Goal: Task Accomplishment & Management: Use online tool/utility

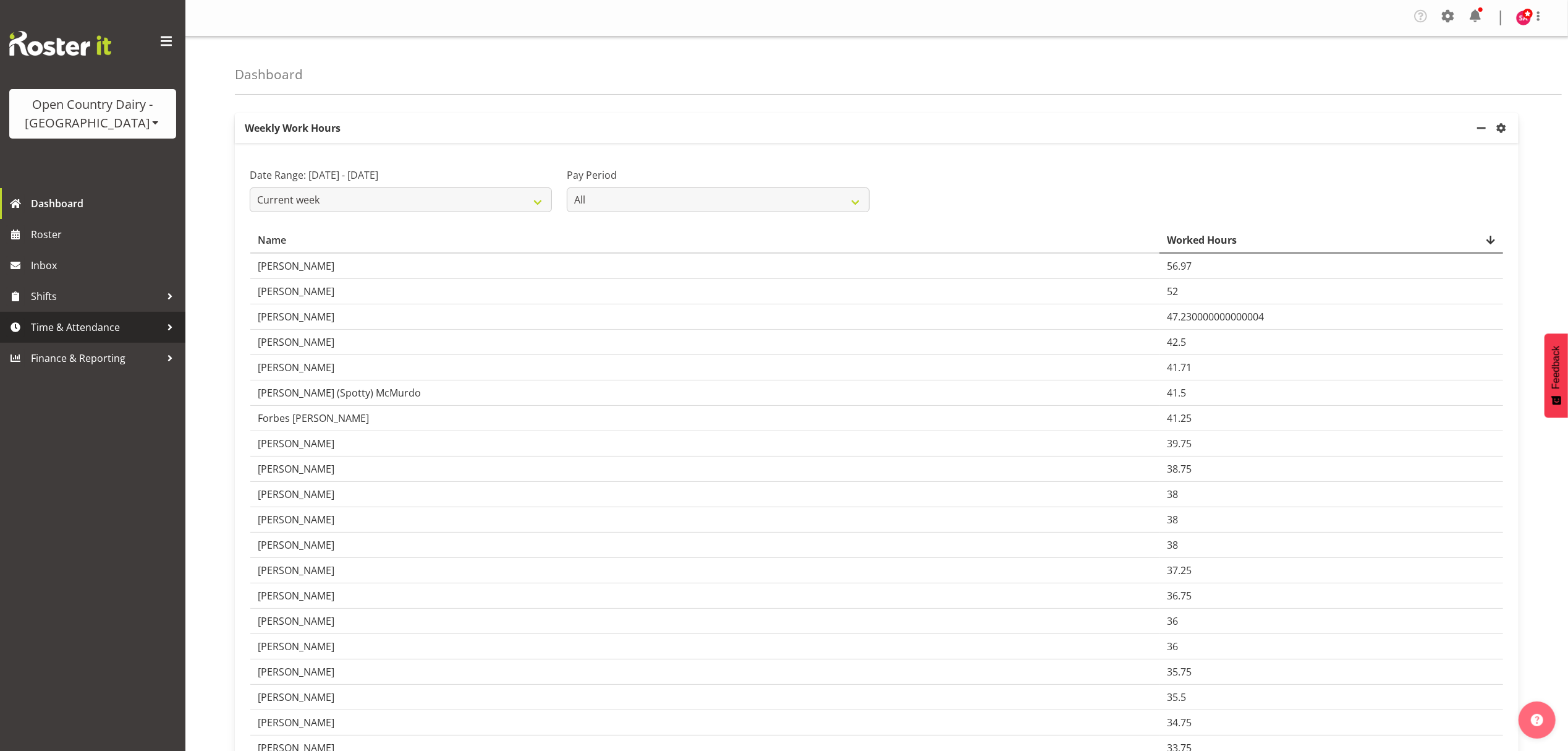
click at [68, 323] on span "Time & Attendance" at bounding box center [96, 327] width 130 height 19
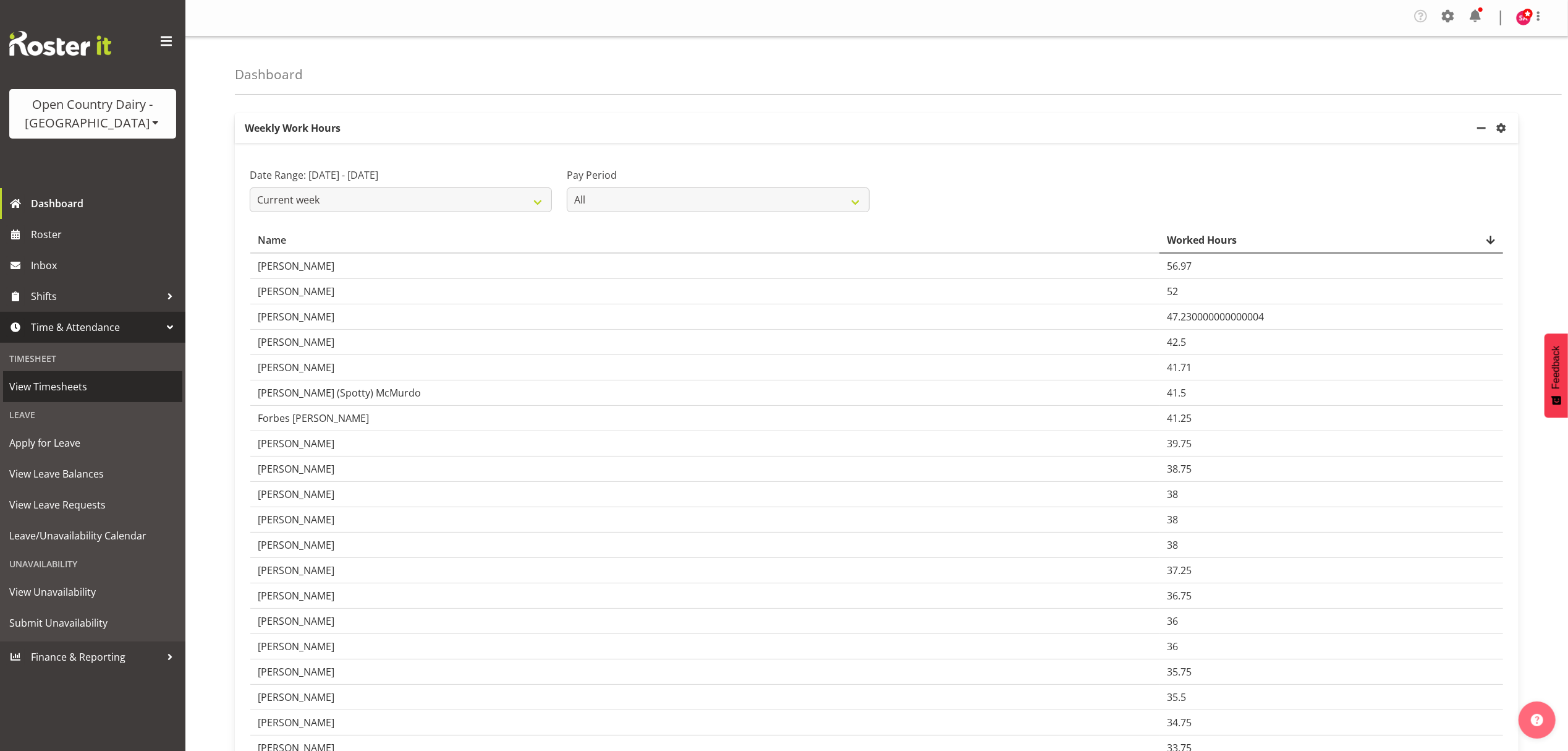
click at [63, 381] on span "View Timesheets" at bounding box center [93, 387] width 167 height 19
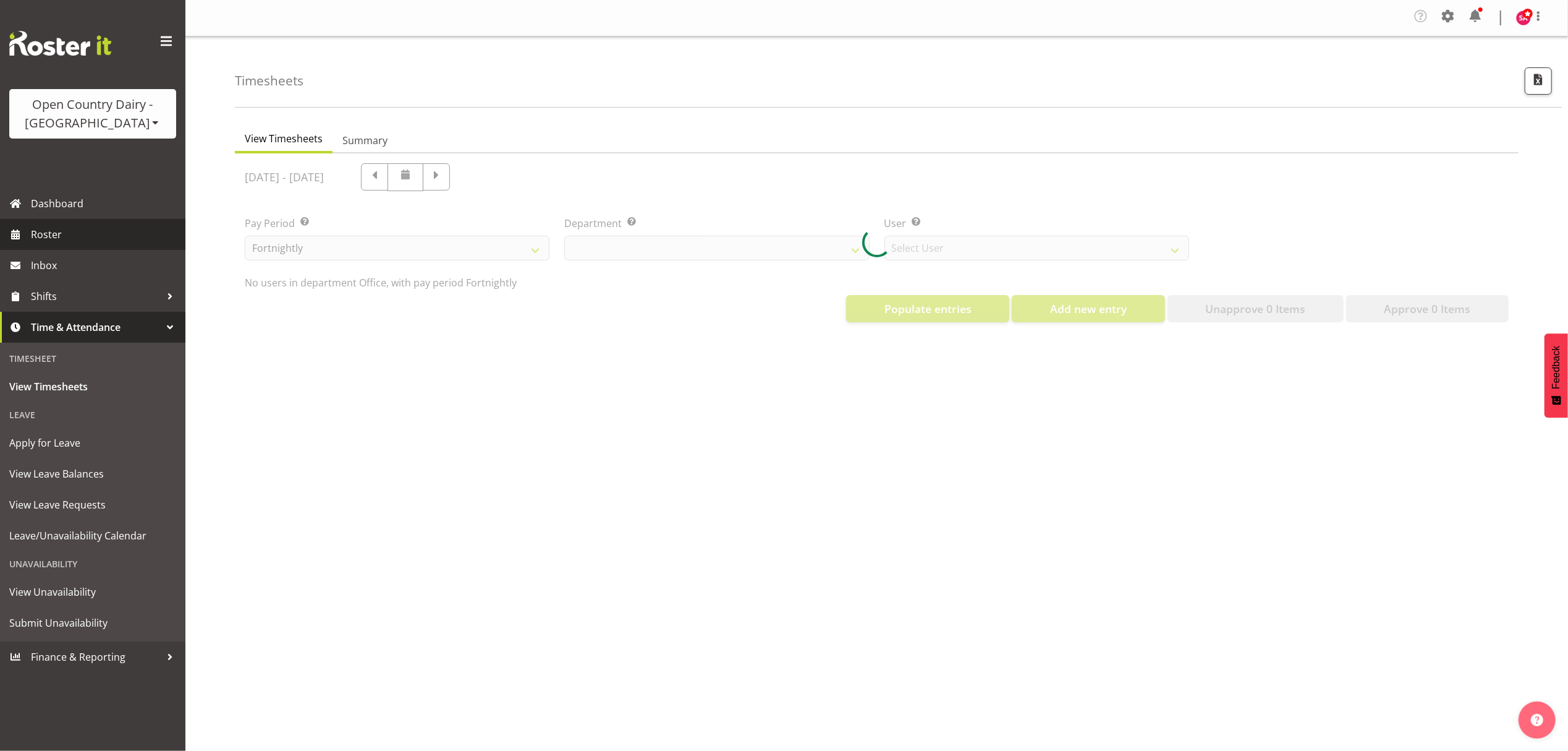
select select "699"
select select "8449"
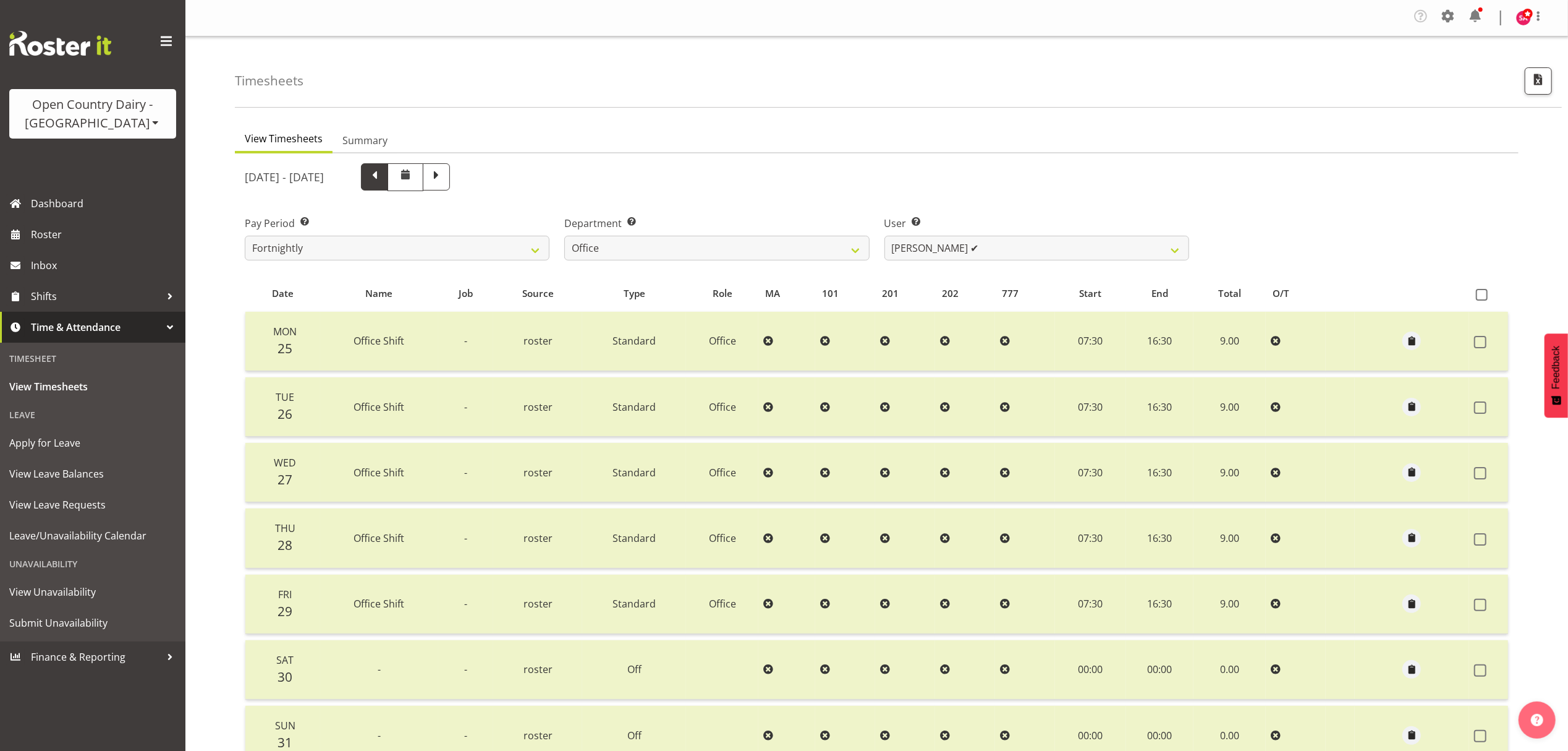
click at [388, 179] on span at bounding box center [375, 177] width 28 height 28
select select
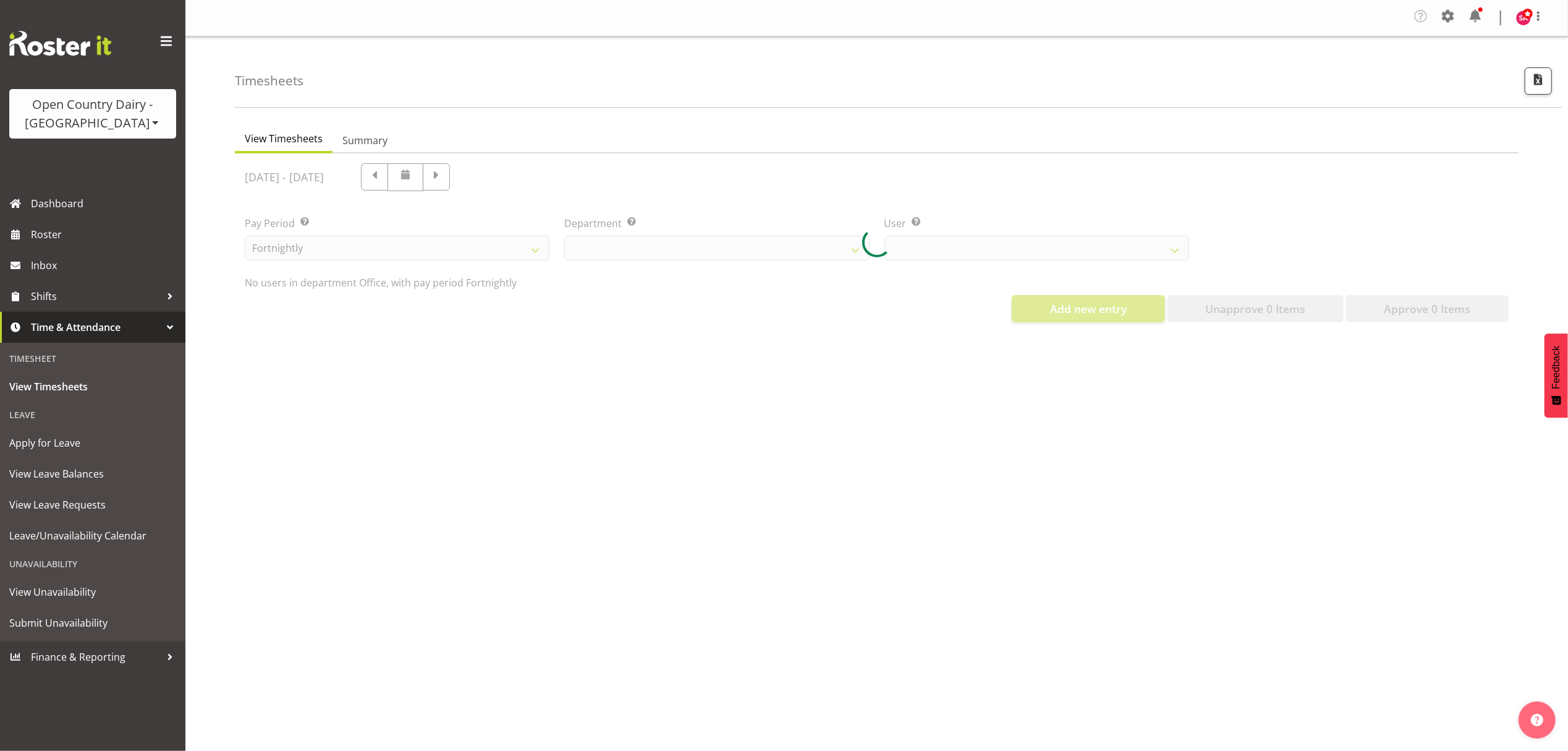
select select "699"
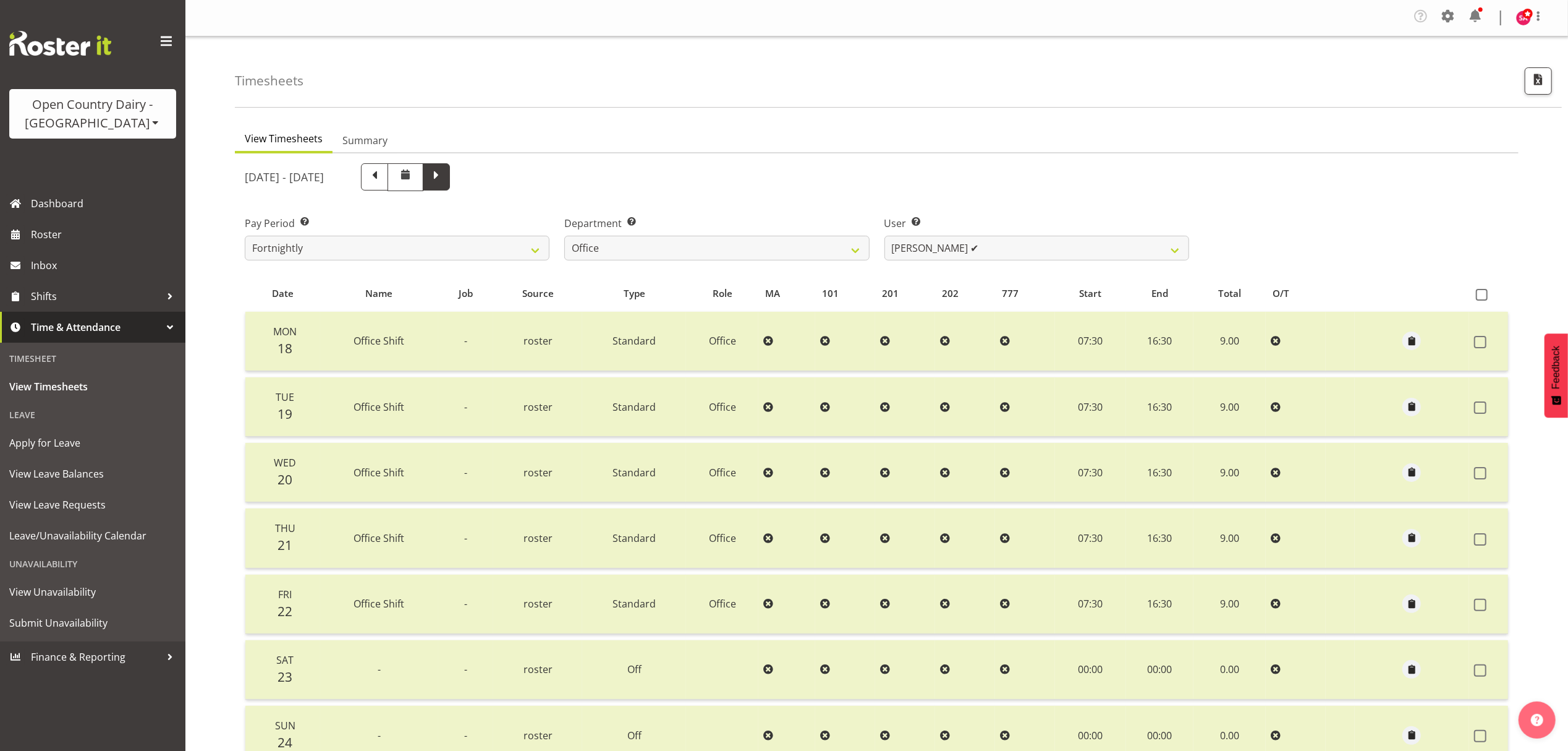
click at [444, 171] on span at bounding box center [437, 175] width 16 height 16
select select
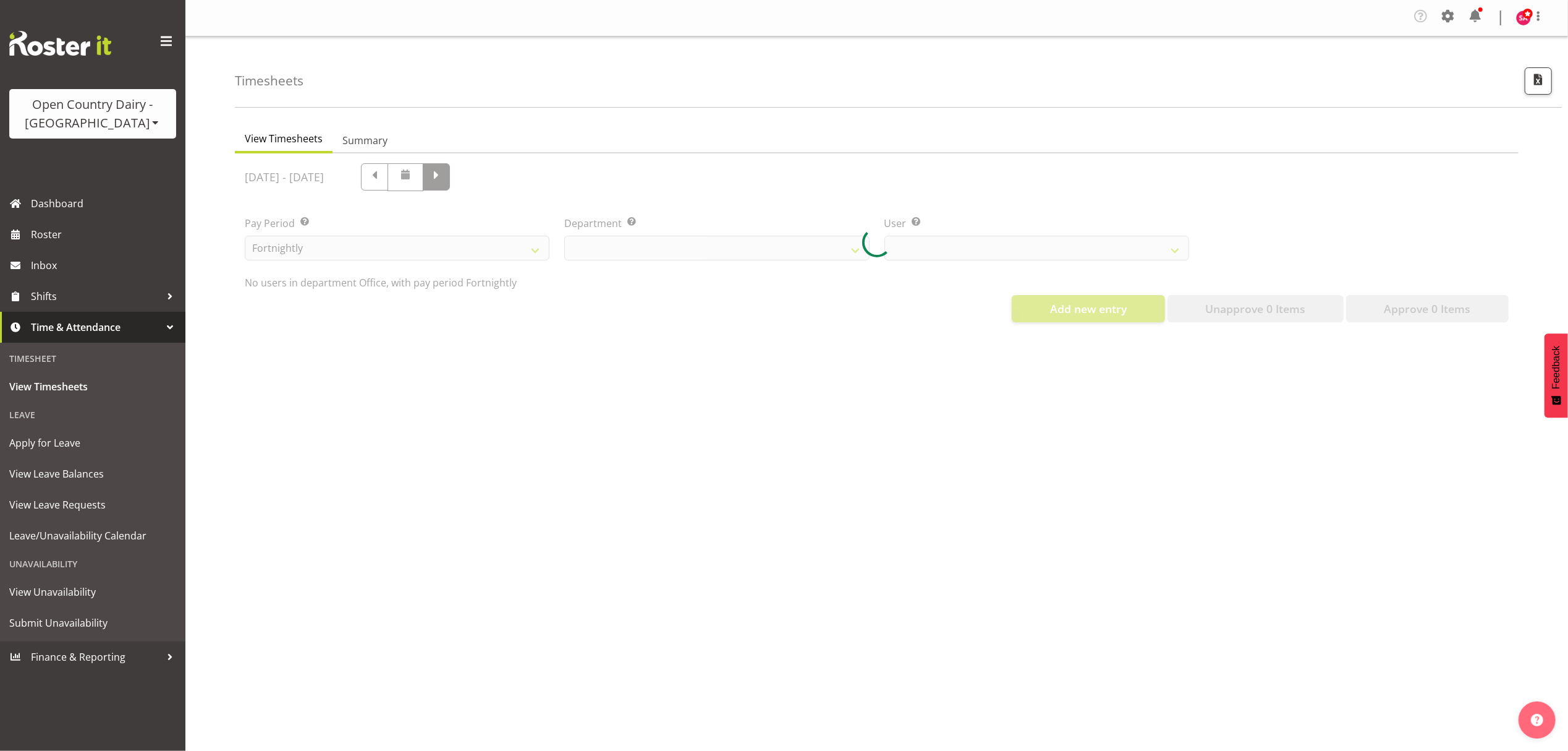
select select "699"
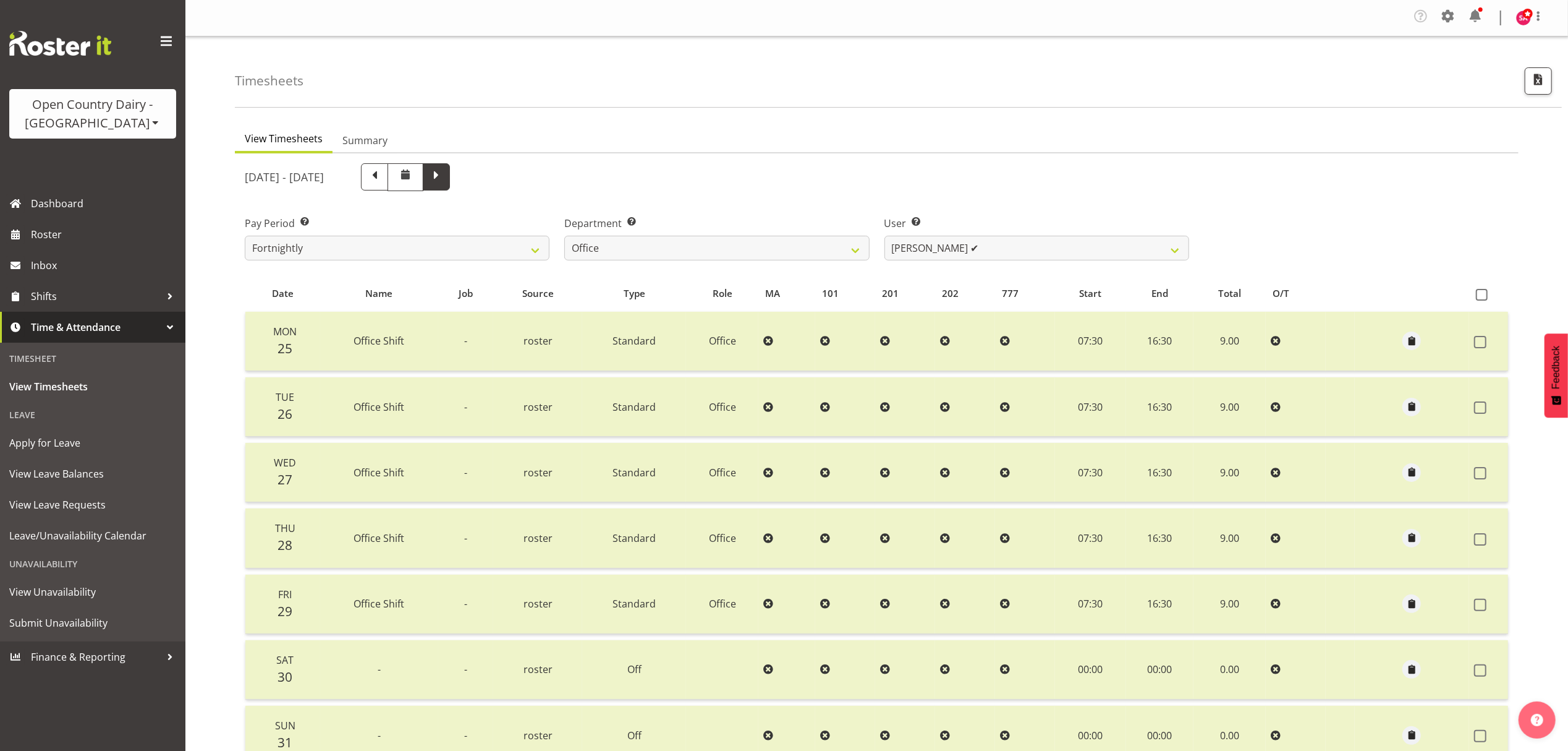
click at [444, 171] on span at bounding box center [437, 175] width 16 height 16
select select
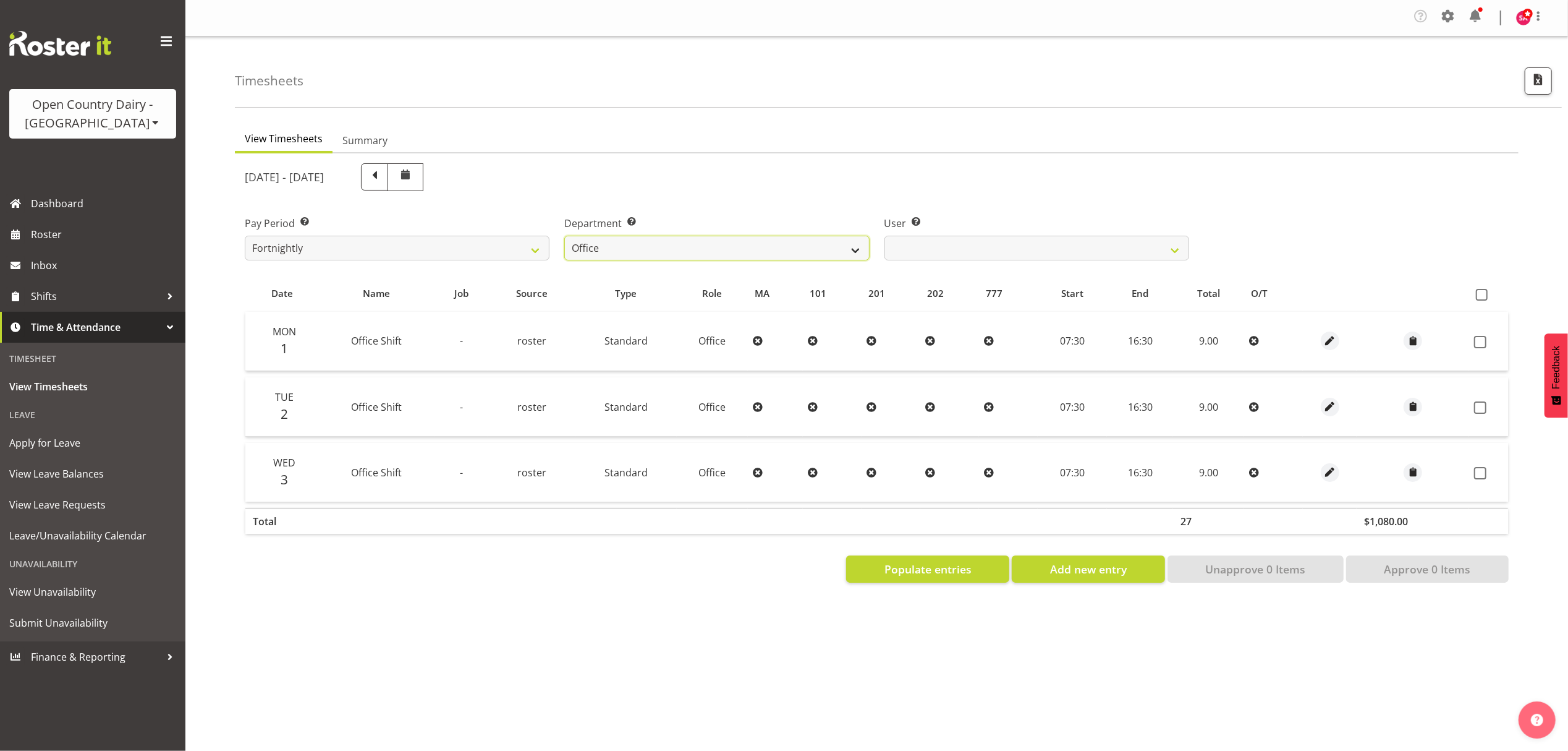
click at [625, 248] on select "734 735 736 737 738 739 851 852 853 854 855 856 858 861 862 865 868 869 870 873" at bounding box center [717, 248] width 305 height 25
click at [565, 236] on select "734 735 736 737 738 739 851 852 853 854 855 856 858 861 862 865 868 869 870 873" at bounding box center [717, 248] width 305 height 25
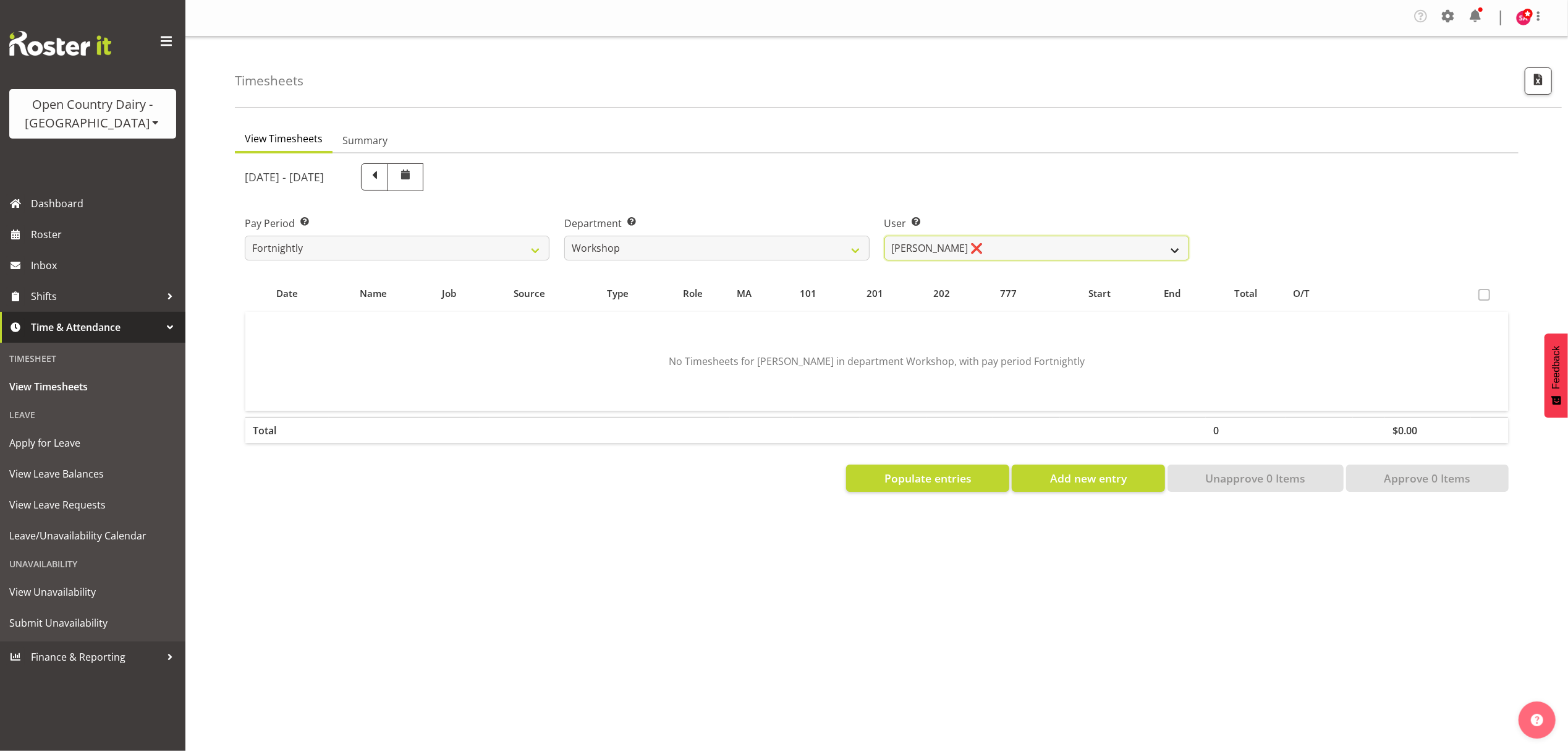
click at [979, 243] on select "John Sutherland ❌ Lorraine Dobbie ❌ Paul Hamilton ❌" at bounding box center [1037, 248] width 305 height 25
click at [968, 248] on select "John Sutherland ❌ Lorraine Dobbie ❌ Paul Hamilton ❌" at bounding box center [1037, 248] width 305 height 25
drag, startPoint x: 663, startPoint y: 248, endPoint x: 665, endPoint y: 260, distance: 12.2
click at [663, 248] on select "734 735 736 737 738 739 851 852 853 854 855 856 858 861 862 865 868 869 870 873" at bounding box center [717, 248] width 305 height 25
select select "699"
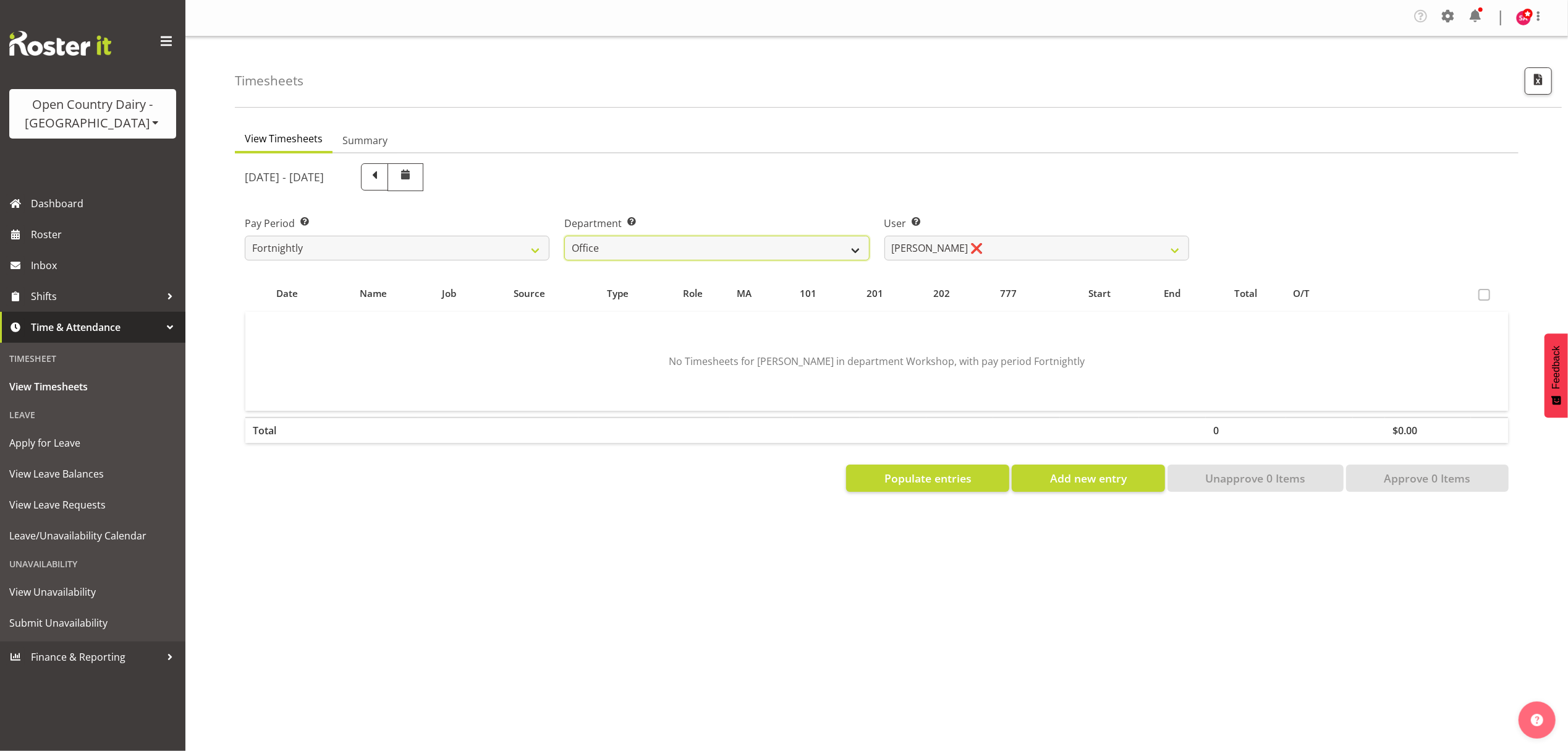
click at [565, 236] on select "734 735 736 737 738 739 851 852 853 854 855 856 858 861 862 865 868 869 870 873" at bounding box center [717, 248] width 305 height 25
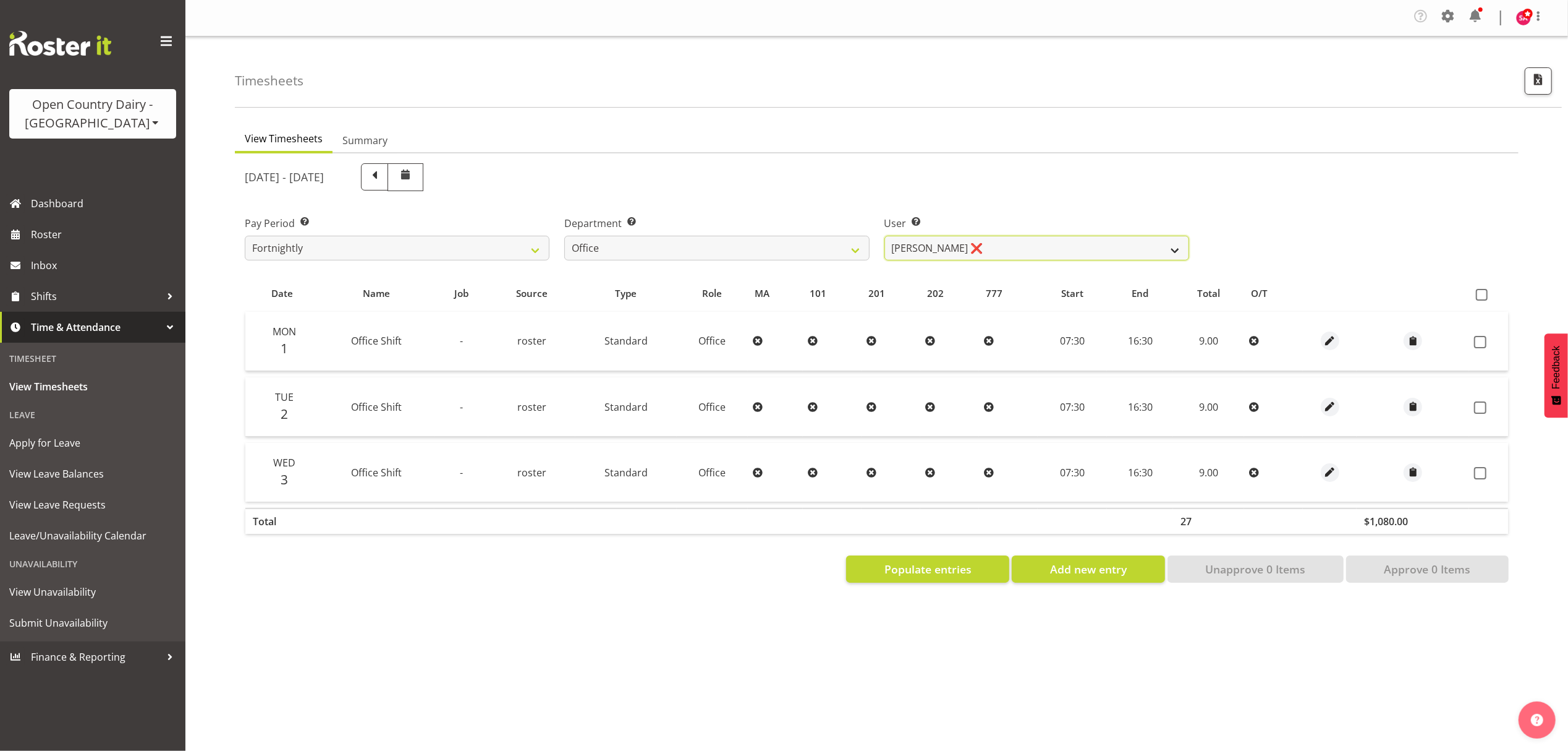
click at [982, 243] on select "Clare Welland ❌ Corey Millan ❌ Jessica Greenwood ❌ Michael Campbell ❌ Michelle …" at bounding box center [1037, 248] width 305 height 25
select select "7458"
click at [885, 236] on select "Clare Welland ❌ Corey Millan ❌ Jessica Greenwood ❌ Michael Campbell ❌ Michelle …" at bounding box center [1037, 248] width 305 height 25
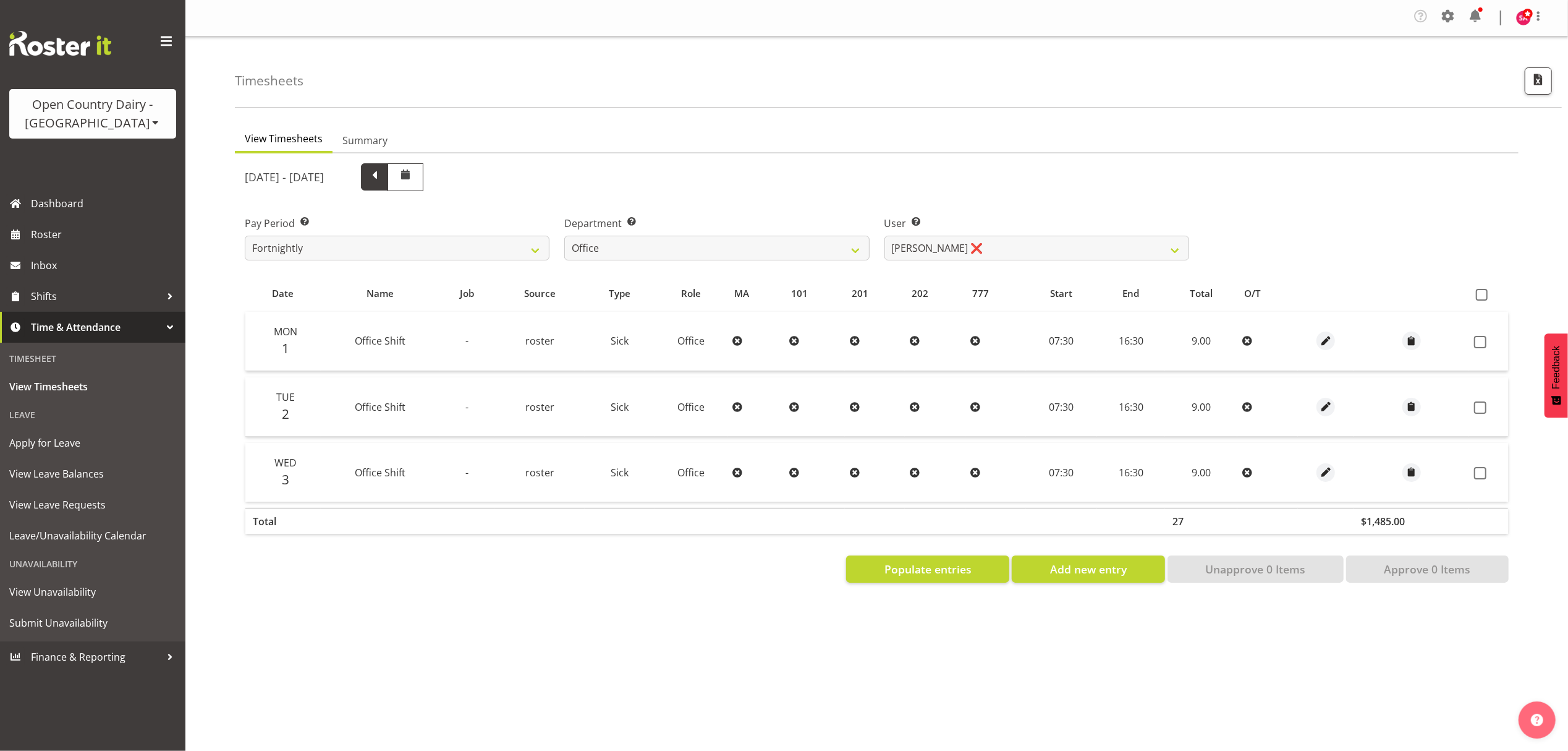
click at [383, 179] on span at bounding box center [374, 175] width 16 height 16
select select
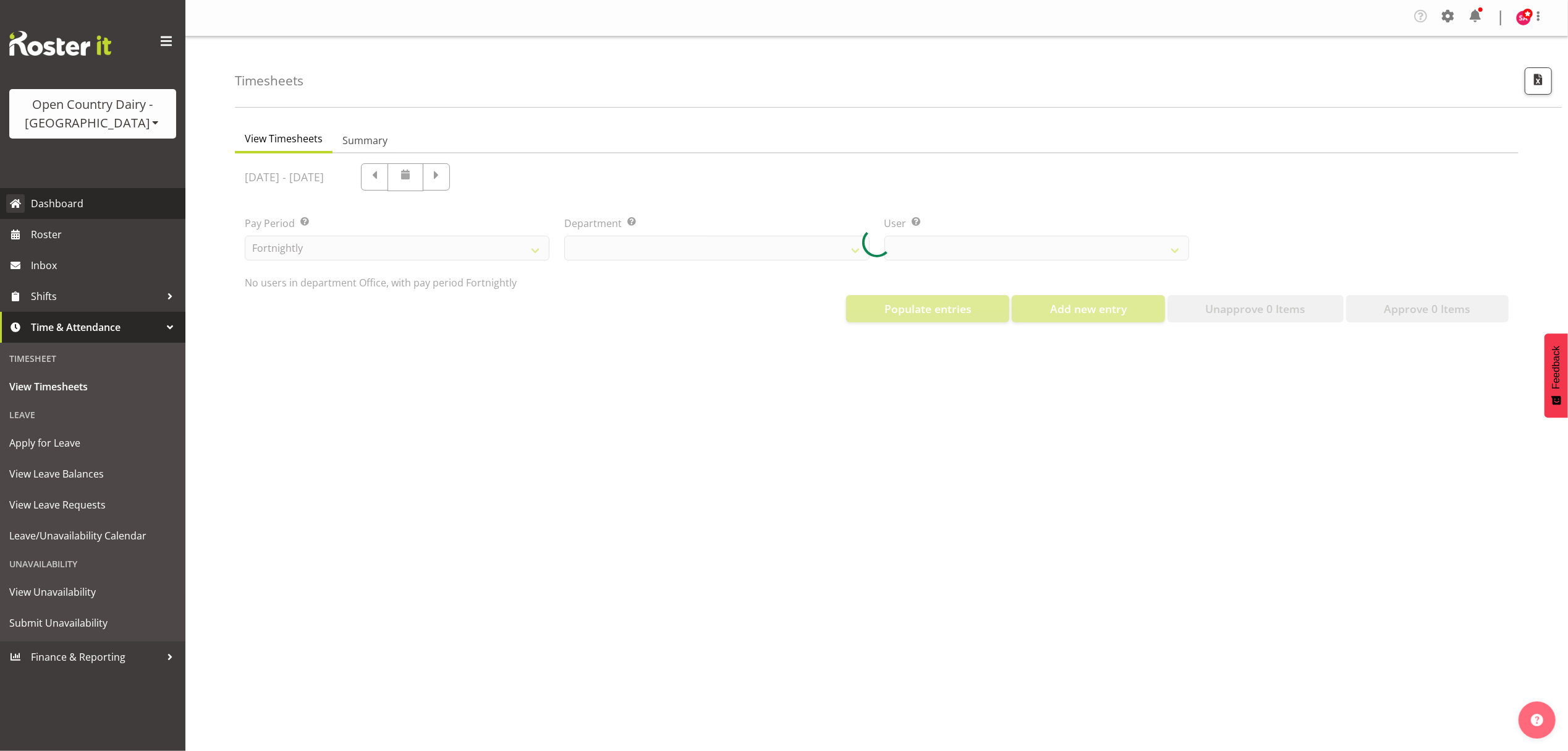
select select "699"
select select "7458"
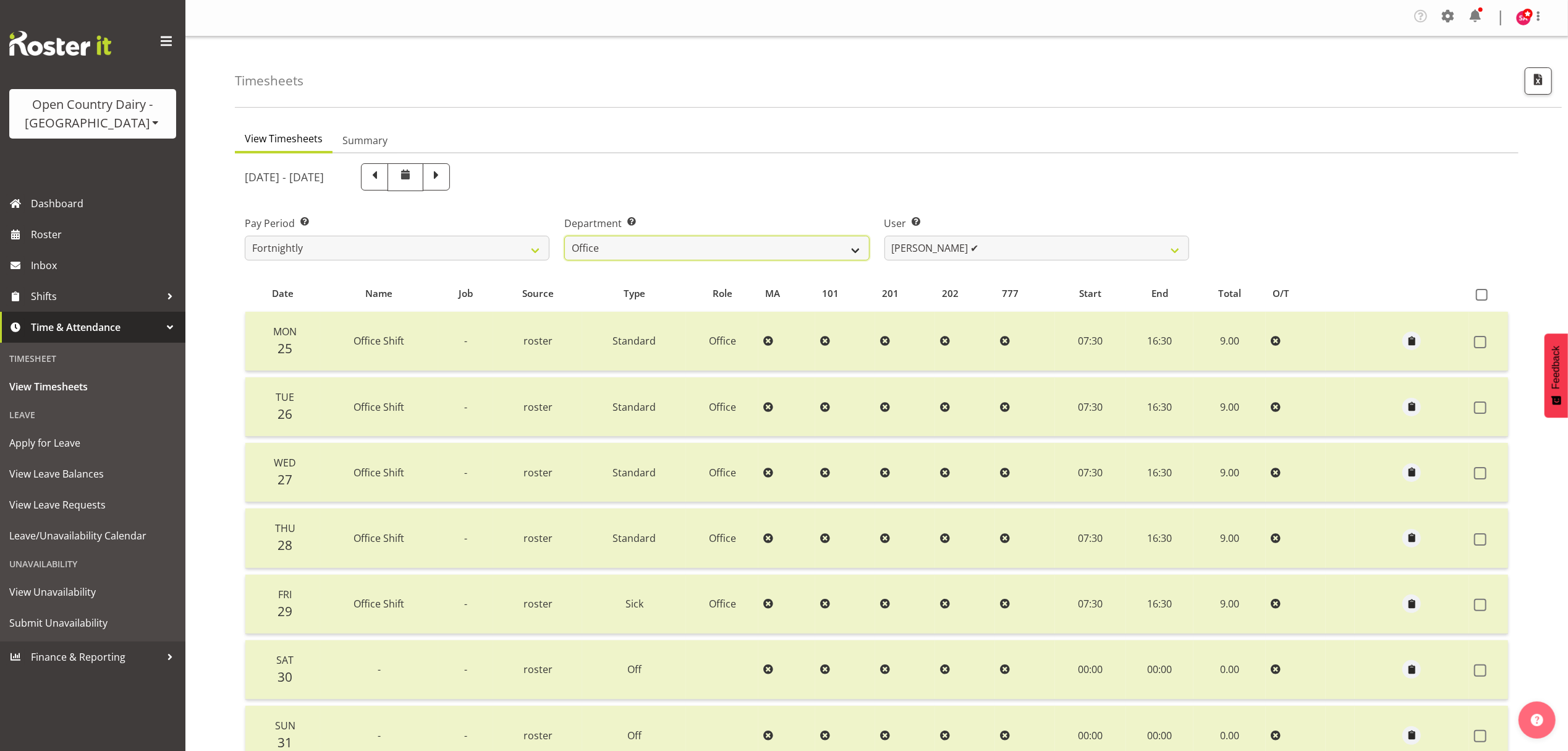
click at [646, 256] on select "734 735 736 737 738 739 851 852 853 854 855 856 858 861 862 865 868 869 870 873" at bounding box center [717, 248] width 305 height 25
select select "673"
click at [565, 236] on select "734 735 736 737 738 739 851 852 853 854 855 856 858 861 862 865 868 869 870 873" at bounding box center [717, 248] width 305 height 25
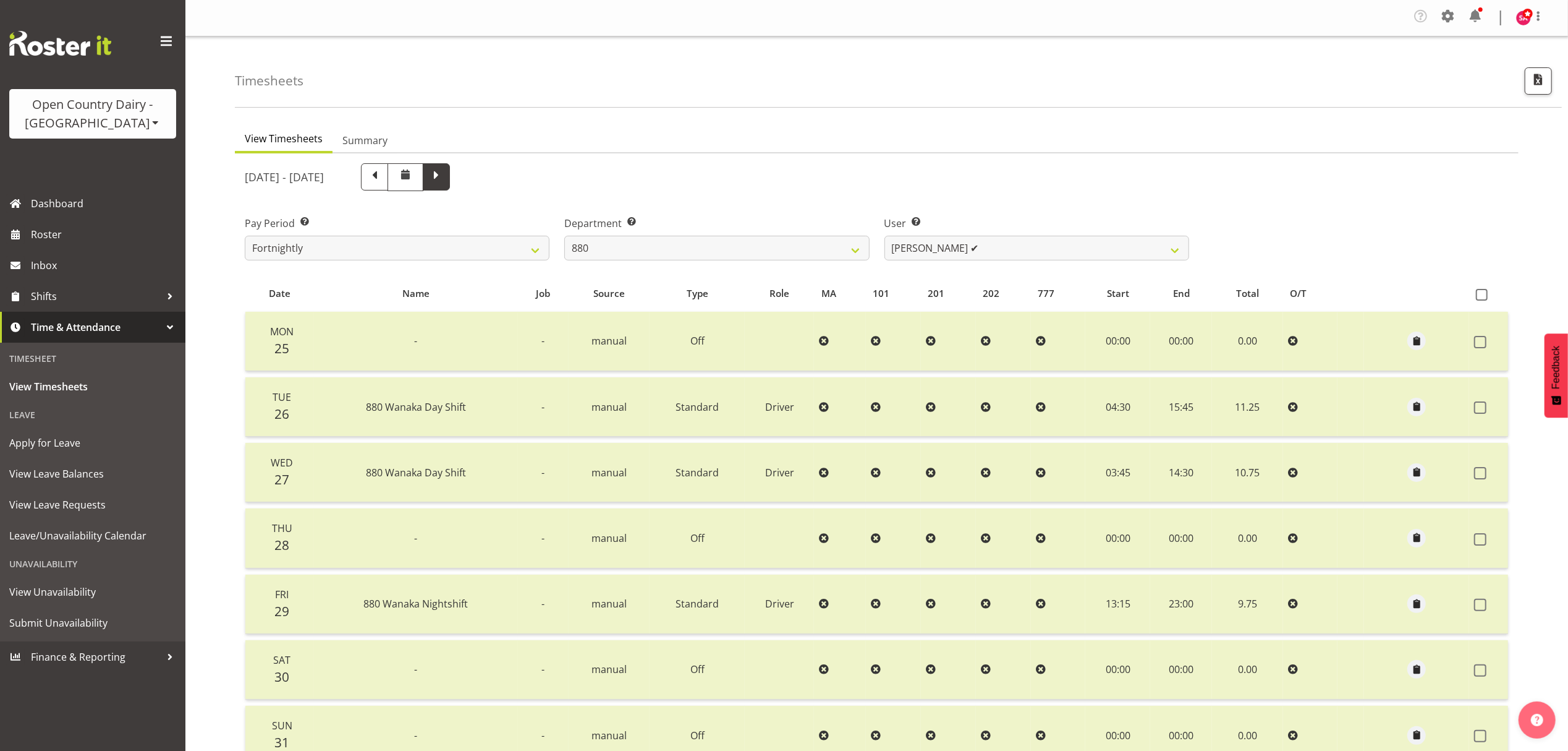
click at [444, 183] on span at bounding box center [437, 175] width 16 height 16
select select
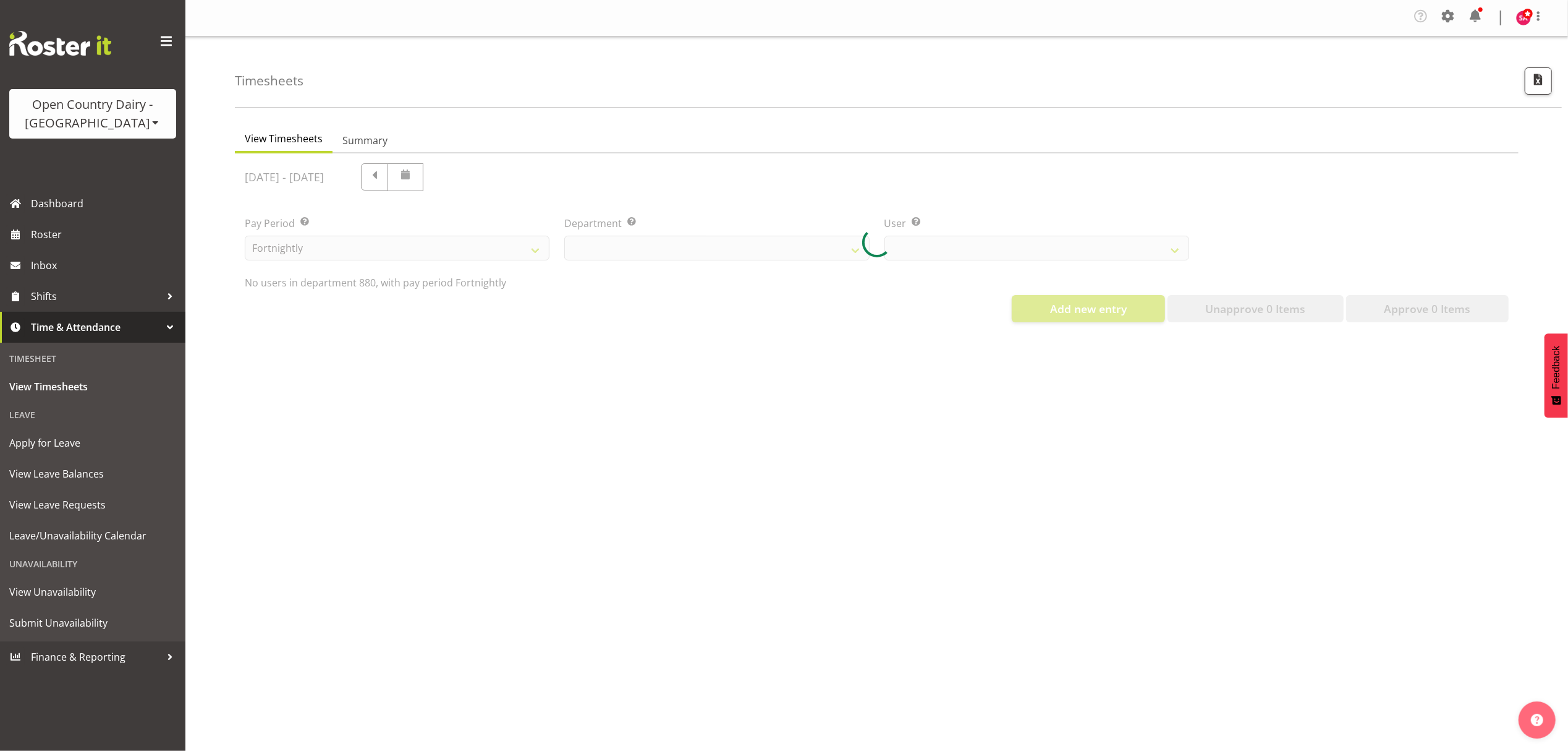
select select "673"
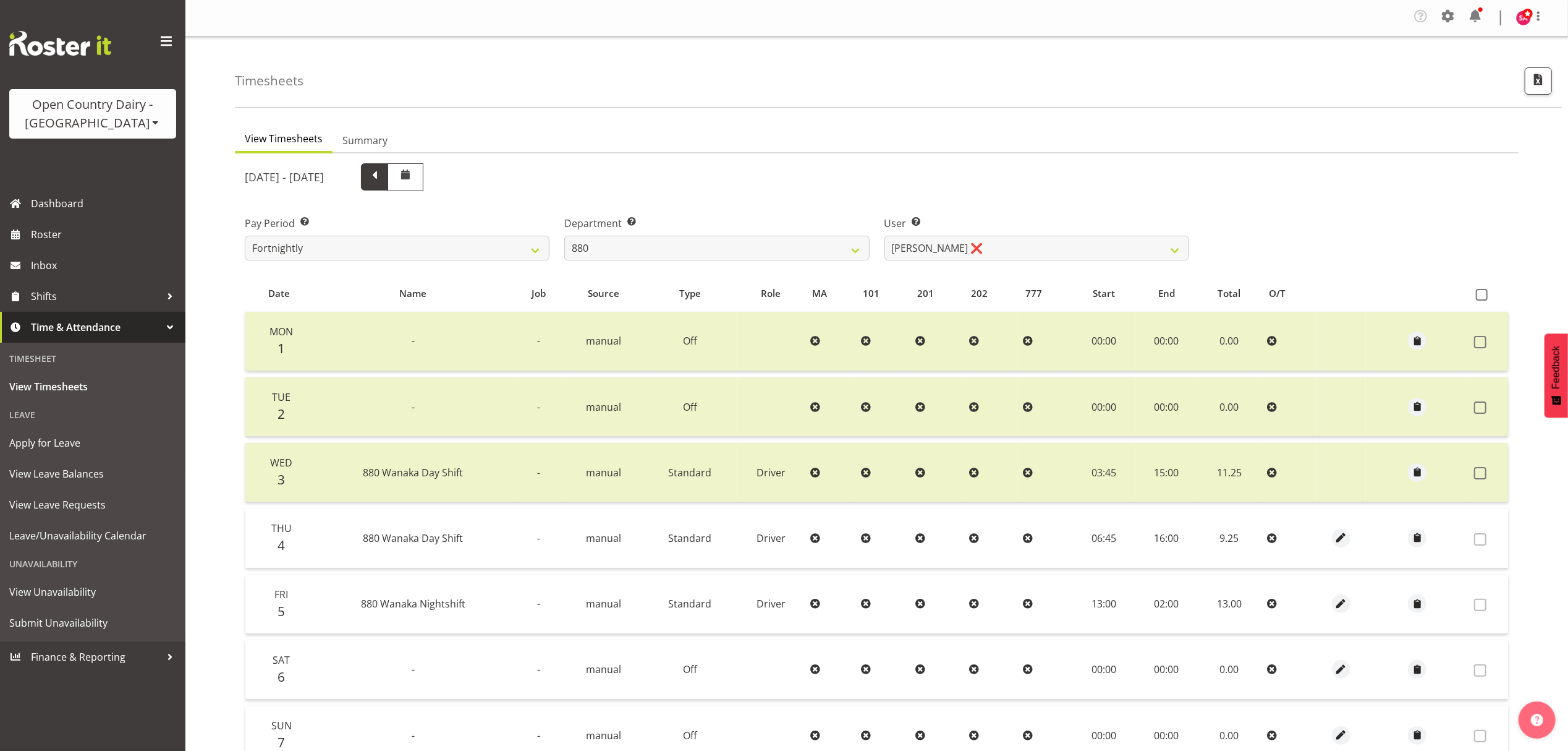
click at [383, 169] on span at bounding box center [374, 175] width 16 height 16
select select
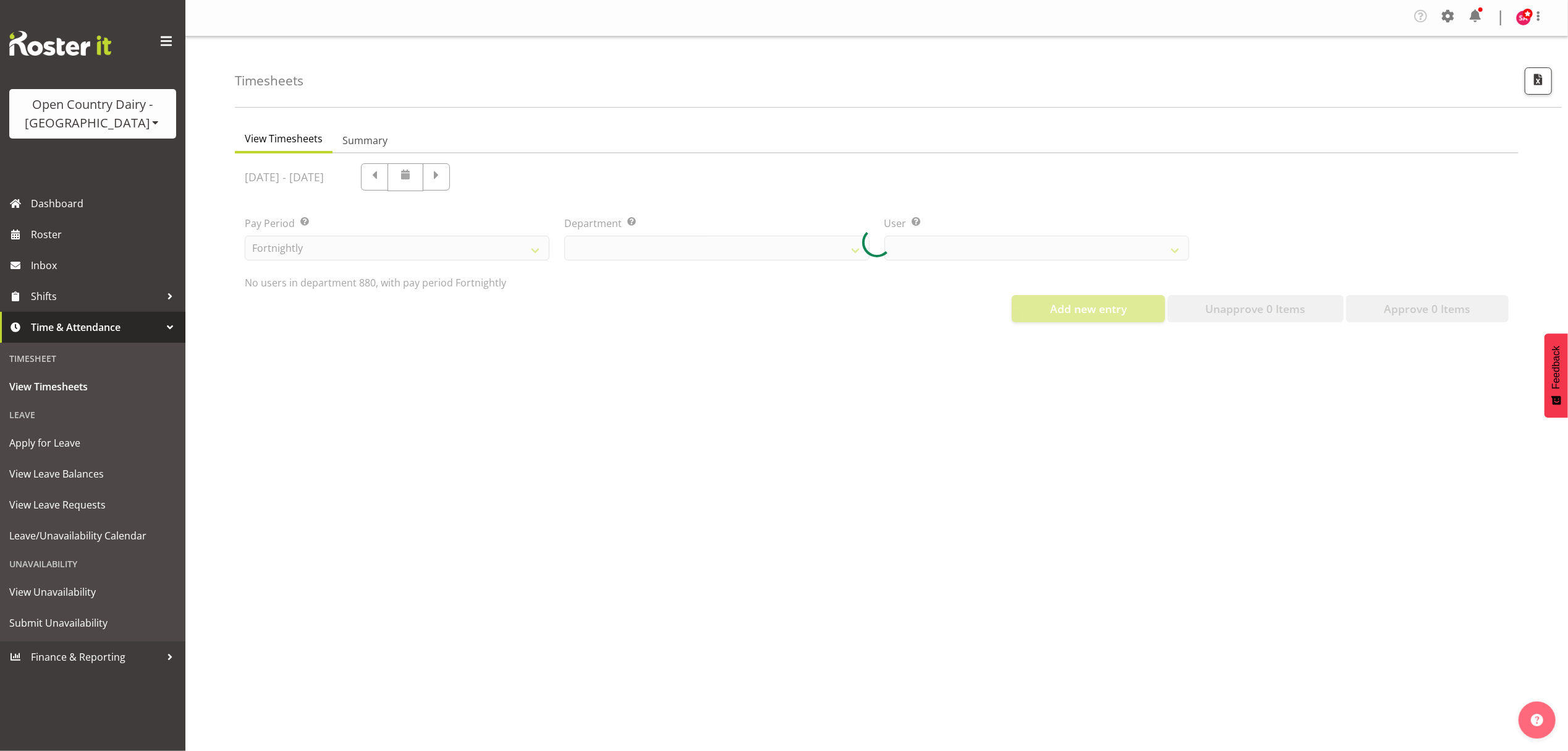
select select "673"
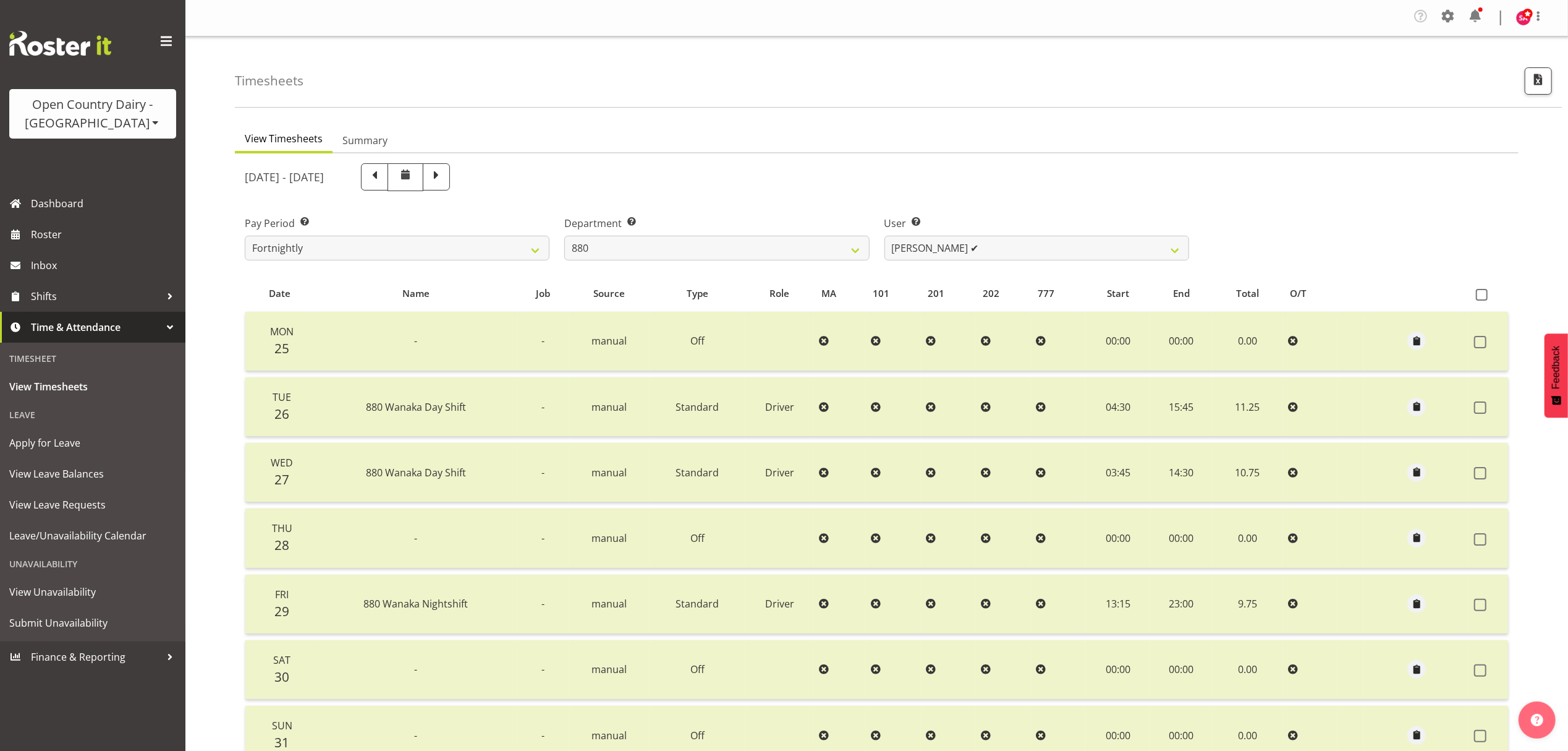
click at [383, 177] on span at bounding box center [374, 175] width 16 height 16
select select
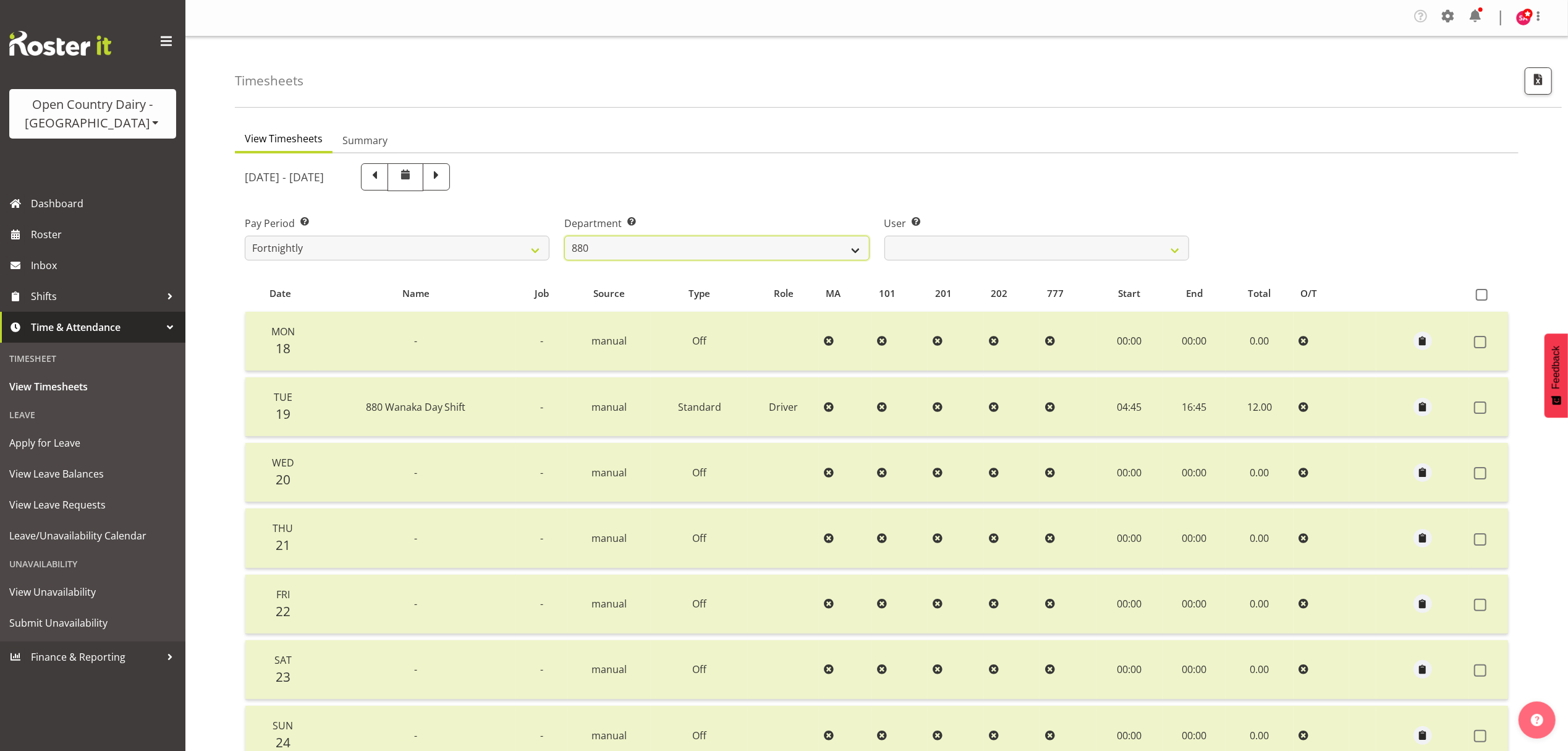
click at [628, 246] on select "734 735 736 737 738 739 851 852 853 854 855 856 858 861 862 865 868 869 870 873" at bounding box center [717, 248] width 305 height 25
click at [1079, 182] on div "[DATE] - [DATE]" at bounding box center [717, 177] width 945 height 28
click at [661, 241] on select "734 735 736 737 738 739 851 852 853 854 855 856 858 861 862 865 868 869 870 873" at bounding box center [717, 248] width 305 height 25
click at [565, 236] on select "734 735 736 737 738 739 851 852 853 854 855 856 858 861 862 865 868 869 870 873" at bounding box center [717, 248] width 305 height 25
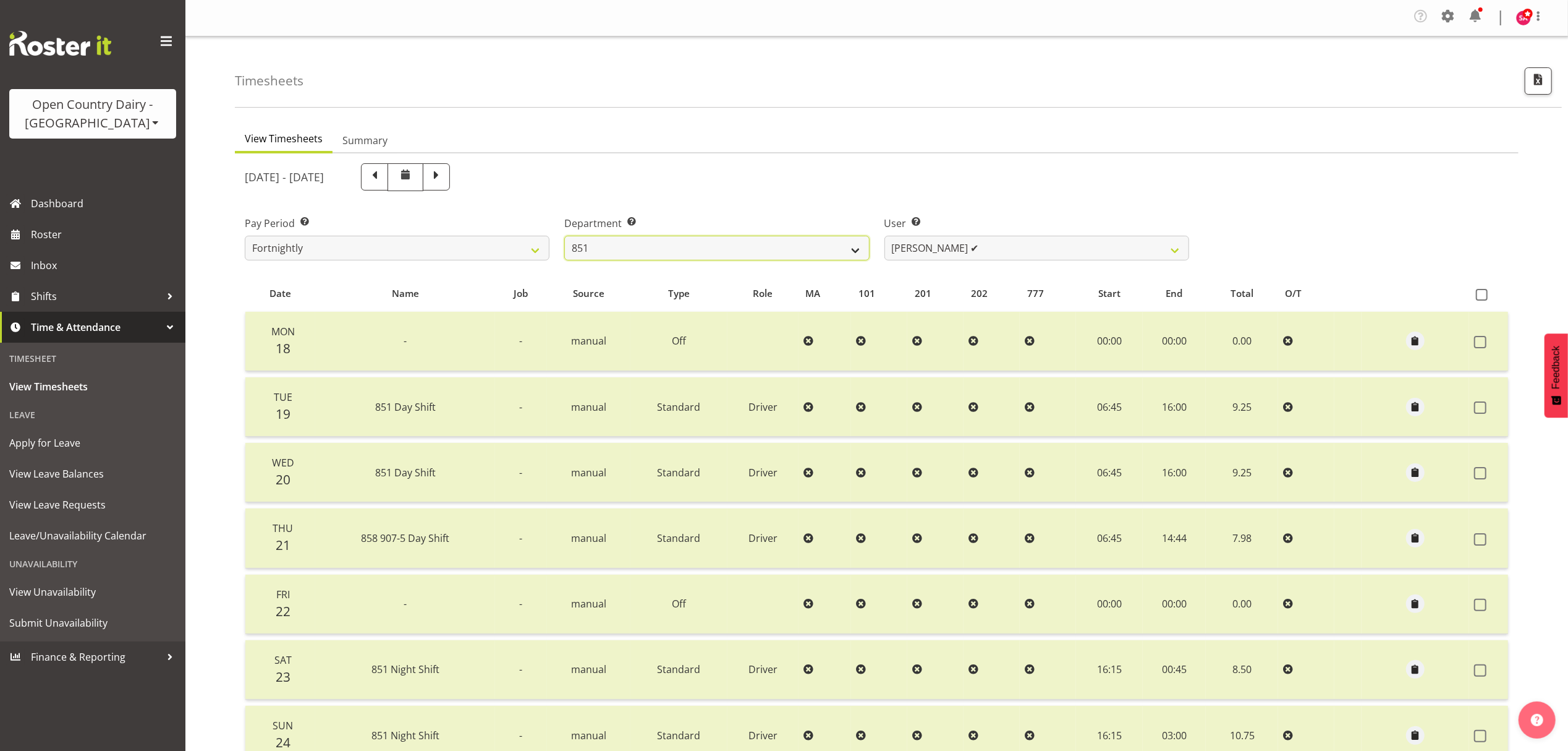
click at [675, 248] on select "734 735 736 737 738 739 851 852 853 854 855 856 858 861 862 865 868 869 870 873" at bounding box center [717, 248] width 305 height 25
select select "905"
click at [565, 236] on select "734 735 736 737 738 739 851 852 853 854 855 856 858 861 862 865 868 869 870 873" at bounding box center [717, 248] width 305 height 25
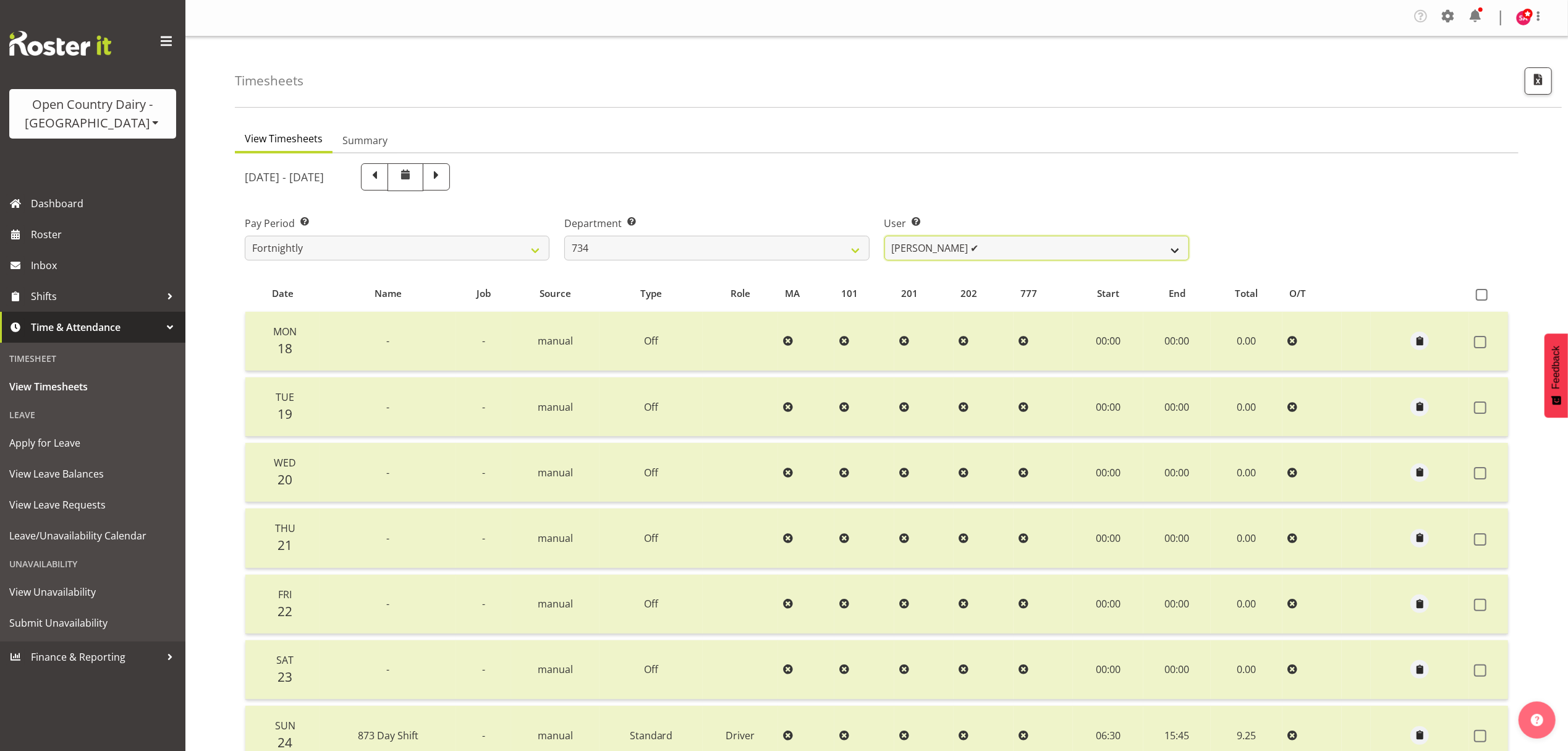
click at [987, 245] on select "[PERSON_NAME] ✔ [PERSON_NAME] ✔ [PERSON_NAME] ✔ [PERSON_NAME] ✔" at bounding box center [1037, 248] width 305 height 25
select select "7493"
click at [885, 236] on select "[PERSON_NAME] ✔ [PERSON_NAME] ✔ [PERSON_NAME] ✔ [PERSON_NAME] ✔" at bounding box center [1037, 248] width 305 height 25
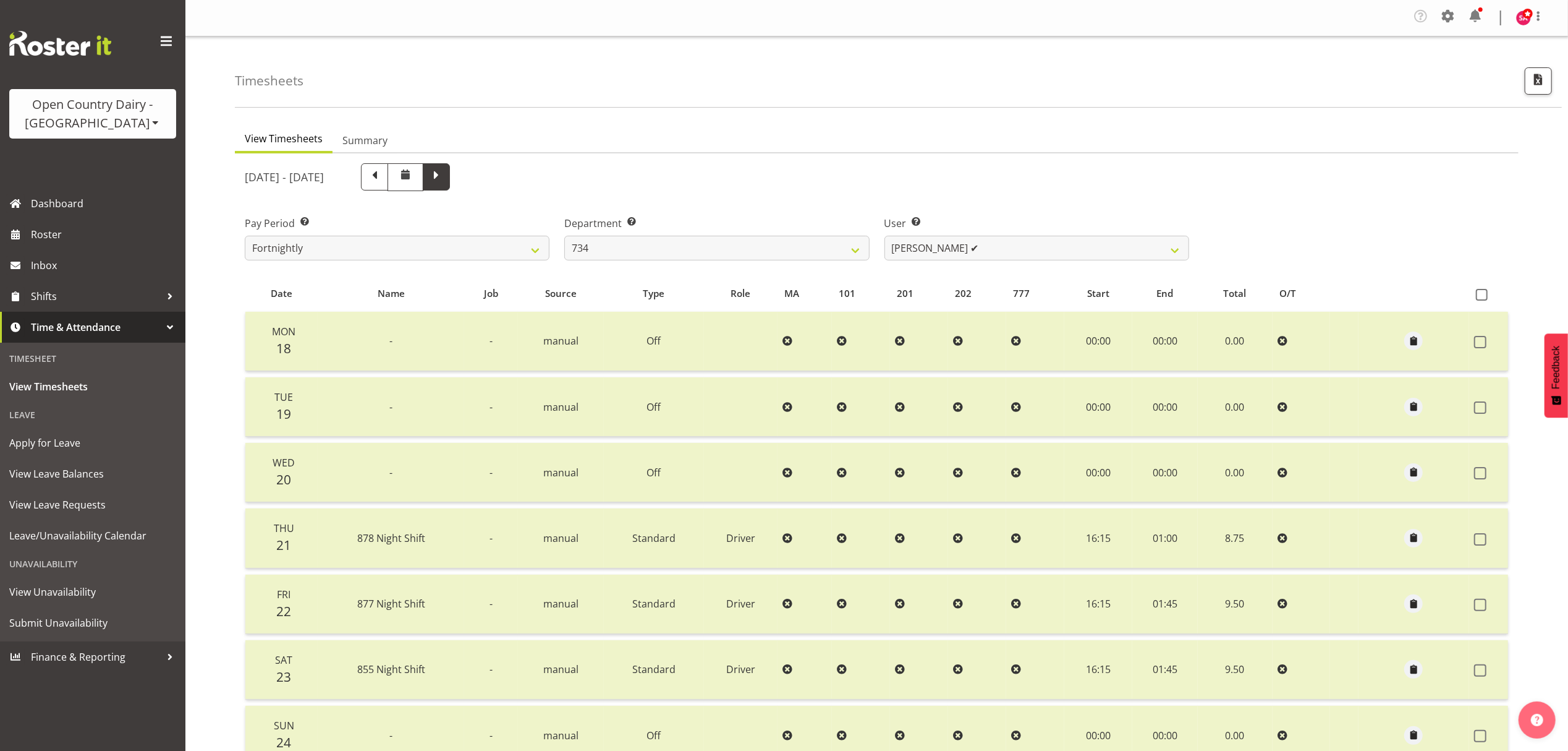
click at [450, 180] on span at bounding box center [437, 177] width 28 height 28
select select
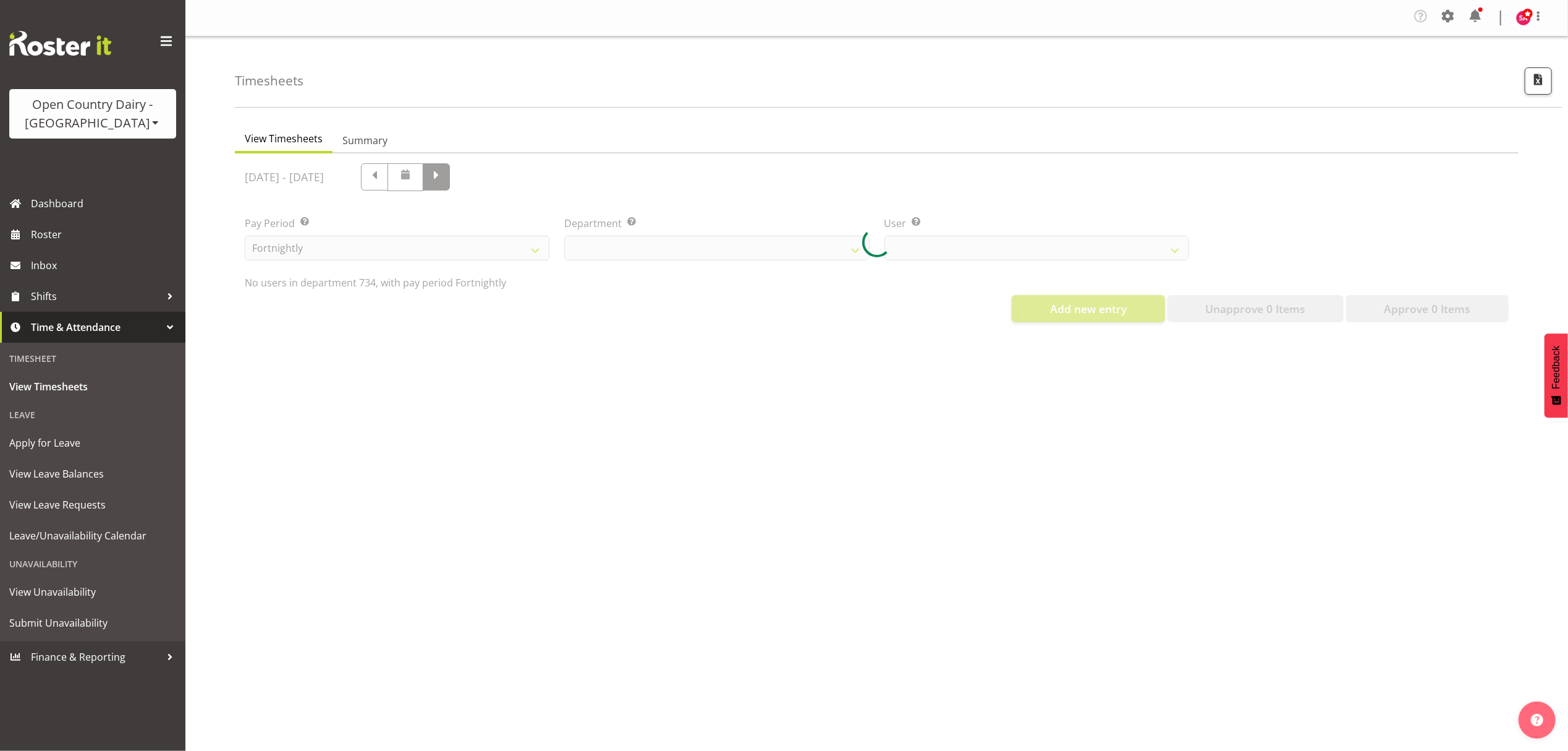
select select "7493"
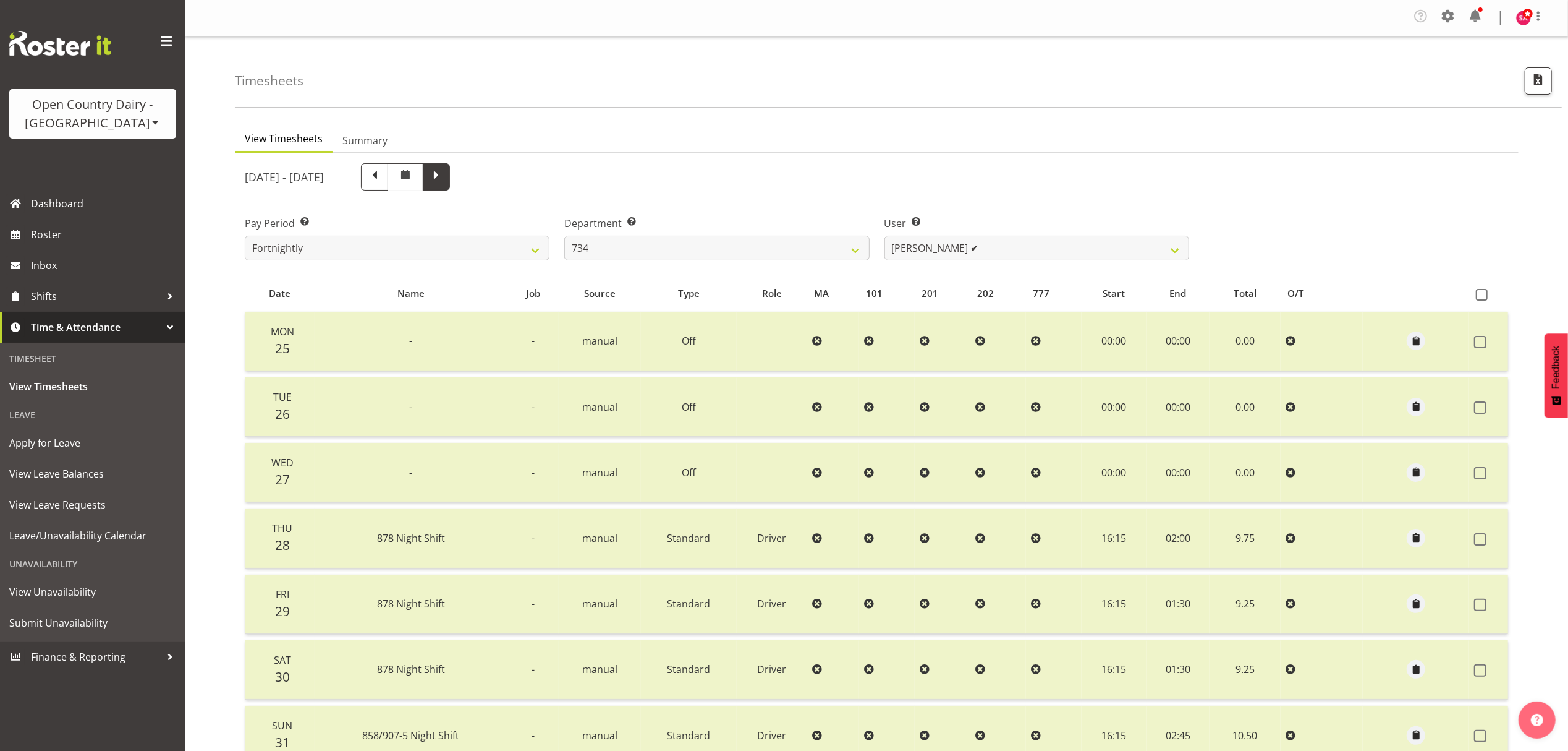
click at [444, 172] on span at bounding box center [437, 175] width 16 height 16
select select
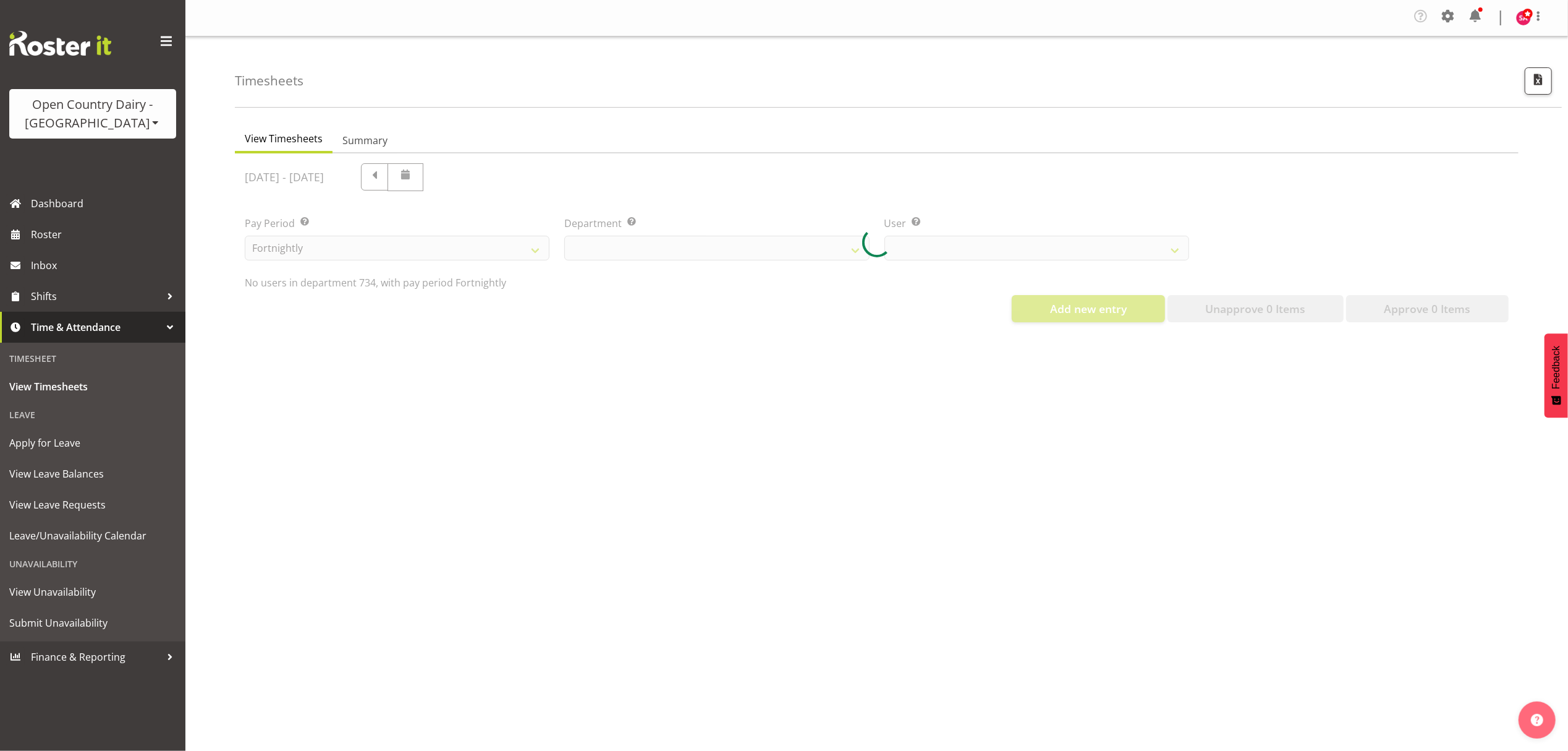
select select "7493"
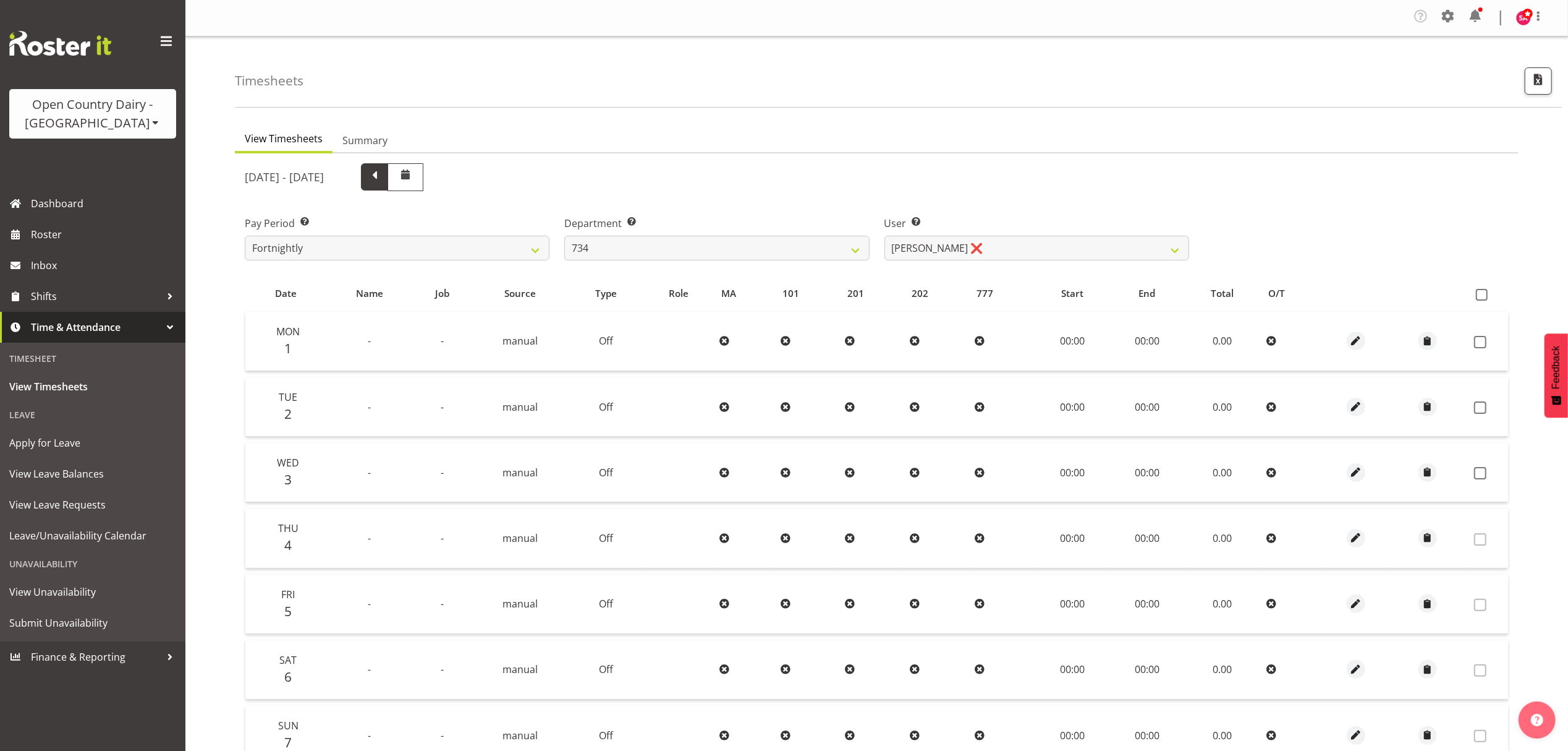
click at [383, 179] on span at bounding box center [374, 175] width 16 height 16
select select
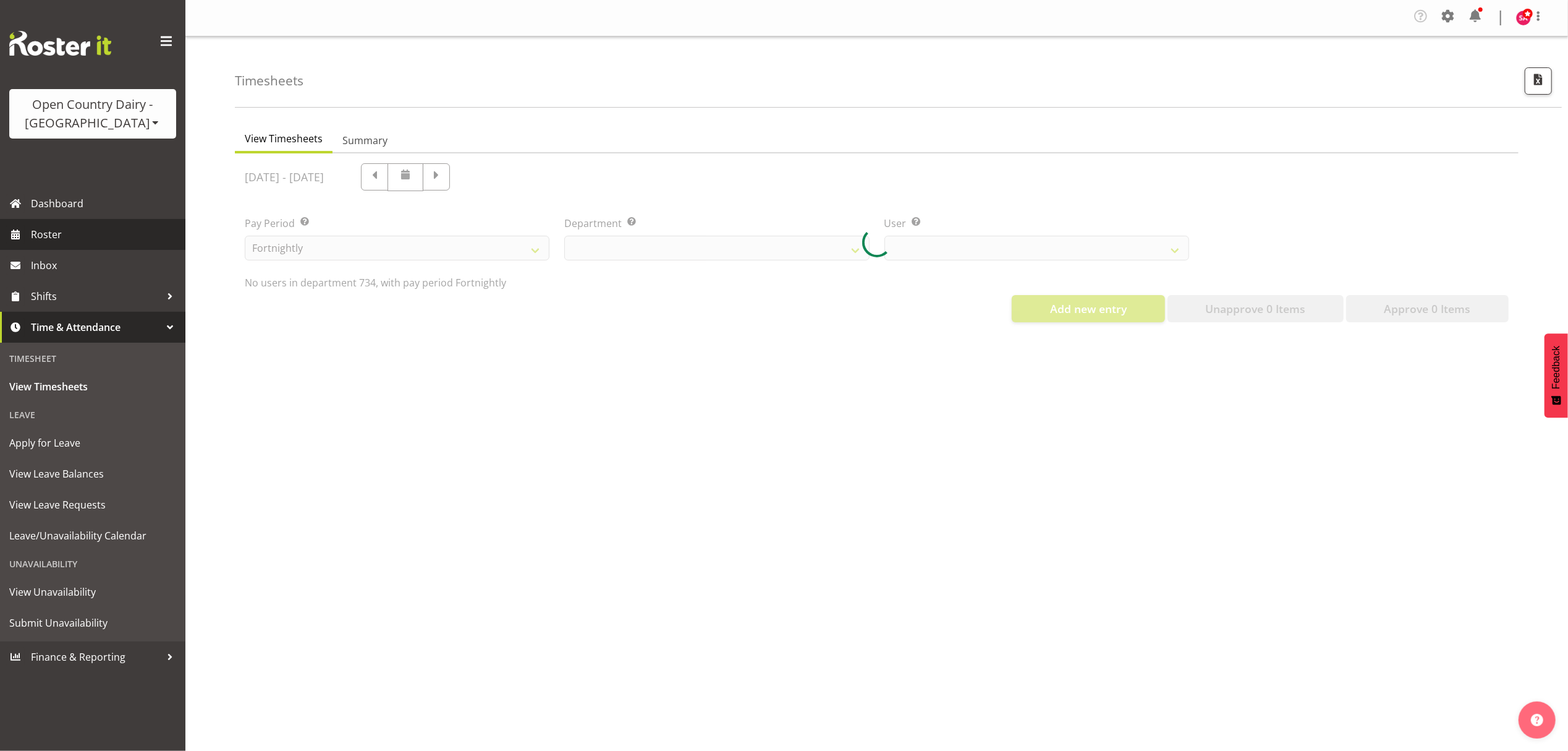
click at [89, 230] on span "Roster" at bounding box center [105, 235] width 148 height 19
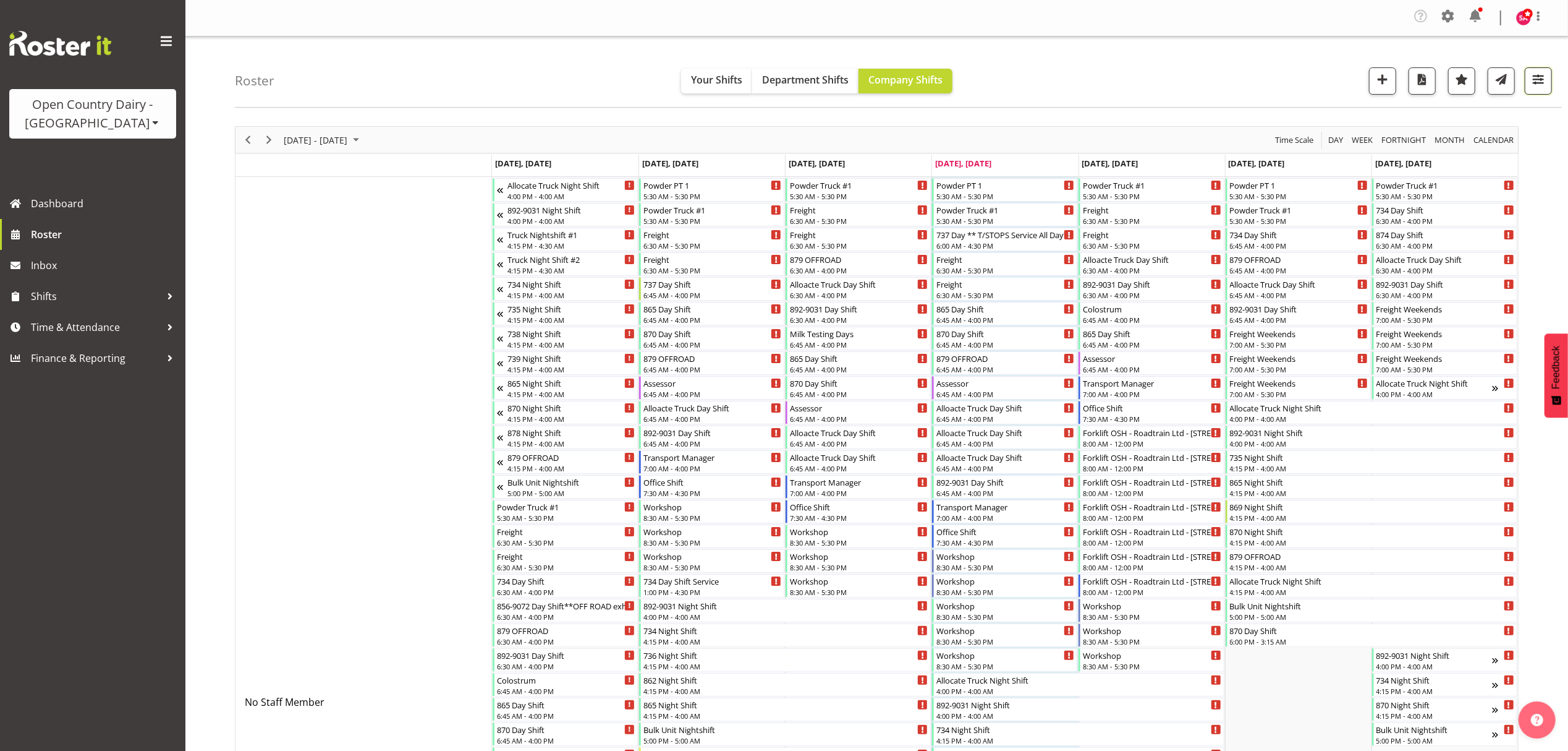
click at [1538, 87] on span "button" at bounding box center [1538, 79] width 16 height 16
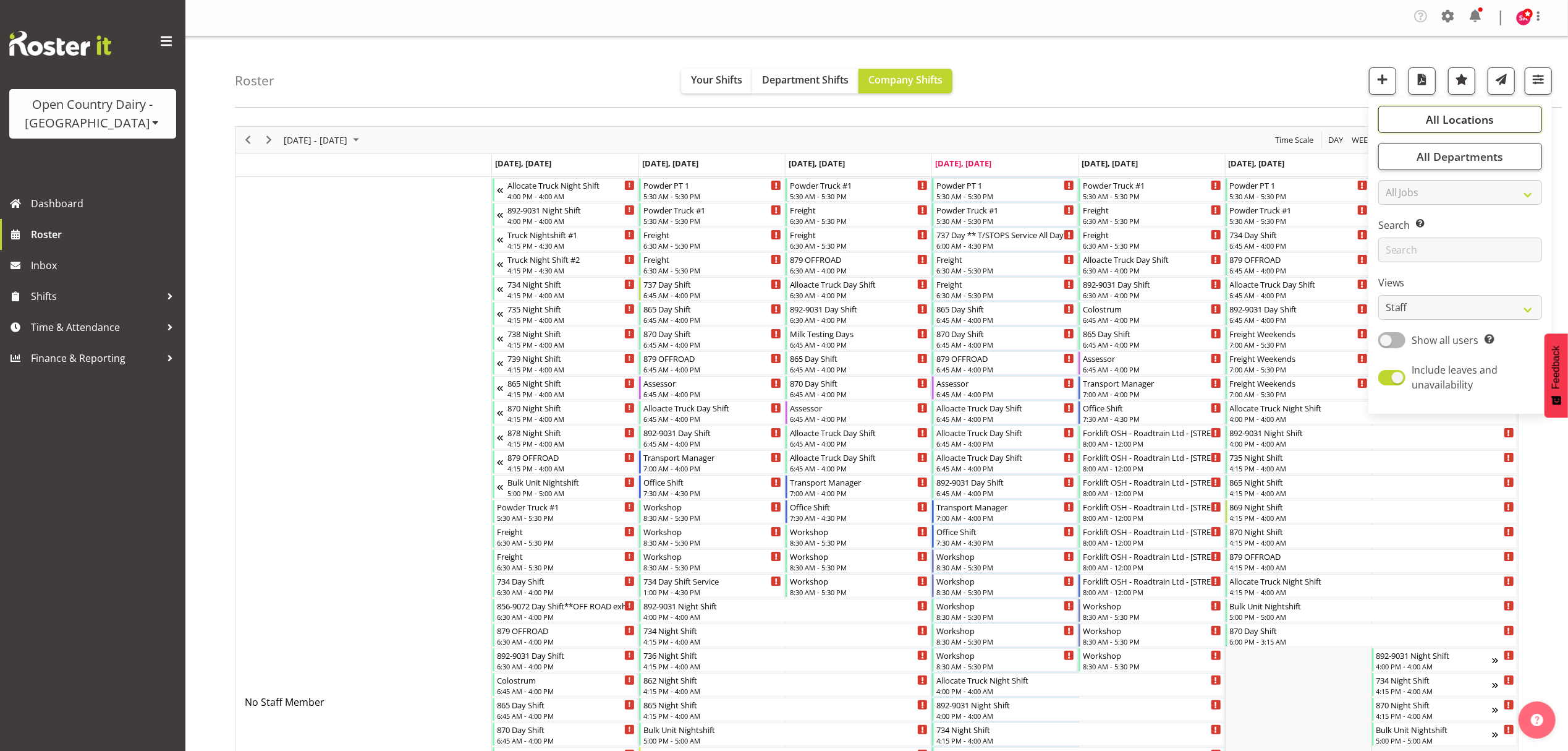
click at [1472, 119] on span "All Locations" at bounding box center [1460, 119] width 68 height 14
click at [1483, 117] on span "All Locations" at bounding box center [1460, 119] width 68 height 14
click at [1415, 307] on select "Staff Role Shift - Horizontal Shift - Vertical Staff - Location" at bounding box center [1460, 307] width 164 height 25
select select "shift"
click at [1379, 295] on select "Staff Role Shift - Horizontal Shift - Vertical Staff - Location" at bounding box center [1460, 307] width 164 height 25
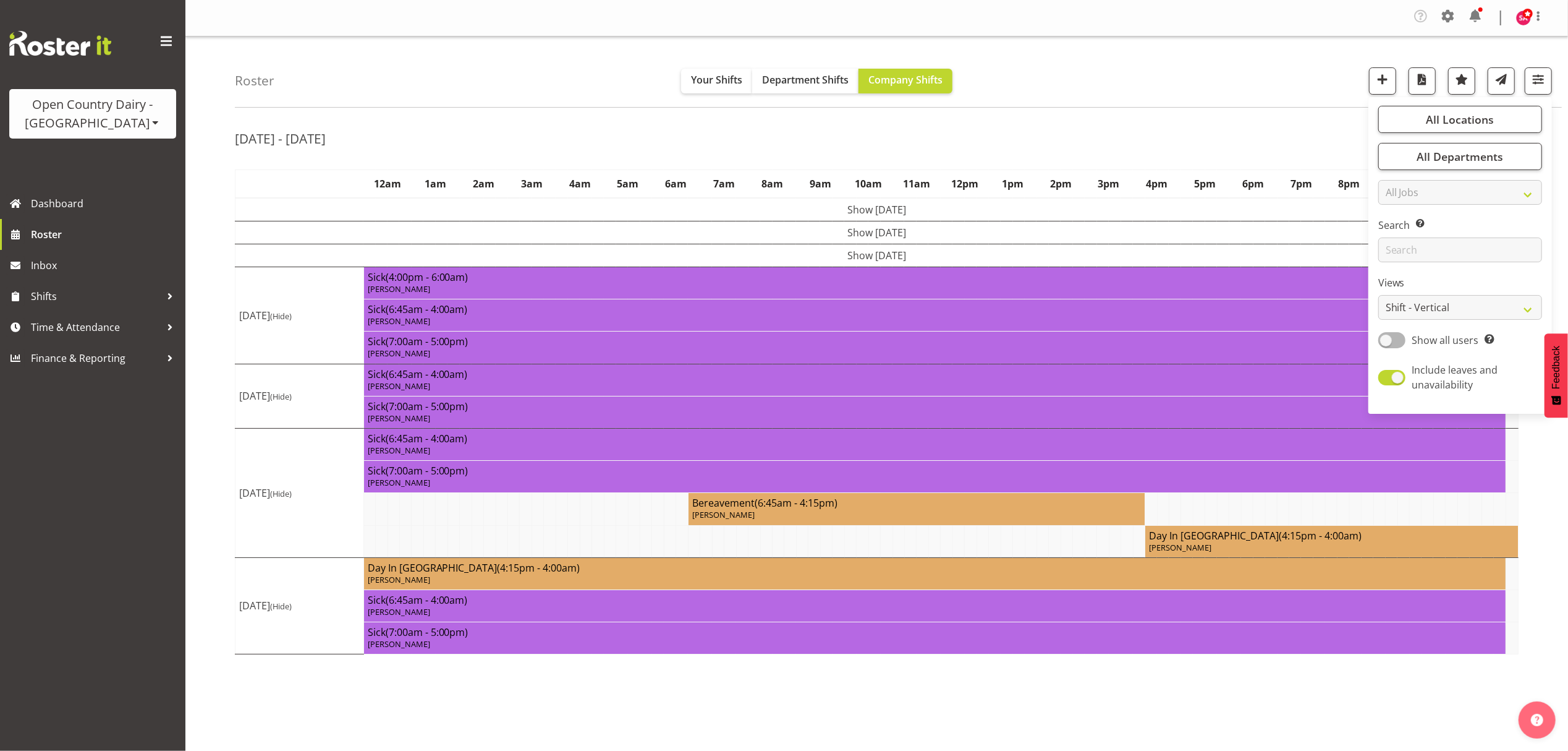
click at [500, 74] on div "Roster Your Shifts Department Shifts Company Shifts All Locations Clear Awarua …" at bounding box center [898, 72] width 1327 height 71
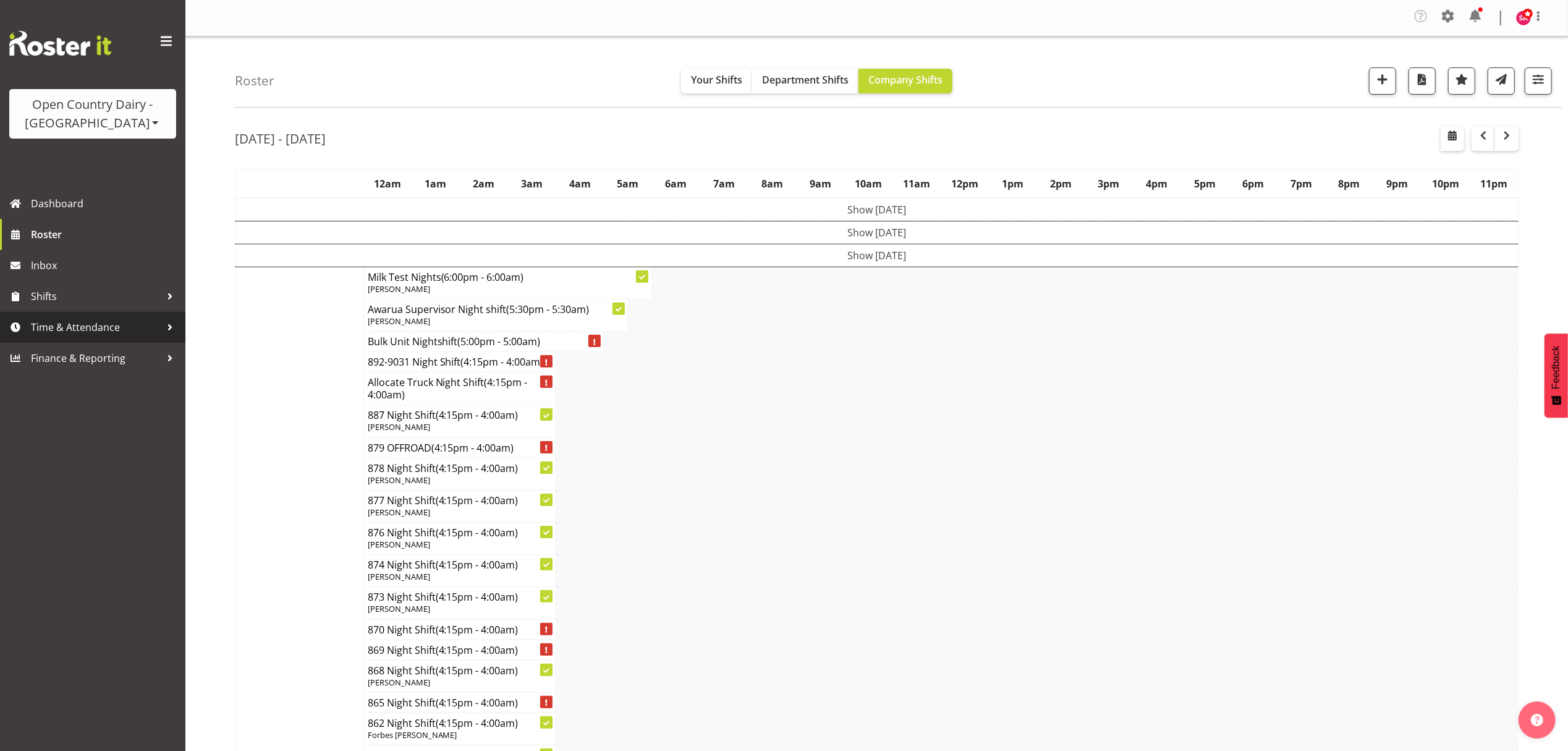
click at [68, 320] on span "Time & Attendance" at bounding box center [96, 327] width 130 height 19
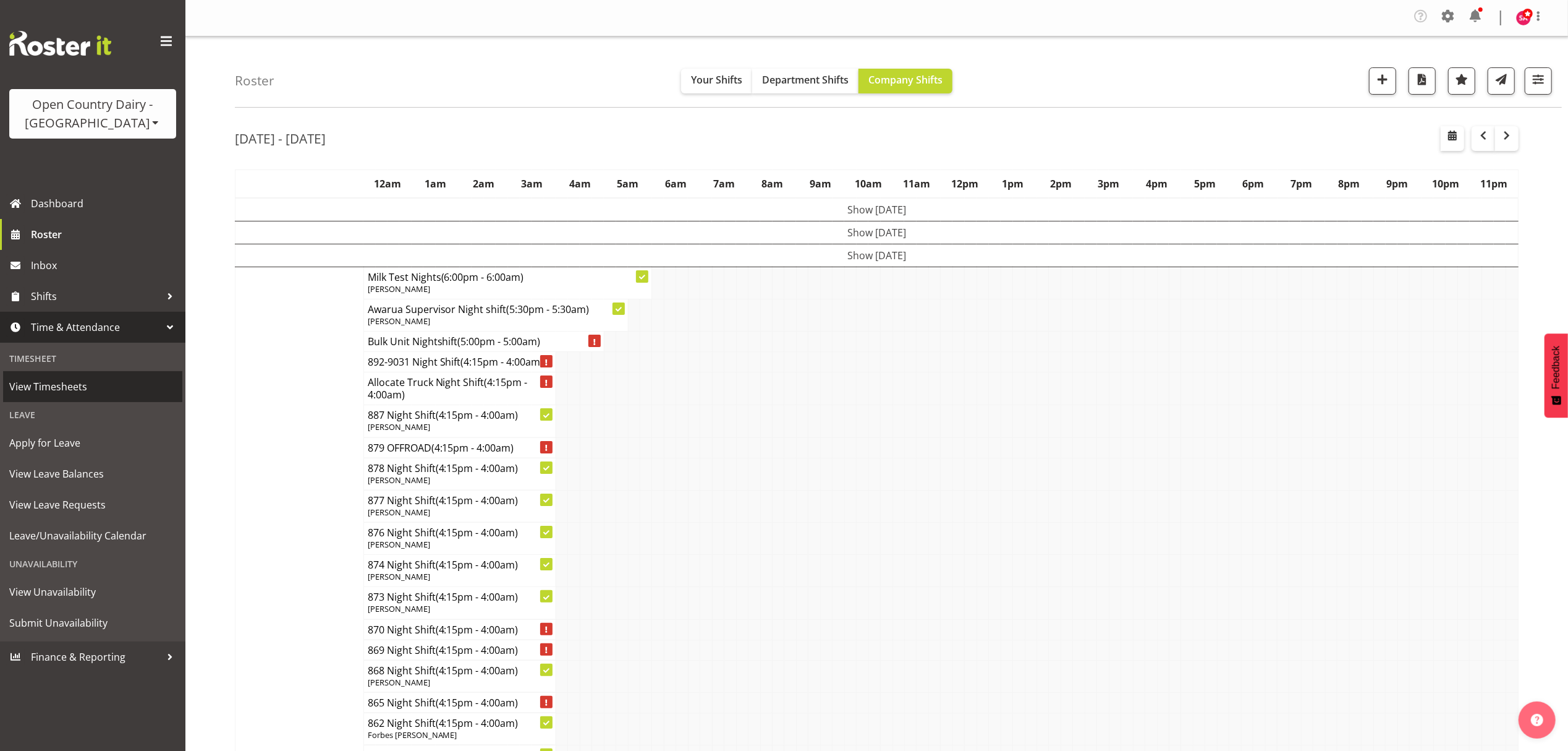
click at [53, 382] on span "View Timesheets" at bounding box center [93, 387] width 167 height 19
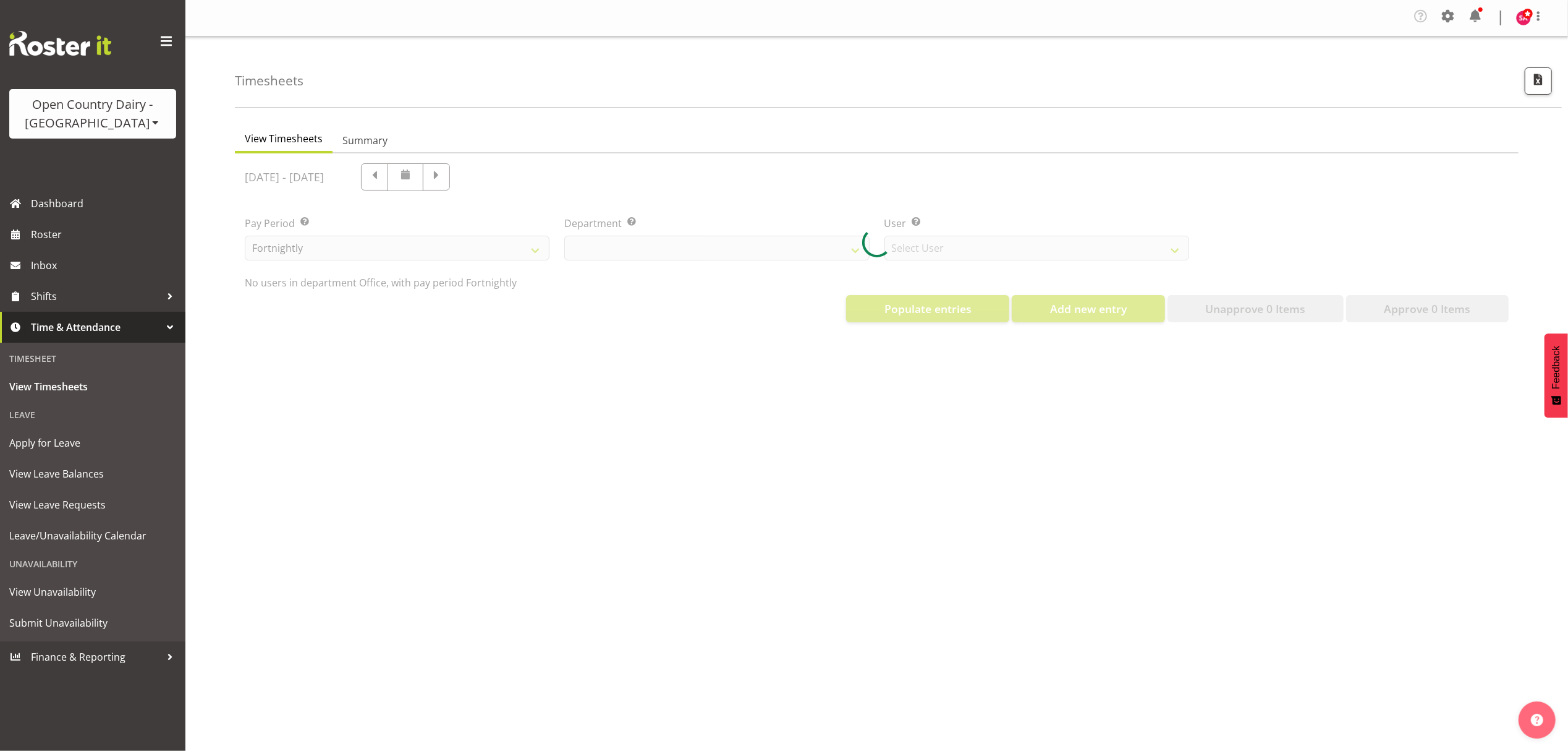
select select "699"
select select "8449"
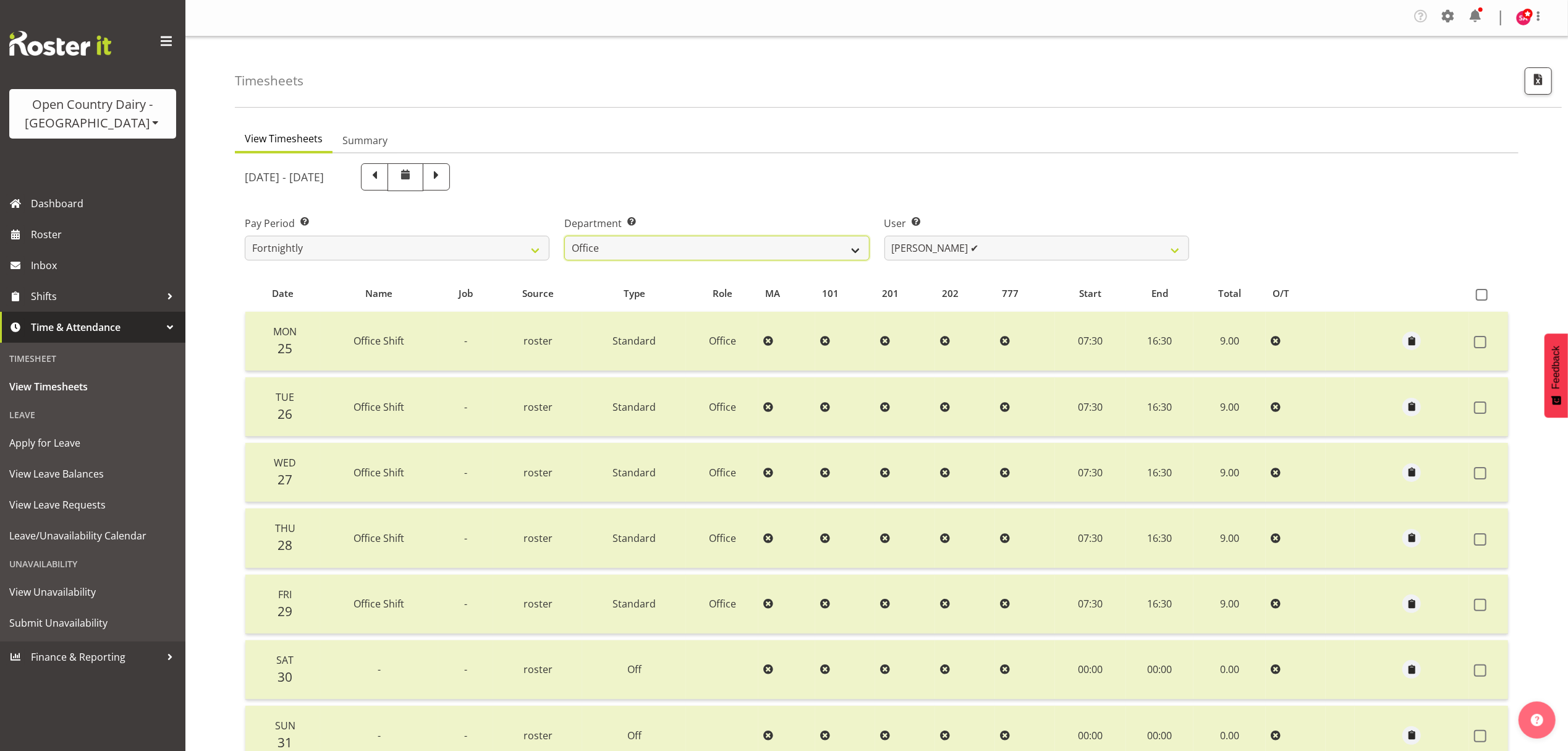
click at [643, 248] on select "734 735 736 737 738 739 851 852 853 854 855 856 858 861 862 865 868 869 870 873" at bounding box center [717, 248] width 305 height 25
select select "905"
click at [565, 236] on select "734 735 736 737 738 739 851 852 853 854 855 856 858 861 862 865 868 869 870 873" at bounding box center [717, 248] width 305 height 25
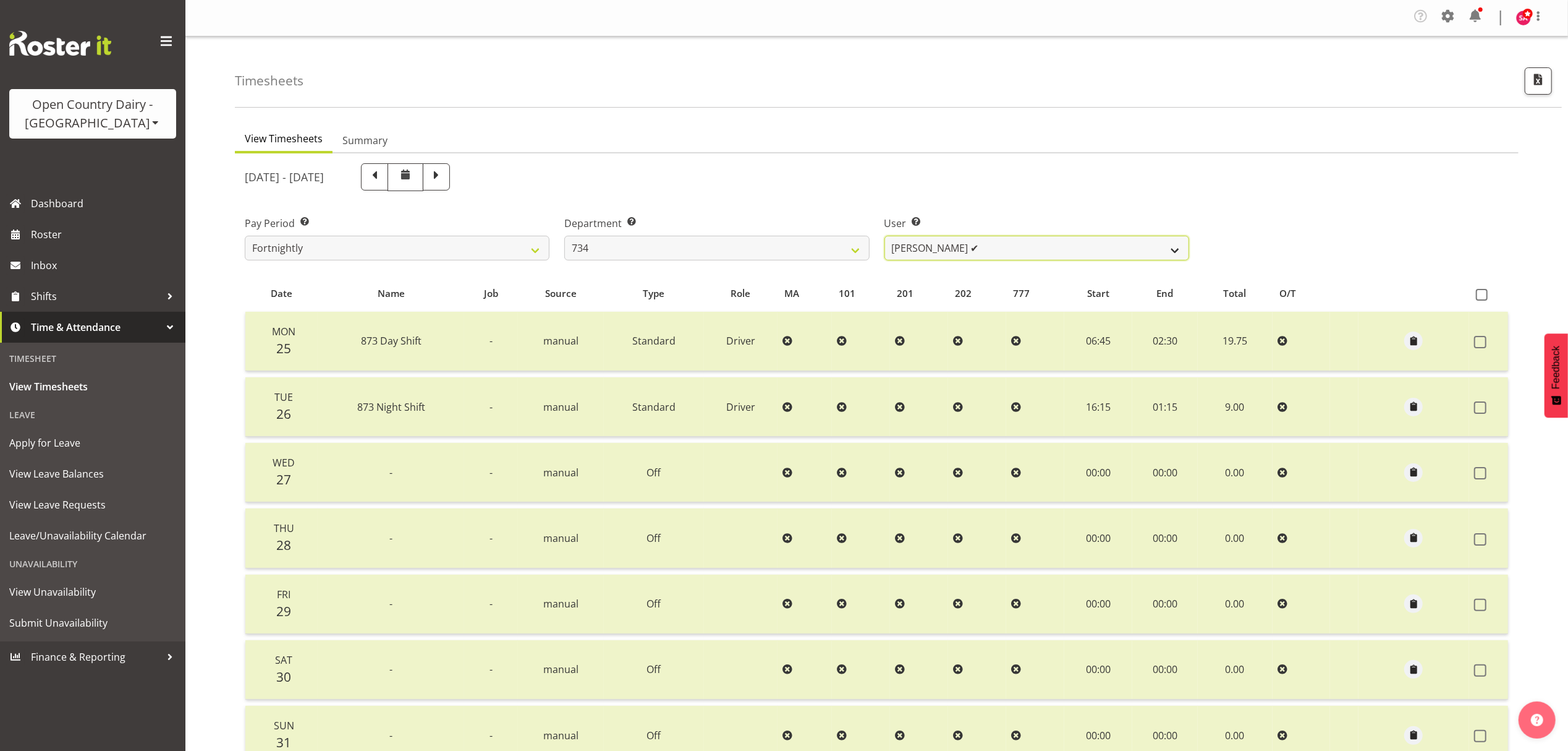
click at [948, 246] on select "[PERSON_NAME] ✔ [PERSON_NAME] ✔ [PERSON_NAME] ✔ [PERSON_NAME] ✔" at bounding box center [1037, 248] width 305 height 25
select select "7493"
click at [885, 236] on select "[PERSON_NAME] ✔ [PERSON_NAME] ✔ [PERSON_NAME] ✔ [PERSON_NAME] ✔" at bounding box center [1037, 248] width 305 height 25
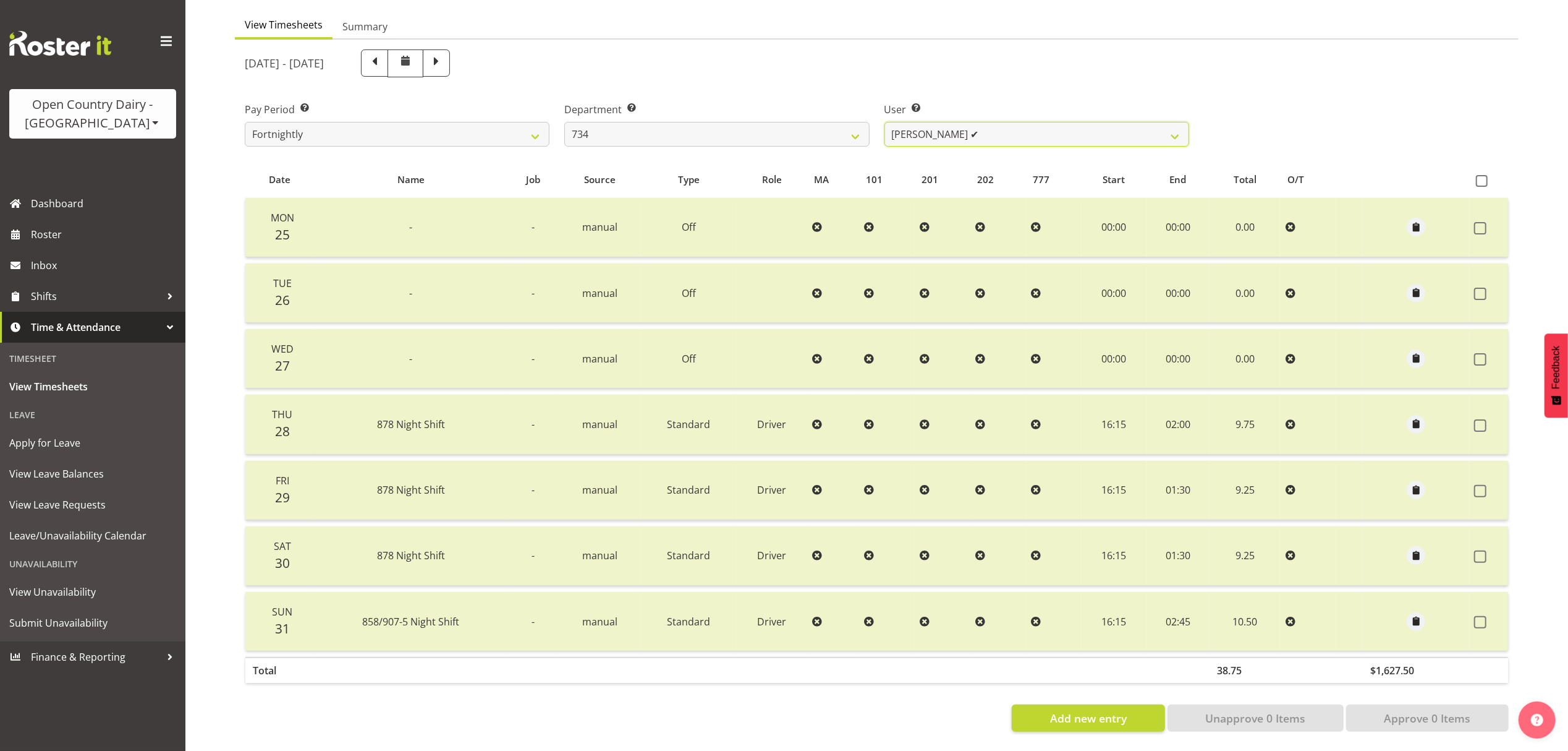
scroll to position [125, 0]
click at [383, 58] on span at bounding box center [374, 62] width 16 height 16
select select
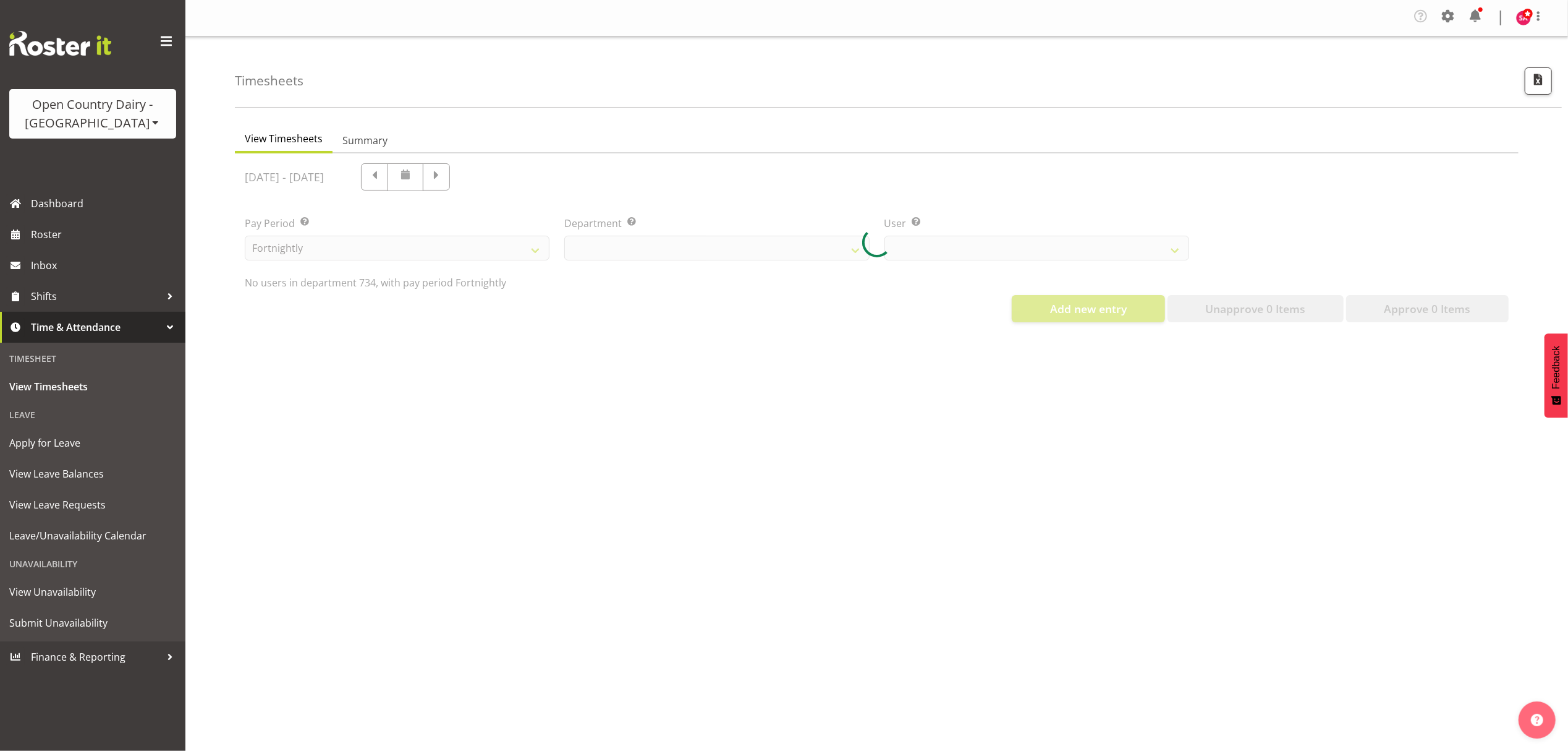
select select "7493"
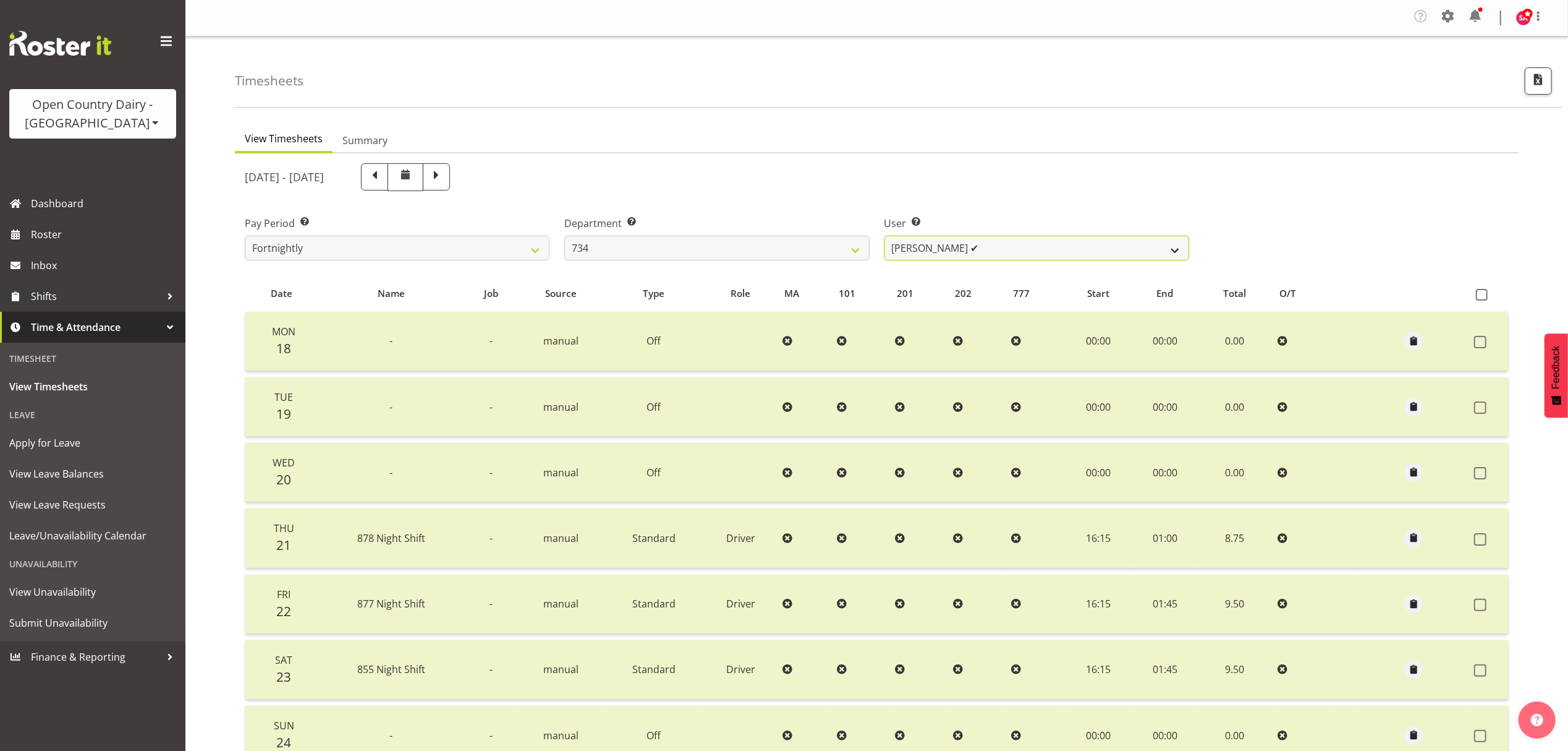
click at [957, 250] on select "[PERSON_NAME] ✔ [PERSON_NAME] ✔ [PERSON_NAME] ✔ [PERSON_NAME] ✔" at bounding box center [1037, 248] width 305 height 25
click at [1024, 251] on select "[PERSON_NAME] ✔ [PERSON_NAME] ✔ [PERSON_NAME] ✔ [PERSON_NAME] ✔" at bounding box center [1037, 248] width 305 height 25
click at [655, 251] on select "734 735 736 737 738 739 851 852 853 854 855 856 858 861 862 865 868 869 870 873" at bounding box center [717, 248] width 305 height 25
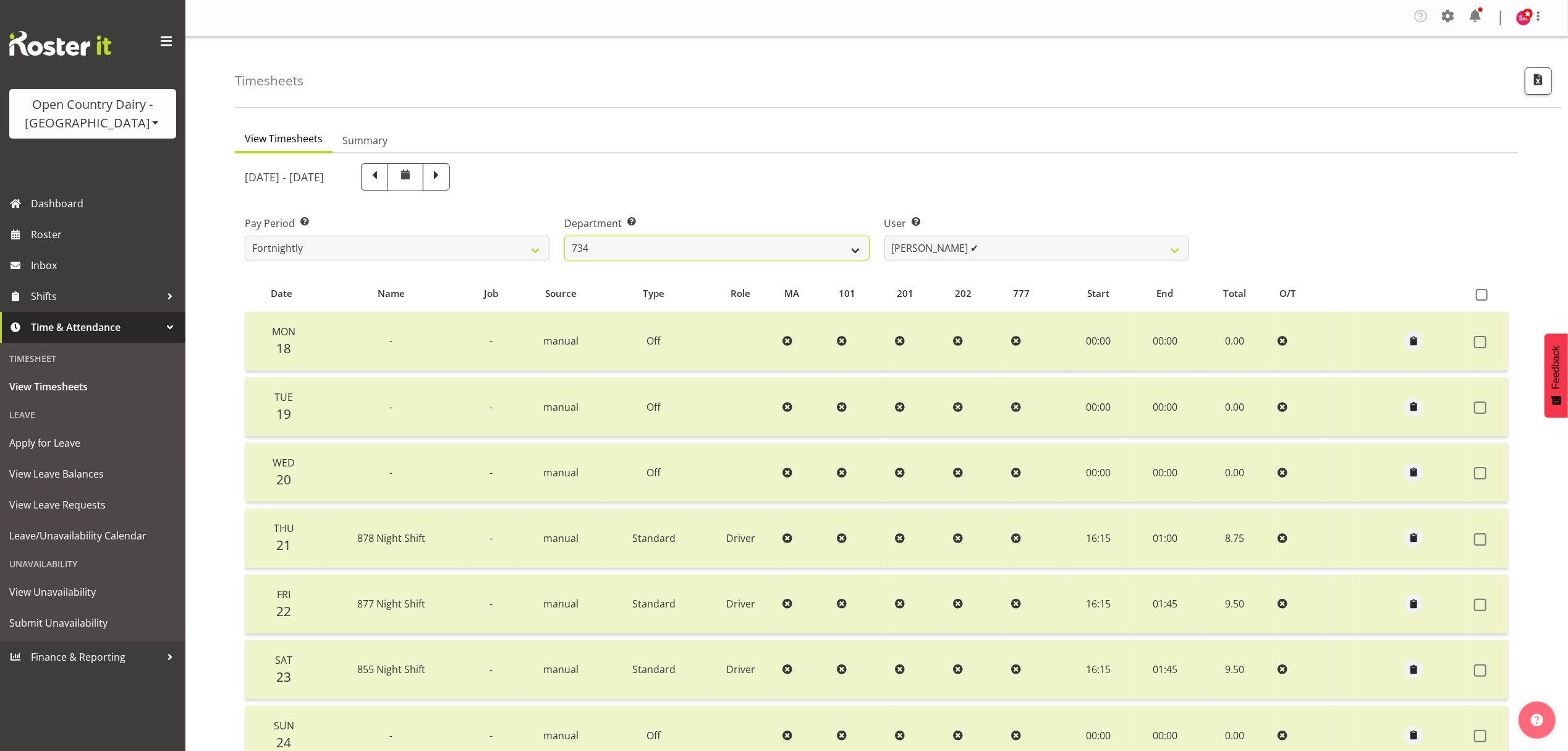
select select "909"
click at [565, 236] on select "734 735 736 737 738 739 851 852 853 854 855 856 858 861 862 865 868 869 870 873" at bounding box center [717, 248] width 305 height 25
select select "7397"
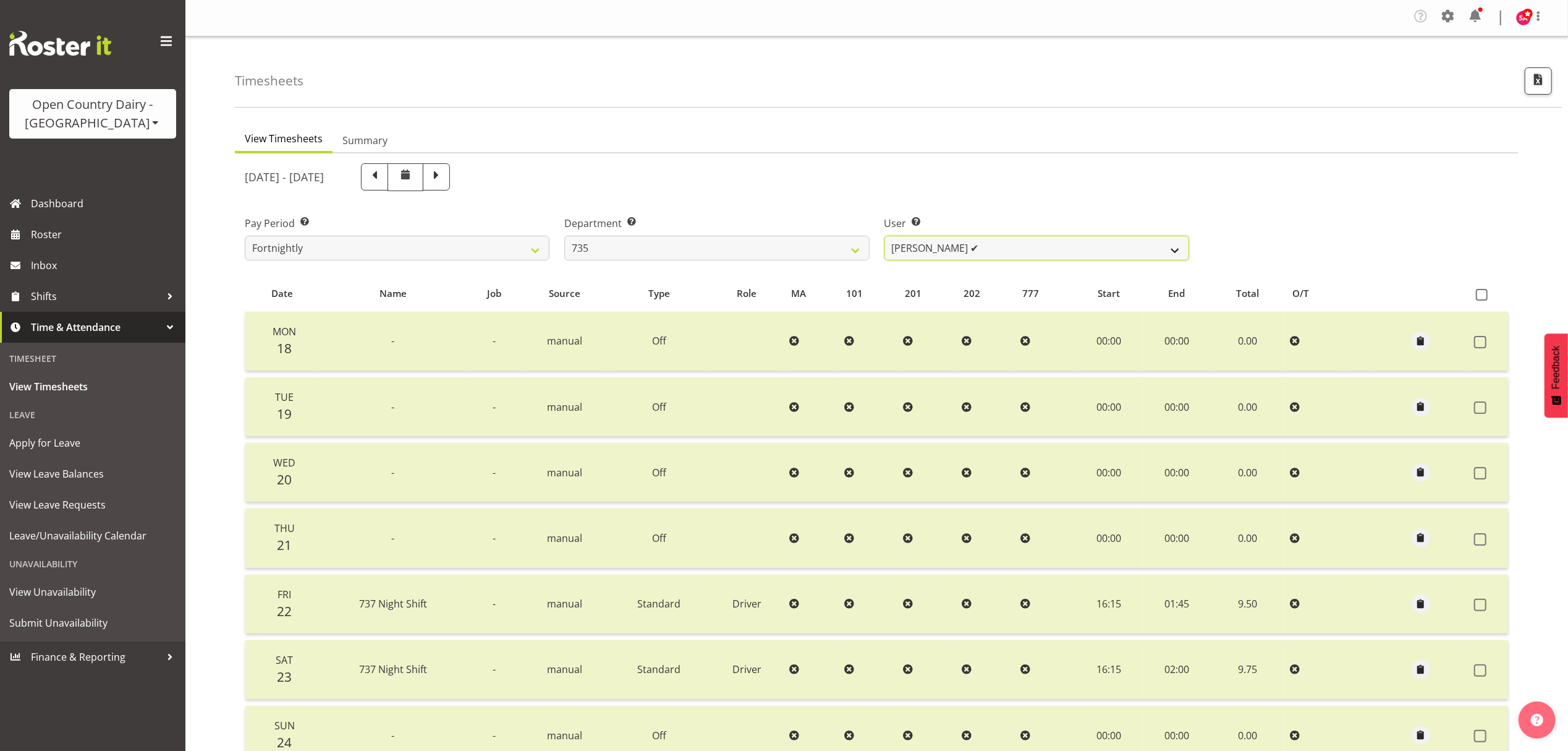
click at [963, 253] on select "[PERSON_NAME] ✔ [PERSON_NAME] ✔ [PERSON_NAME] ✔ [PERSON_NAME] ✔" at bounding box center [1037, 248] width 305 height 25
click at [388, 174] on span at bounding box center [375, 177] width 28 height 28
select select
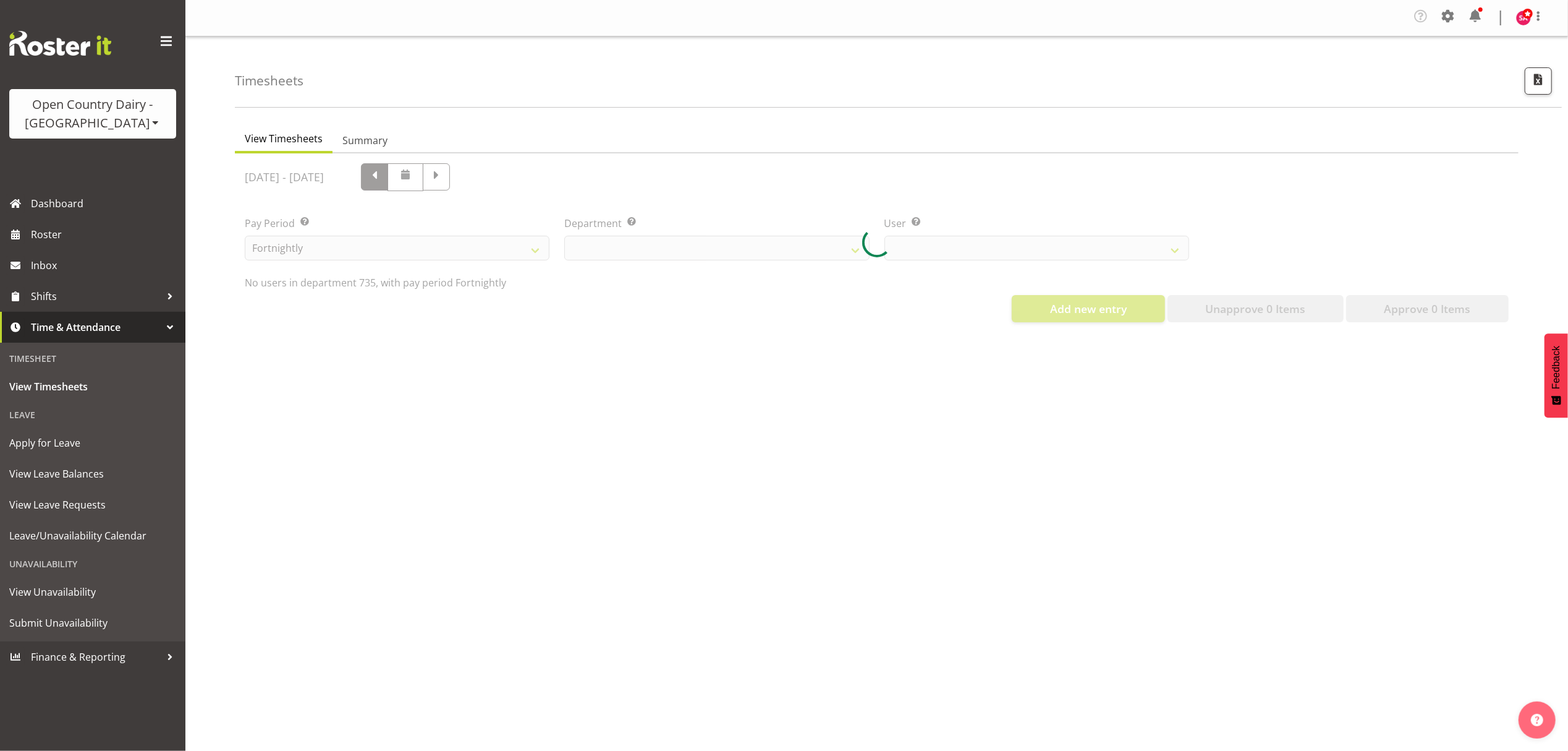
select select "909"
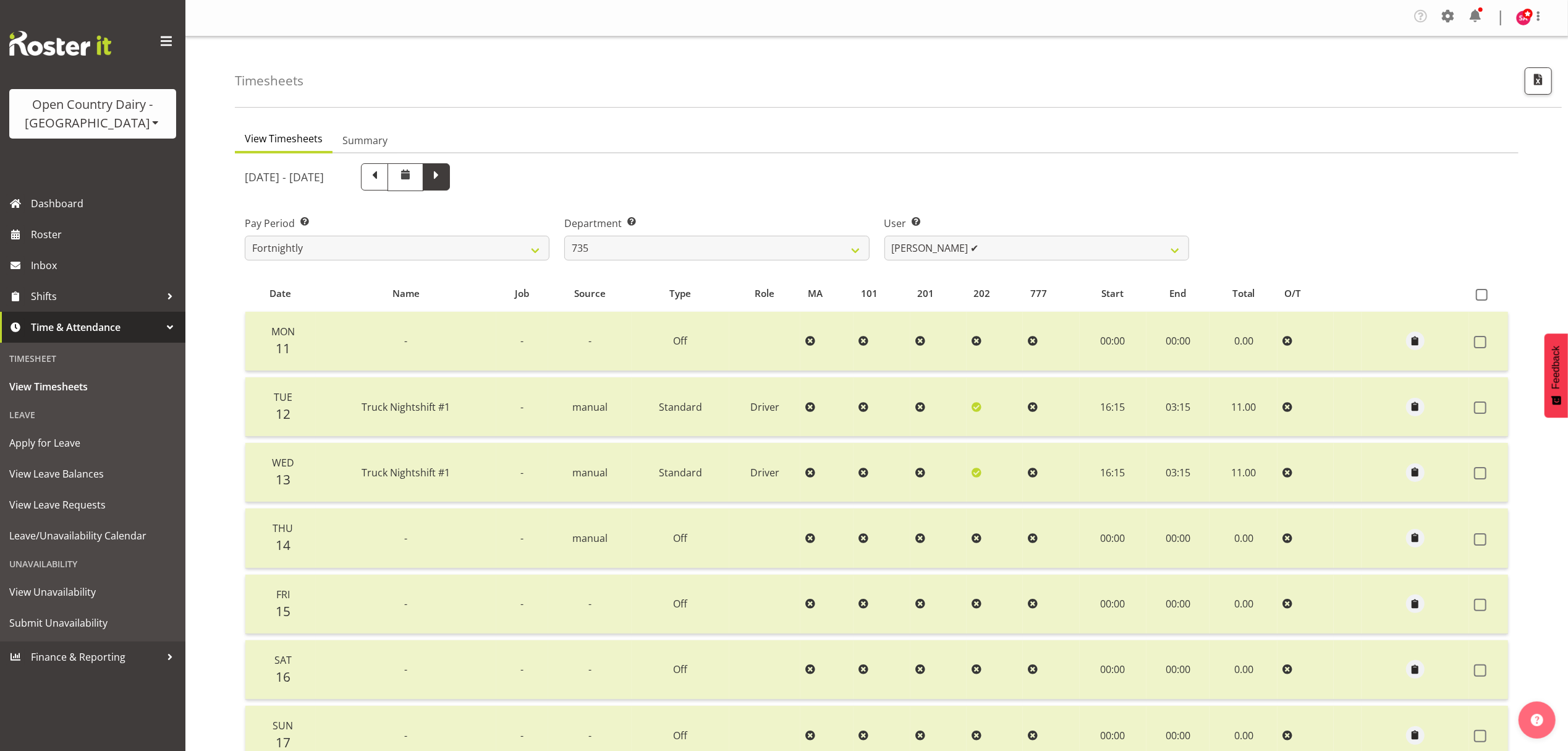
click at [444, 179] on span at bounding box center [437, 175] width 16 height 16
select select
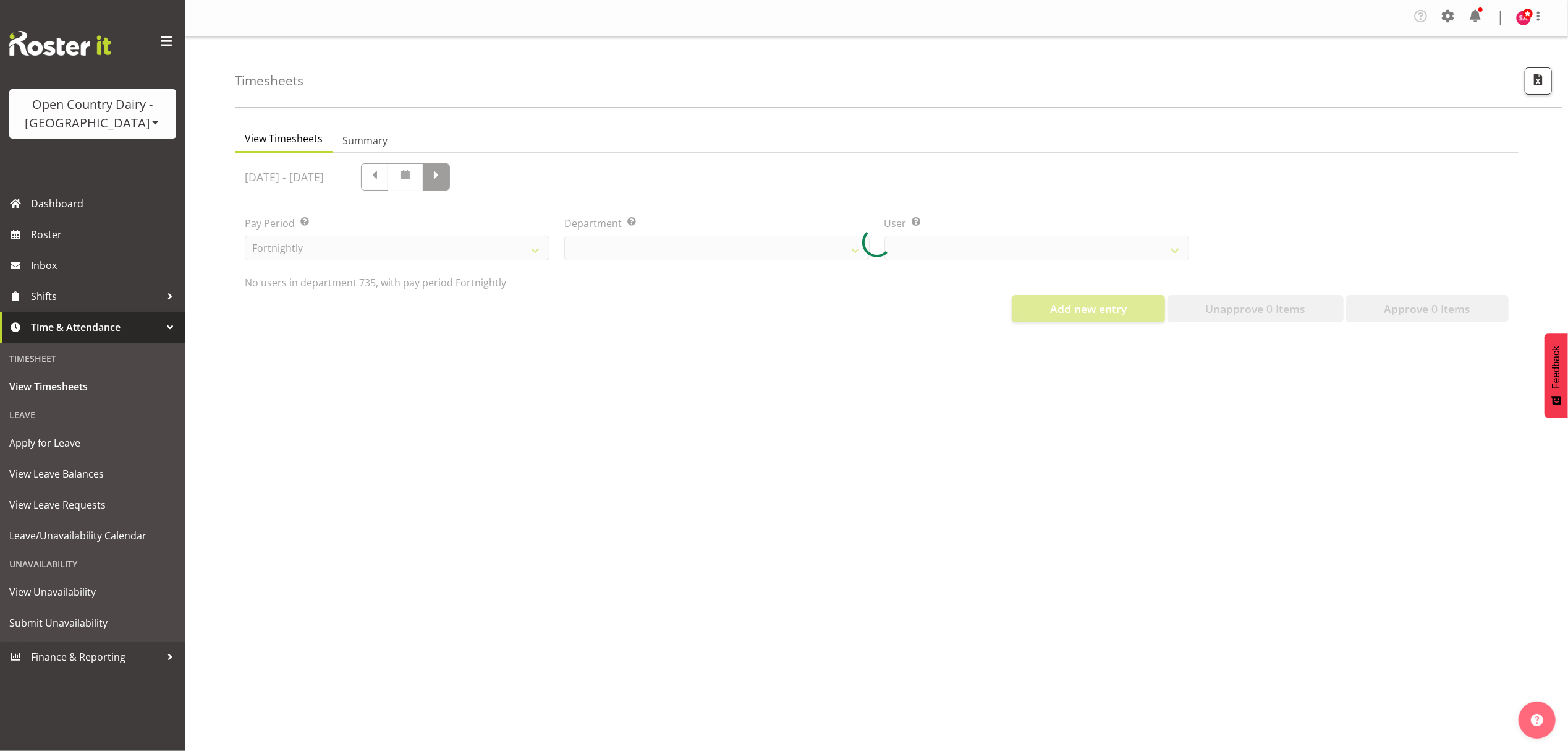
click at [520, 179] on div at bounding box center [877, 243] width 1284 height 179
select select "909"
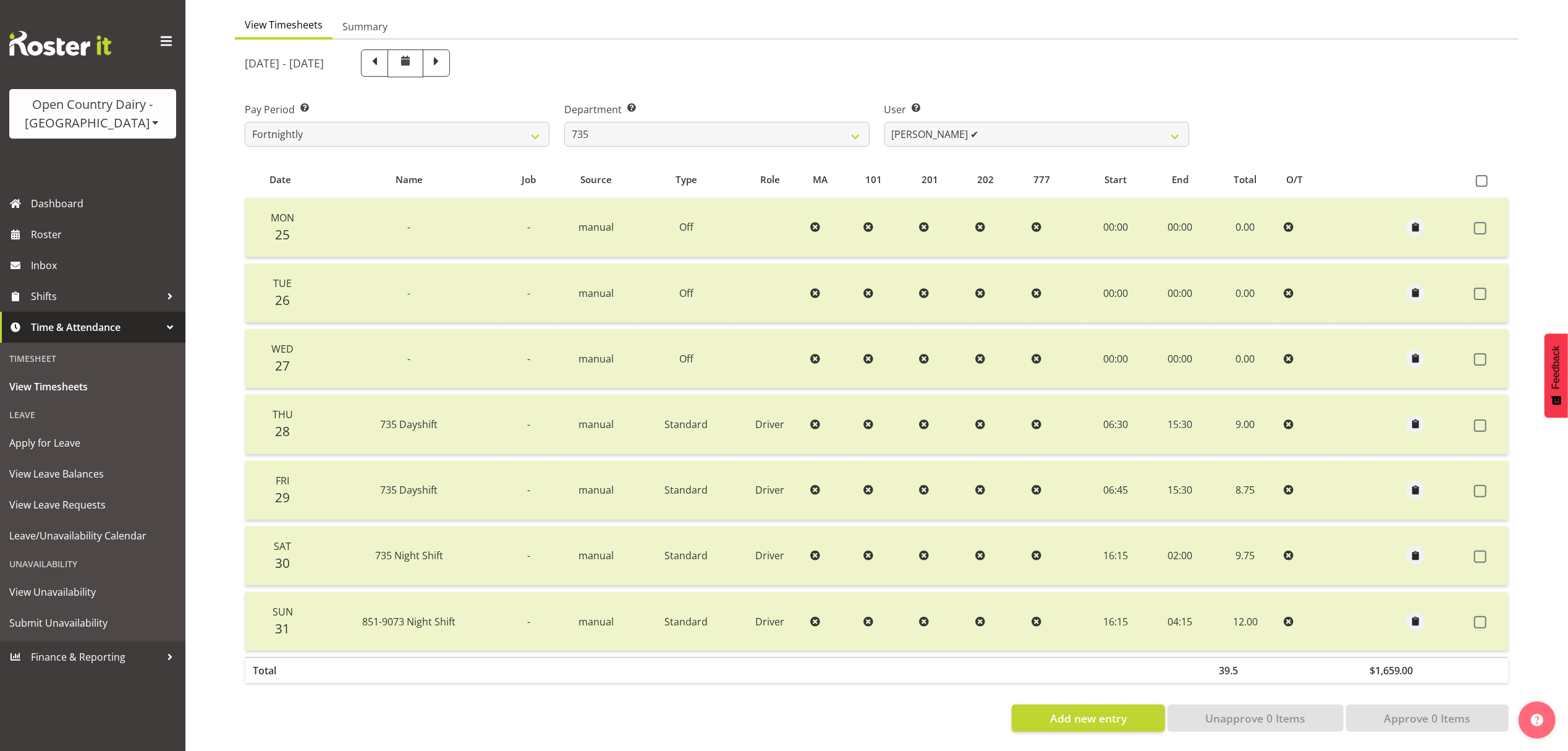
scroll to position [125, 0]
click at [450, 53] on span at bounding box center [437, 63] width 28 height 28
select select
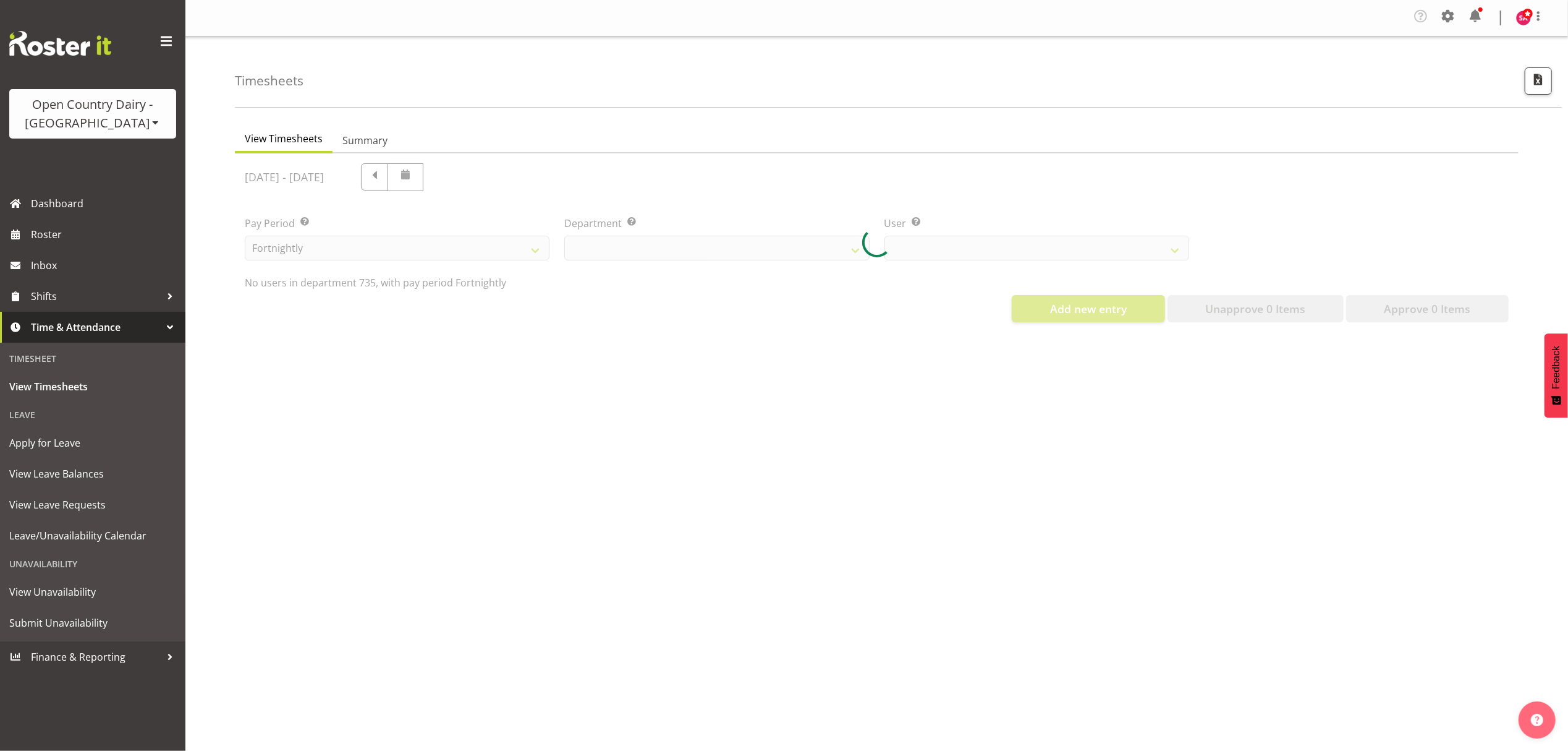
select select "909"
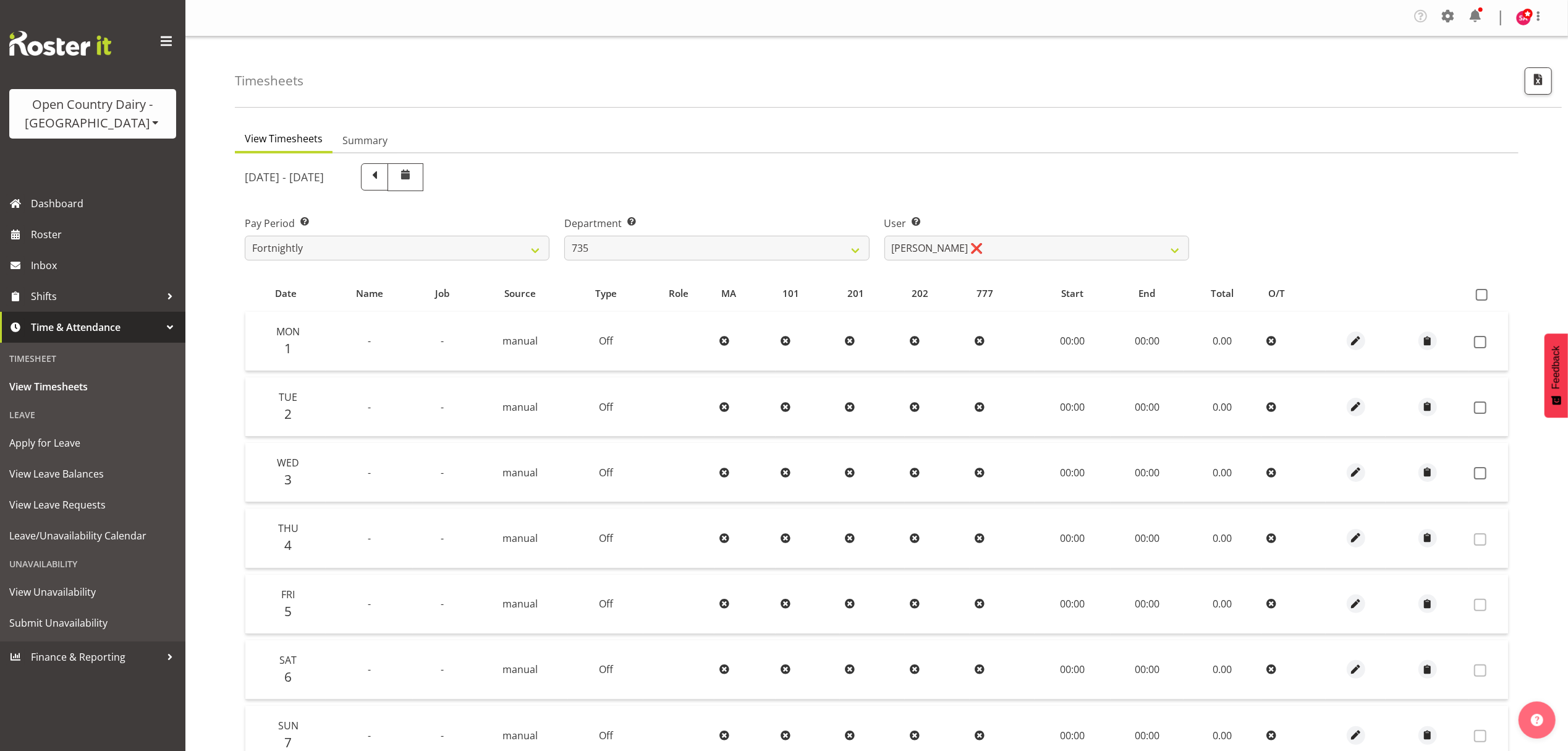
click at [383, 176] on span at bounding box center [374, 175] width 16 height 16
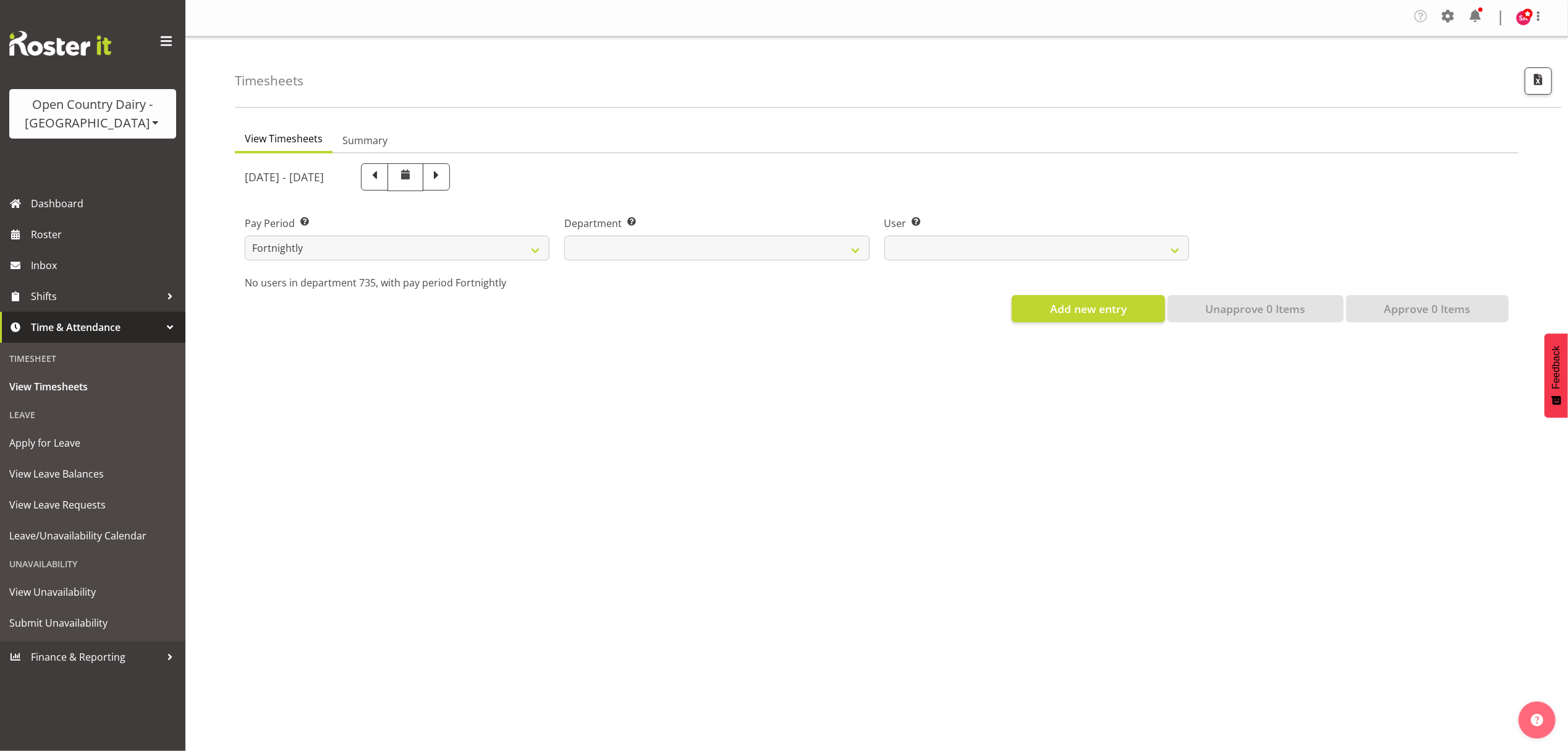
select select
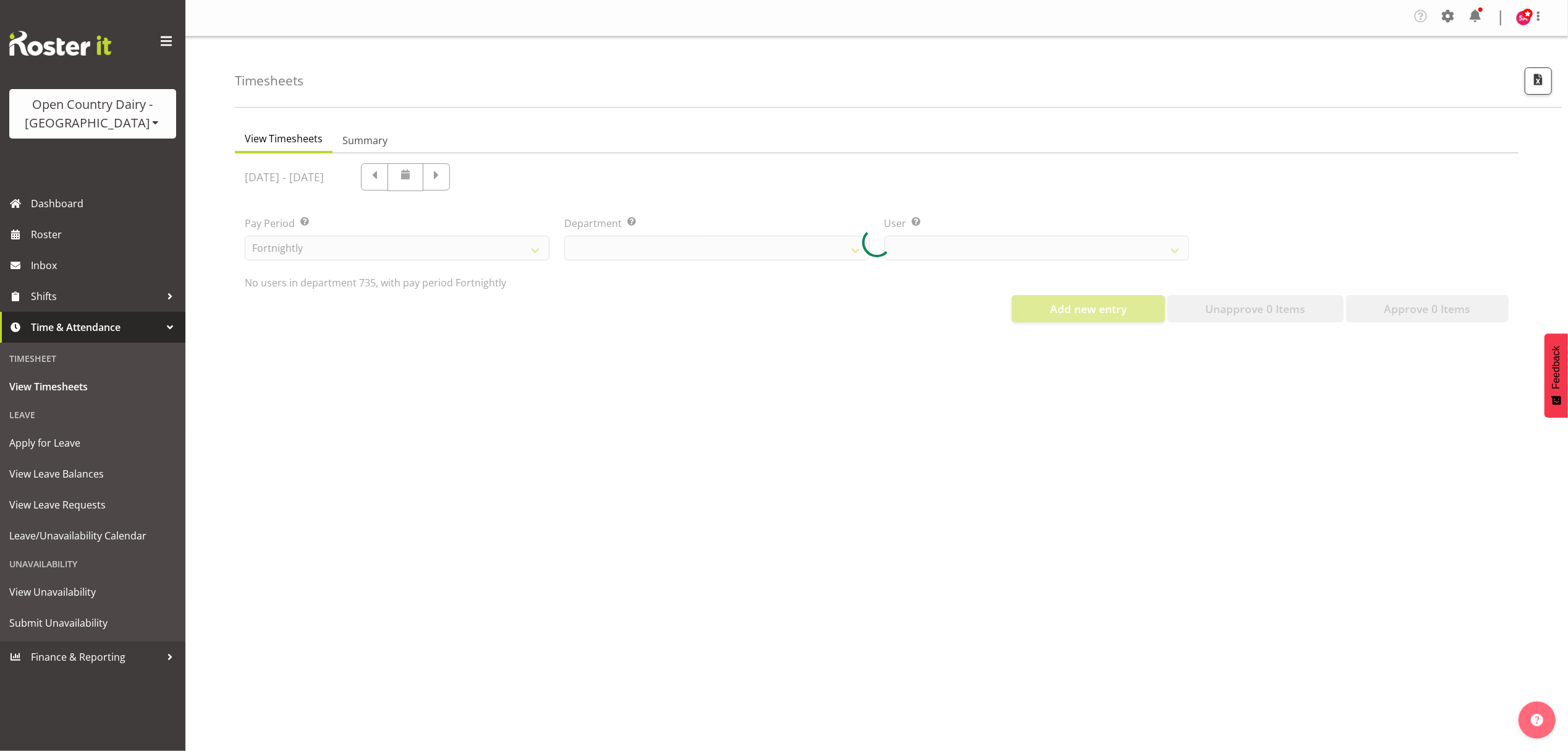
select select "909"
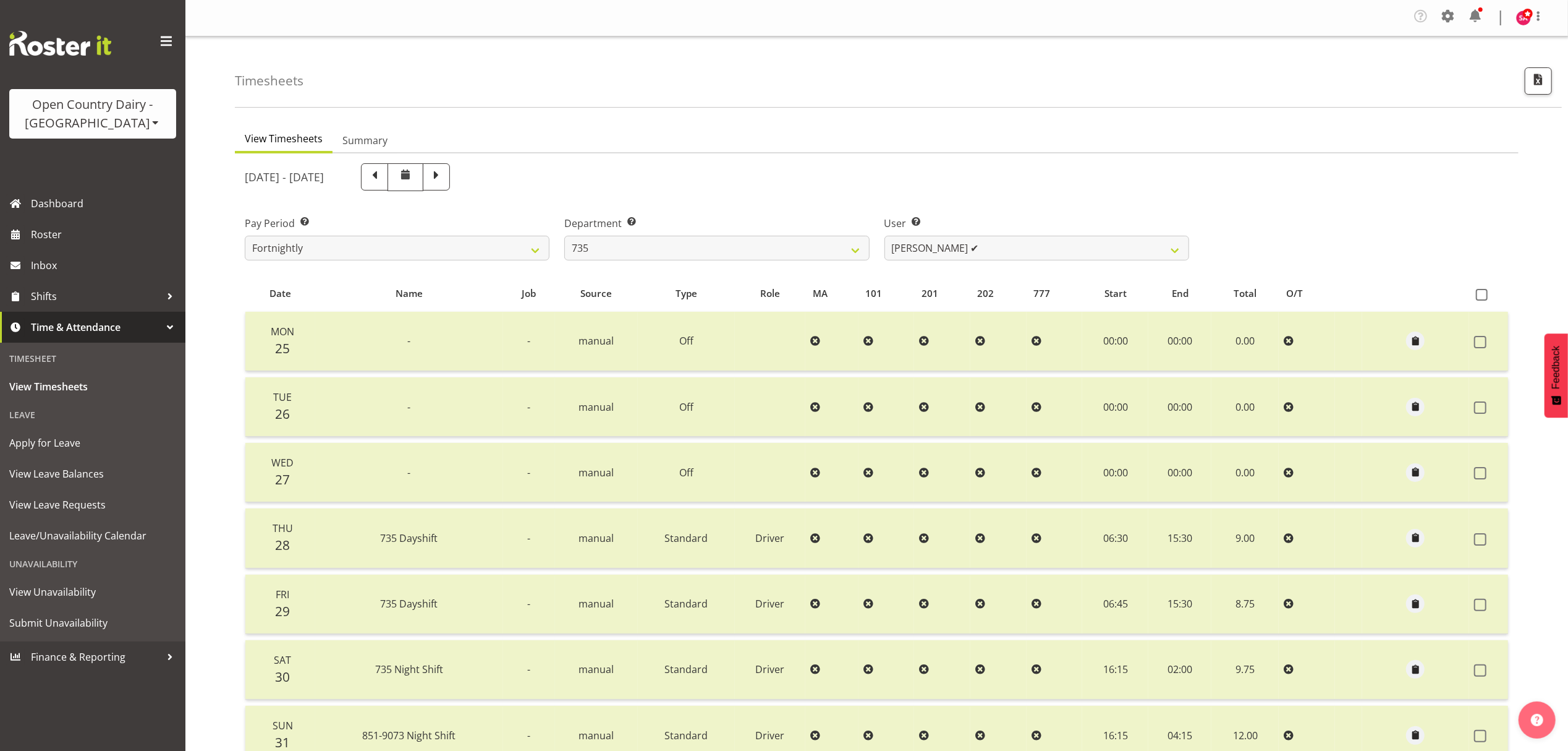
click at [383, 180] on span at bounding box center [374, 175] width 16 height 16
select select
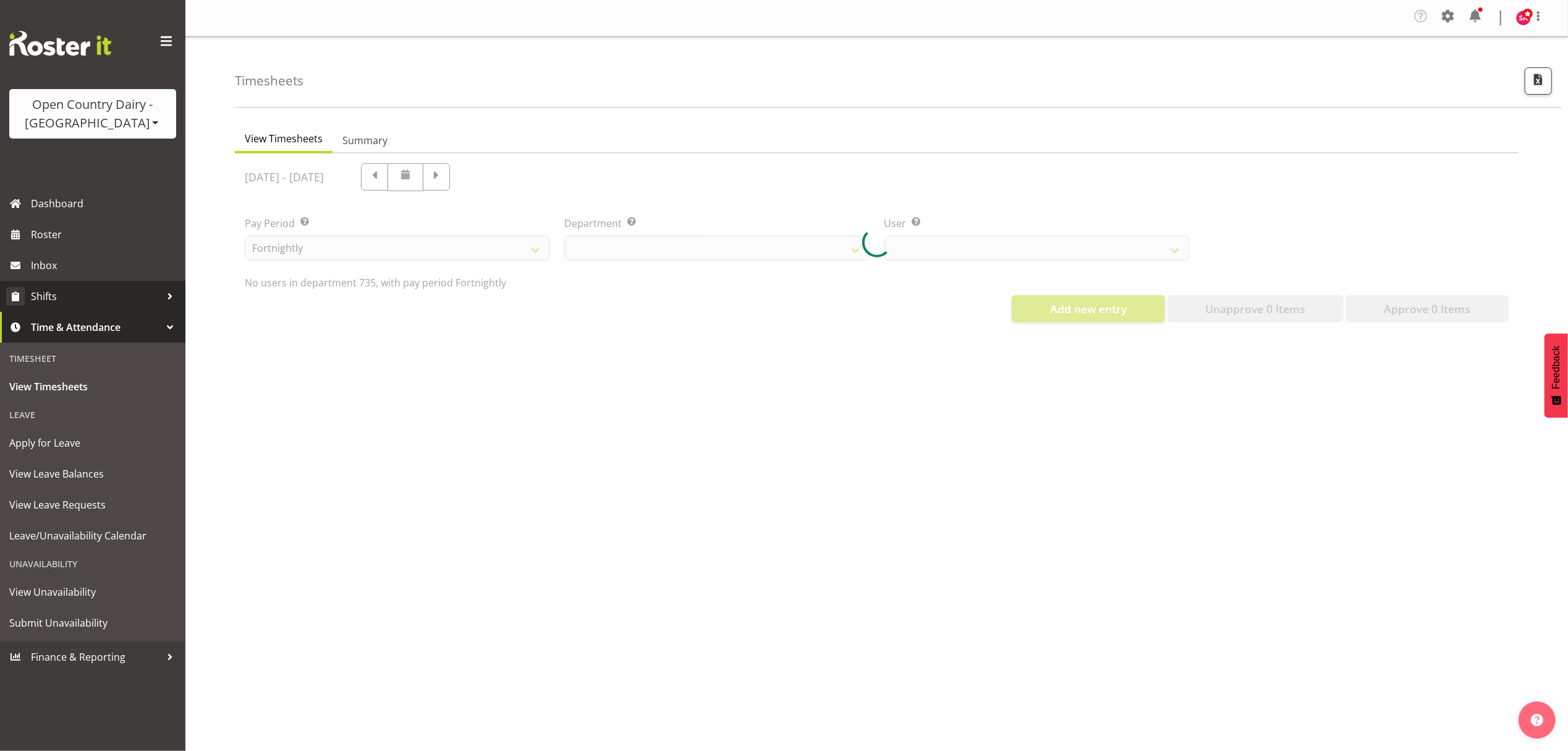
select select "909"
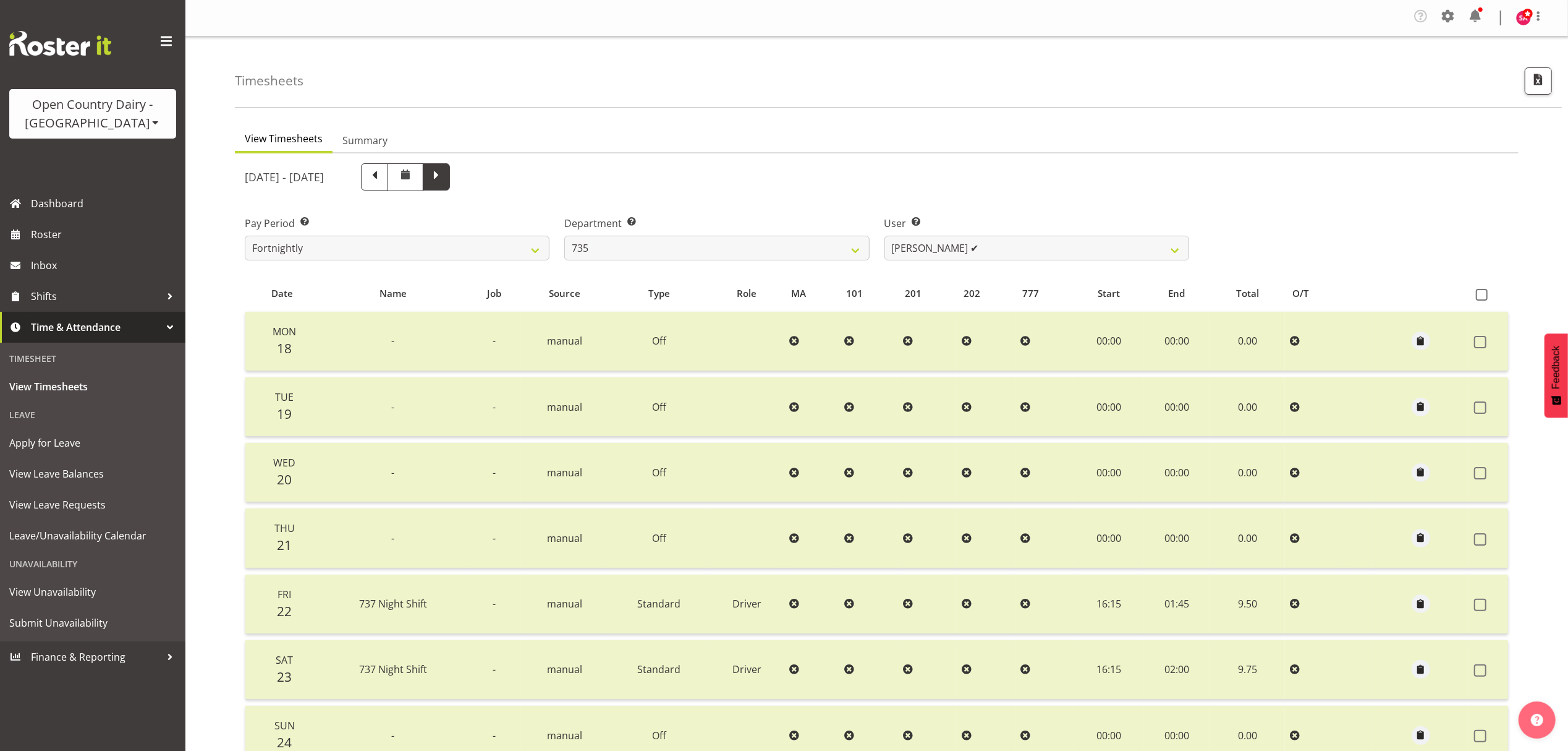
click at [444, 172] on span at bounding box center [437, 175] width 16 height 16
select select
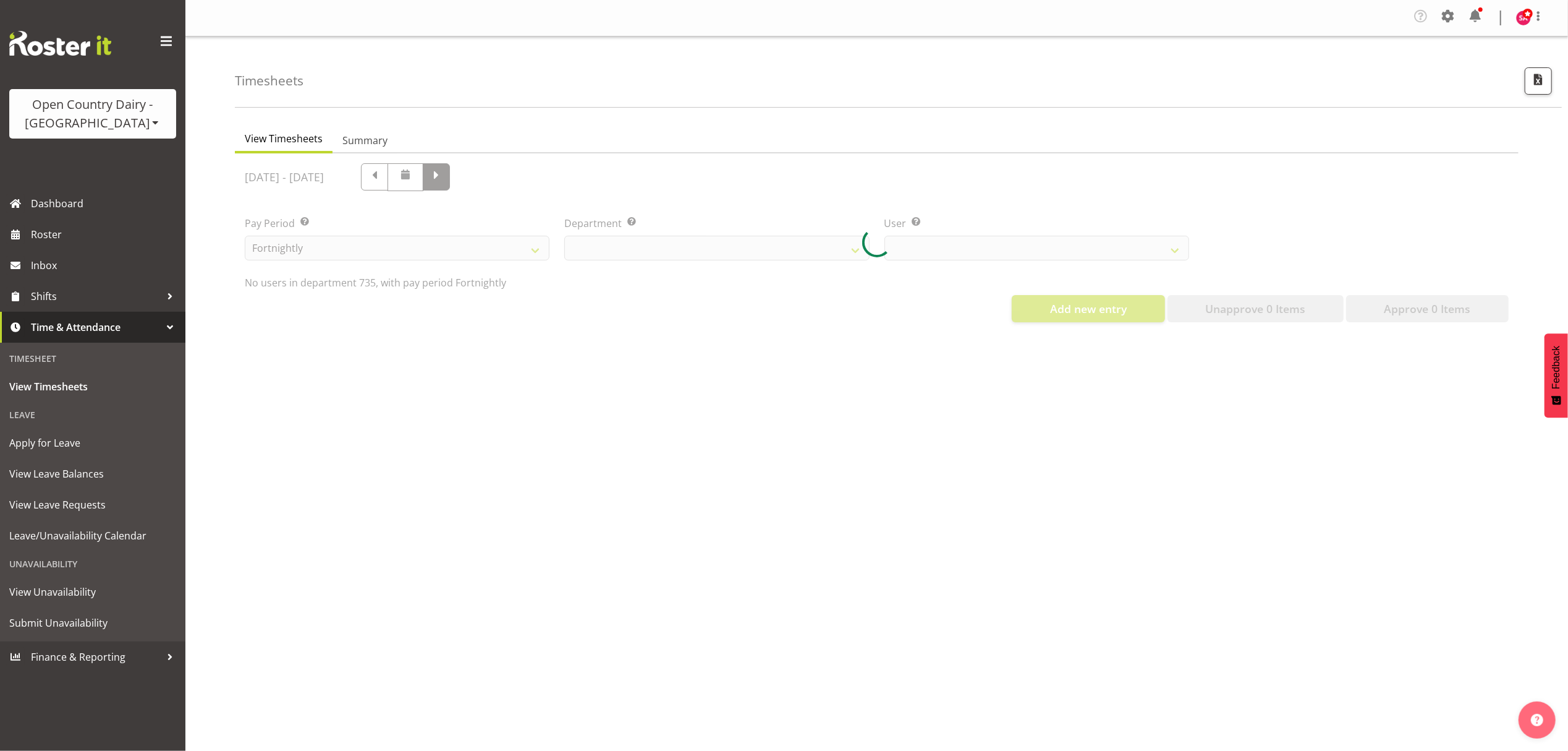
select select "909"
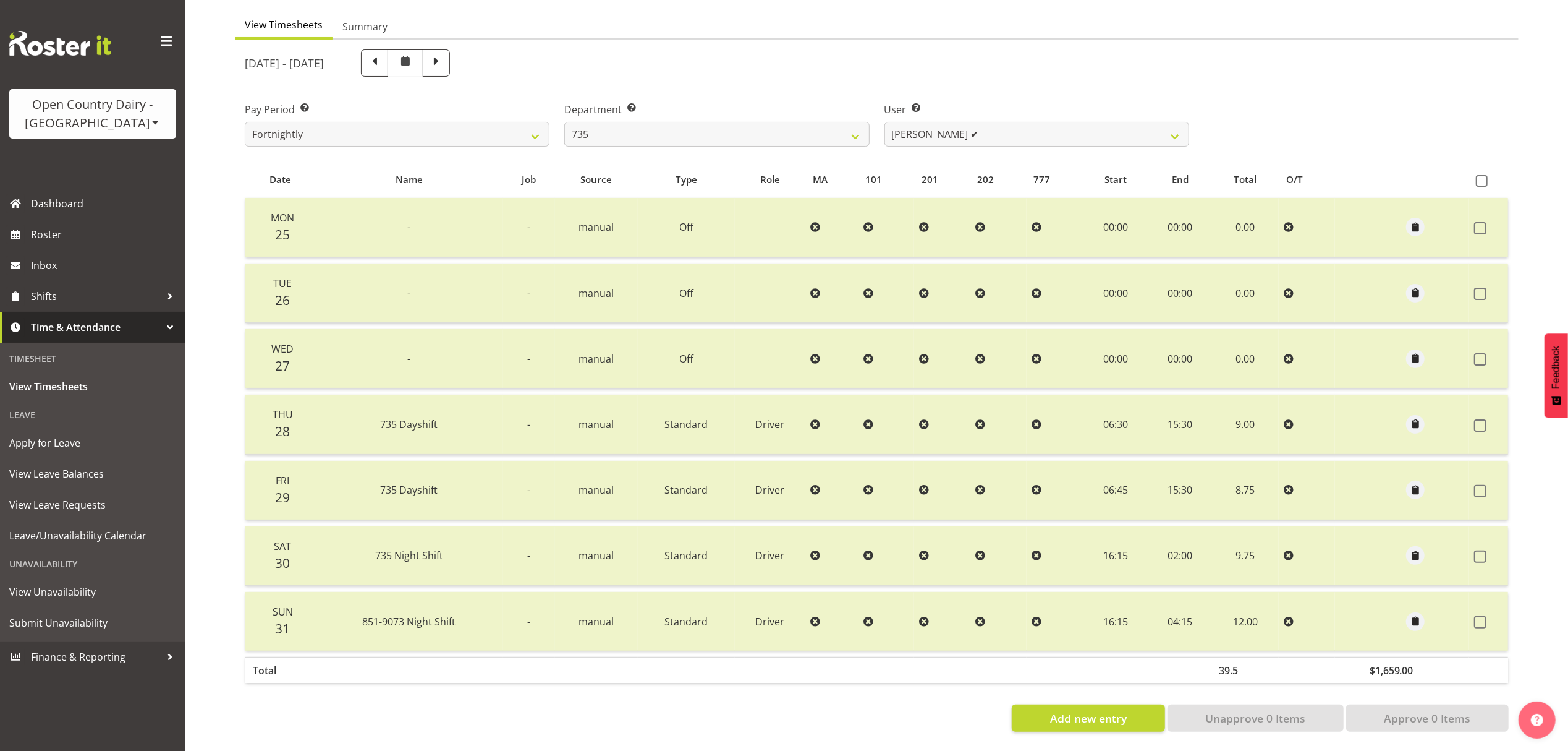
scroll to position [125, 0]
click at [413, 53] on span at bounding box center [405, 60] width 14 height 14
click at [444, 54] on span at bounding box center [437, 62] width 16 height 16
select select
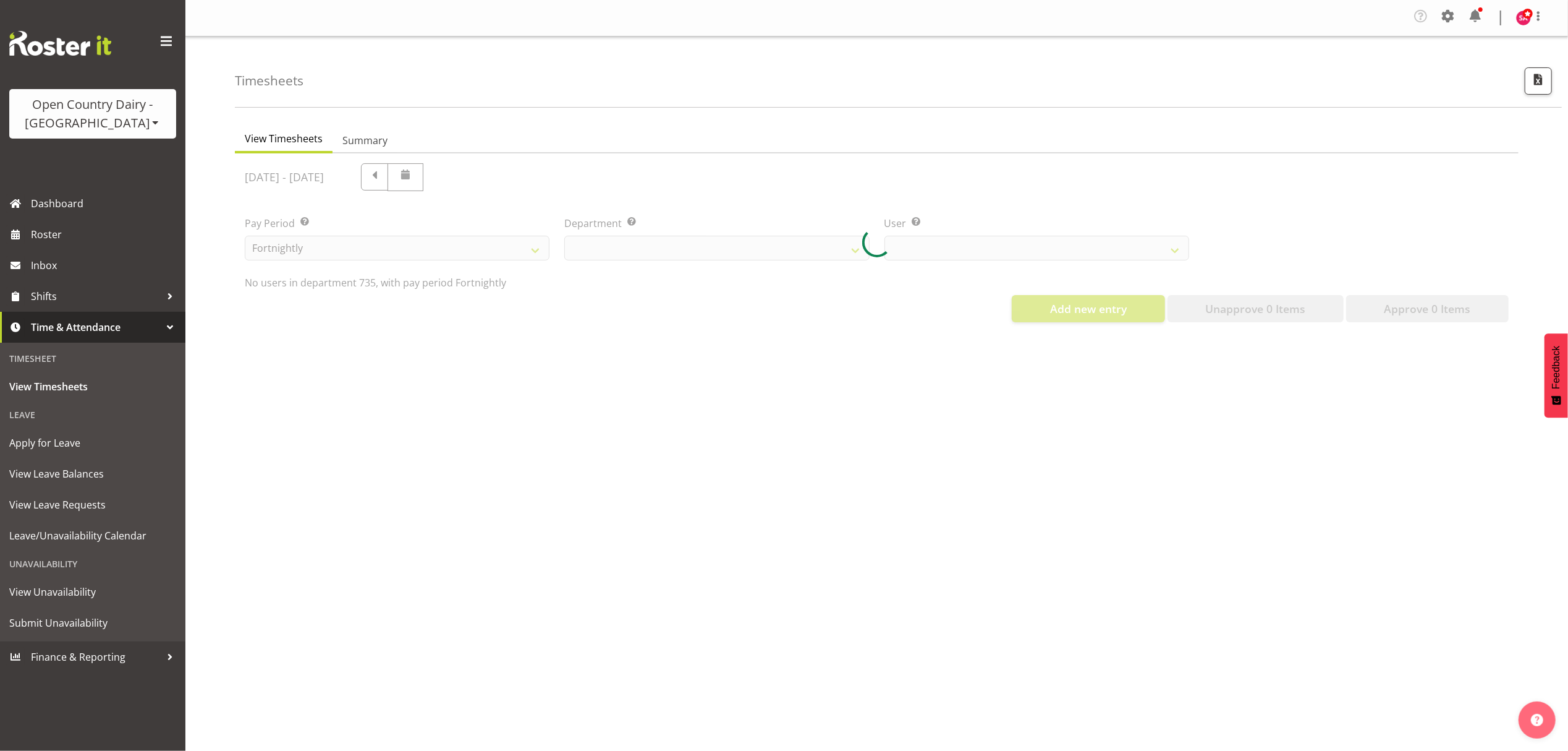
scroll to position [0, 0]
select select "909"
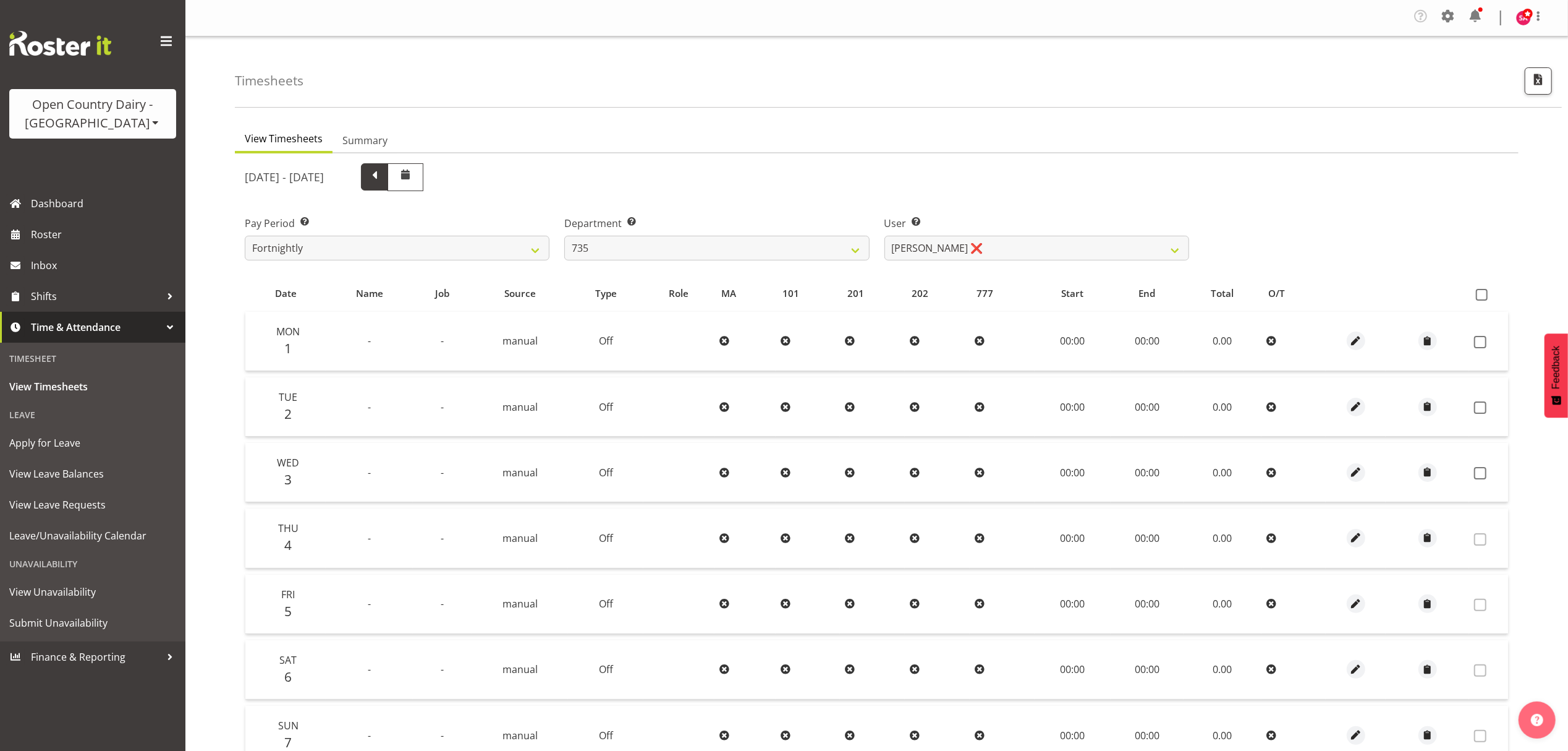
click at [383, 182] on span at bounding box center [374, 175] width 16 height 16
select select
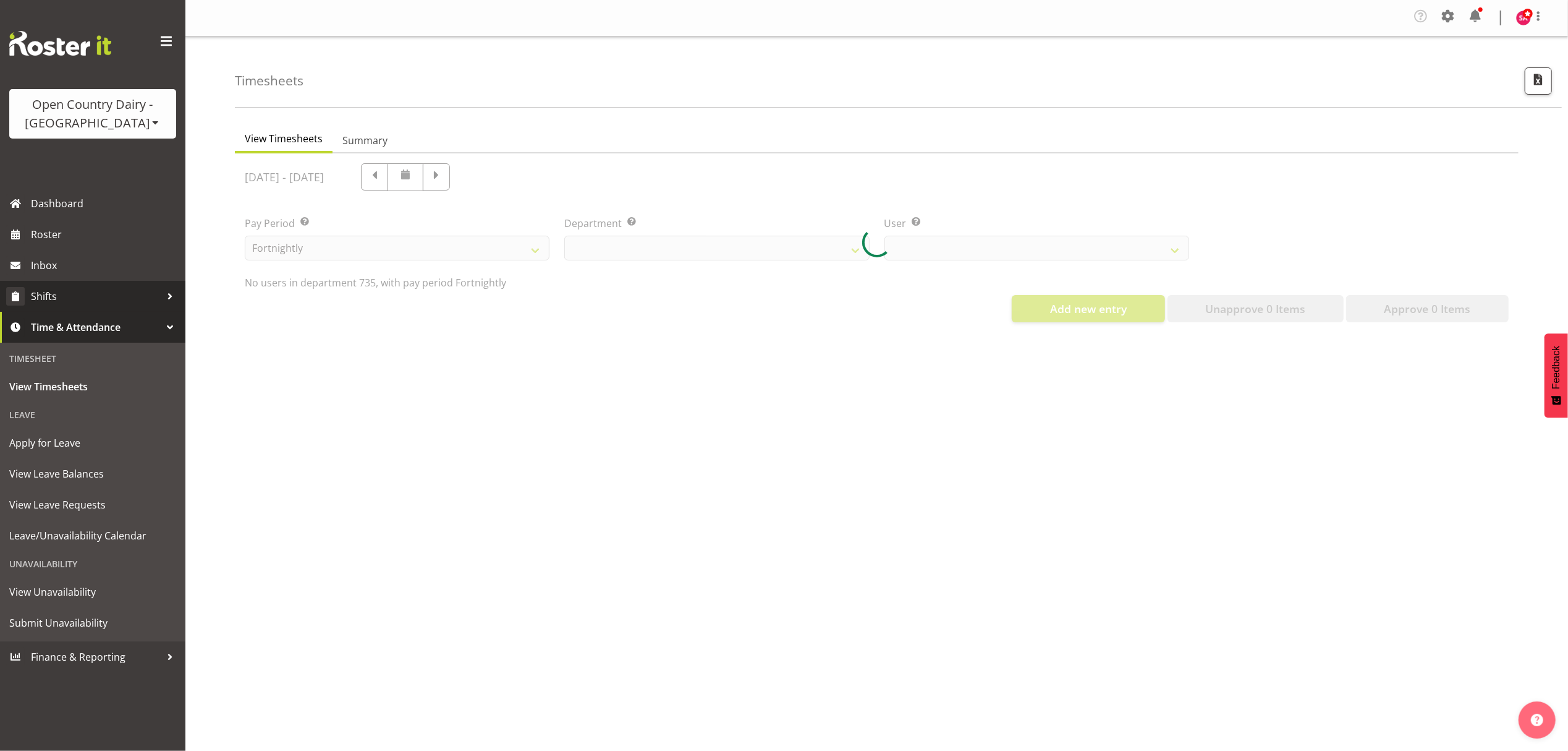
select select "909"
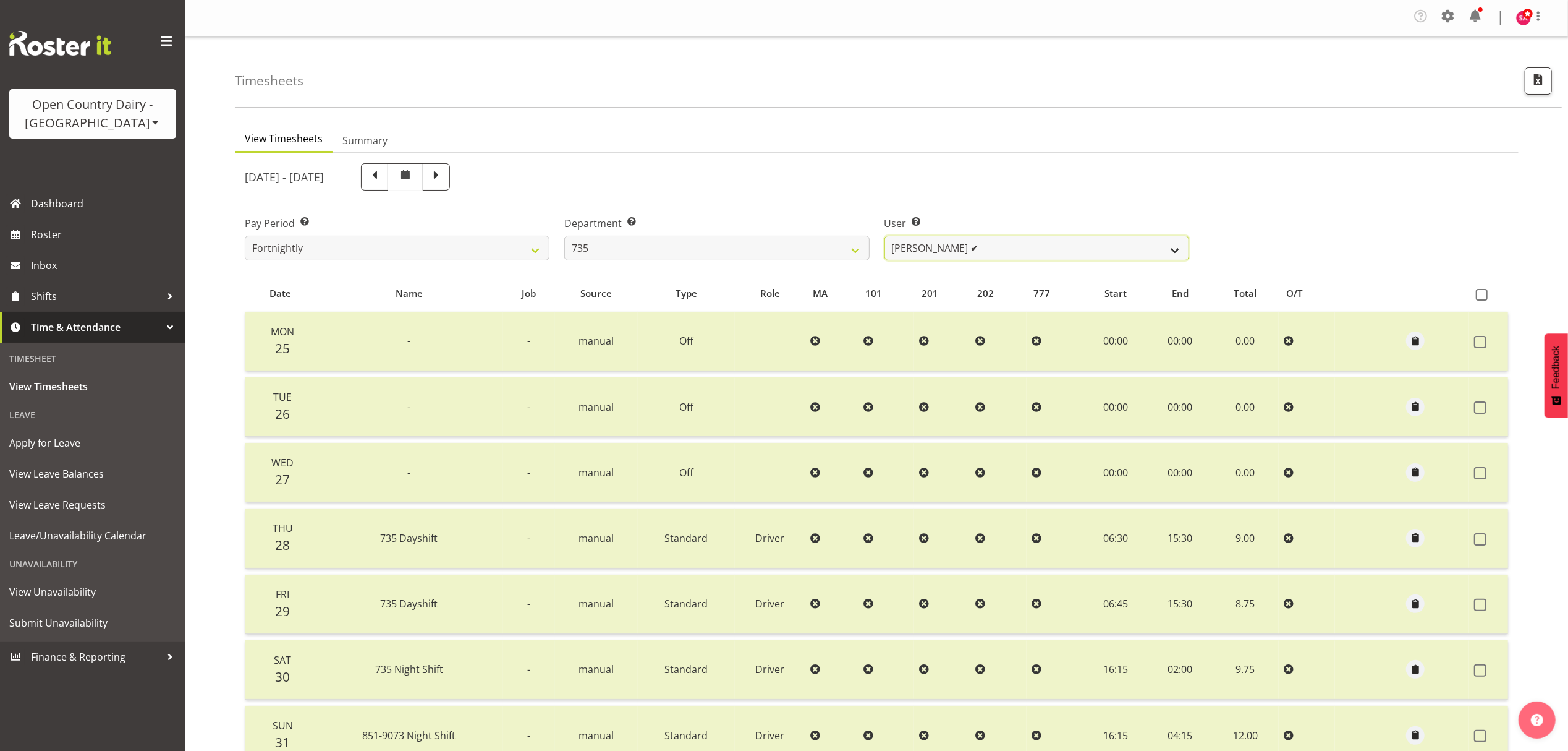
click at [995, 252] on select "[PERSON_NAME] ✔ [PERSON_NAME] ✔ [PERSON_NAME] ✔ [PERSON_NAME] ✔" at bounding box center [1037, 248] width 305 height 25
select select "10091"
click at [885, 236] on select "[PERSON_NAME] ✔ [PERSON_NAME] ✔ [PERSON_NAME] ✔ [PERSON_NAME] ✔" at bounding box center [1037, 248] width 305 height 25
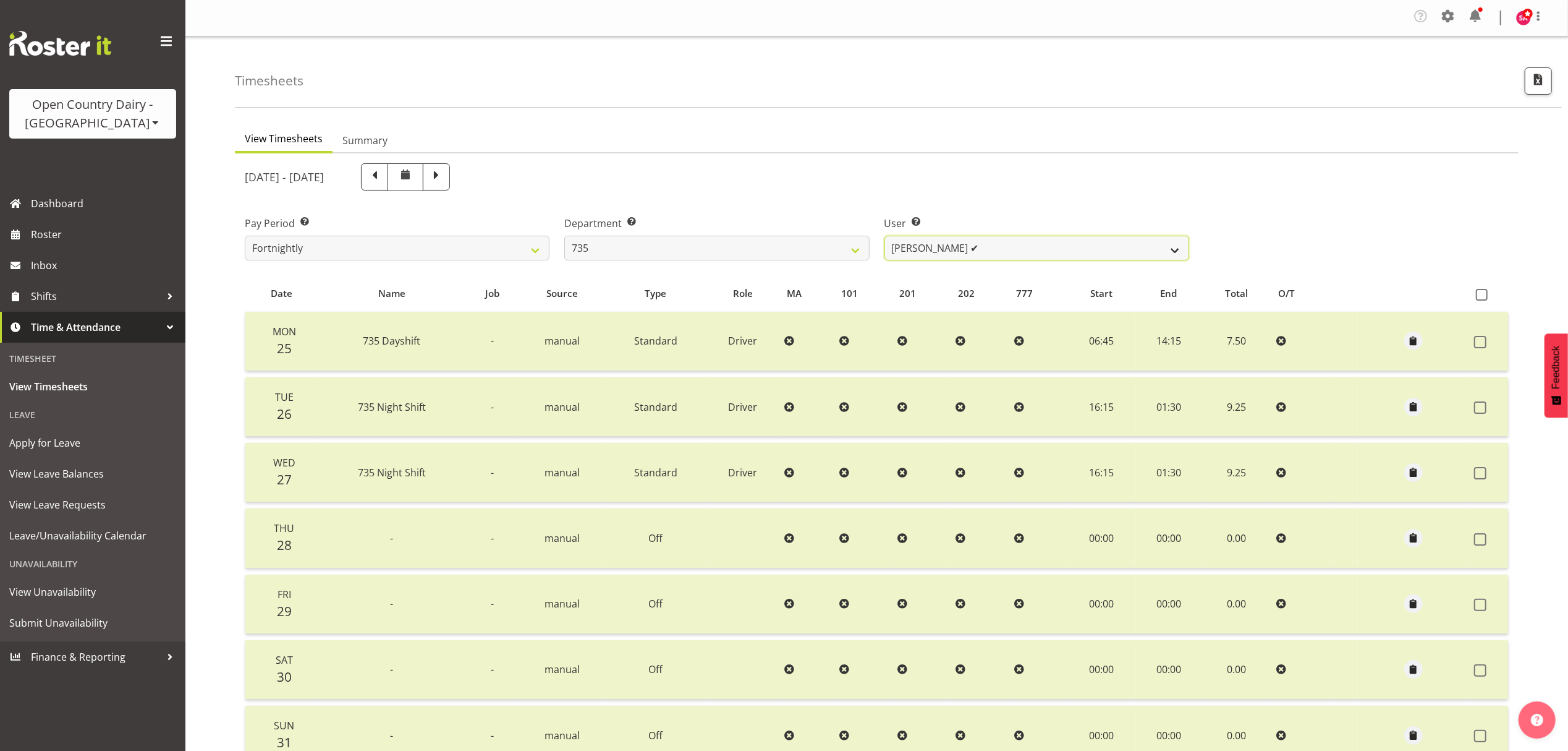
click at [977, 246] on select "[PERSON_NAME] ✔ [PERSON_NAME] ✔ [PERSON_NAME] ✔ [PERSON_NAME] ✔" at bounding box center [1037, 248] width 305 height 25
click at [678, 181] on div "[DATE] - [DATE]" at bounding box center [717, 177] width 945 height 28
click at [664, 246] on select "734 735 736 737 738 739 851 852 853 854 855 856 858 861 862 865 868 869 870 873" at bounding box center [717, 248] width 305 height 25
select select "681"
click at [565, 236] on select "734 735 736 737 738 739 851 852 853 854 855 856 858 861 862 865 868 869 870 873" at bounding box center [717, 248] width 305 height 25
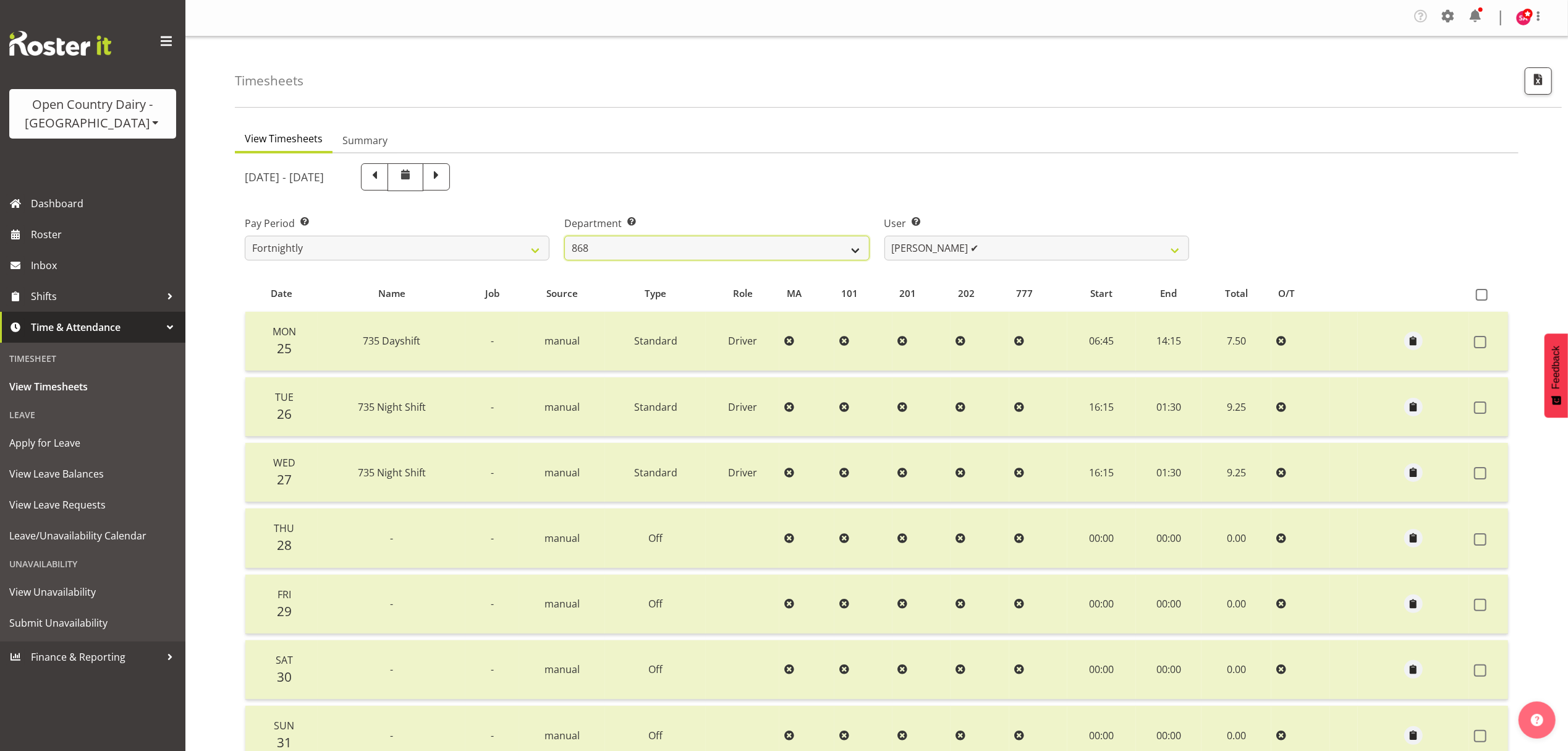
select select "7377"
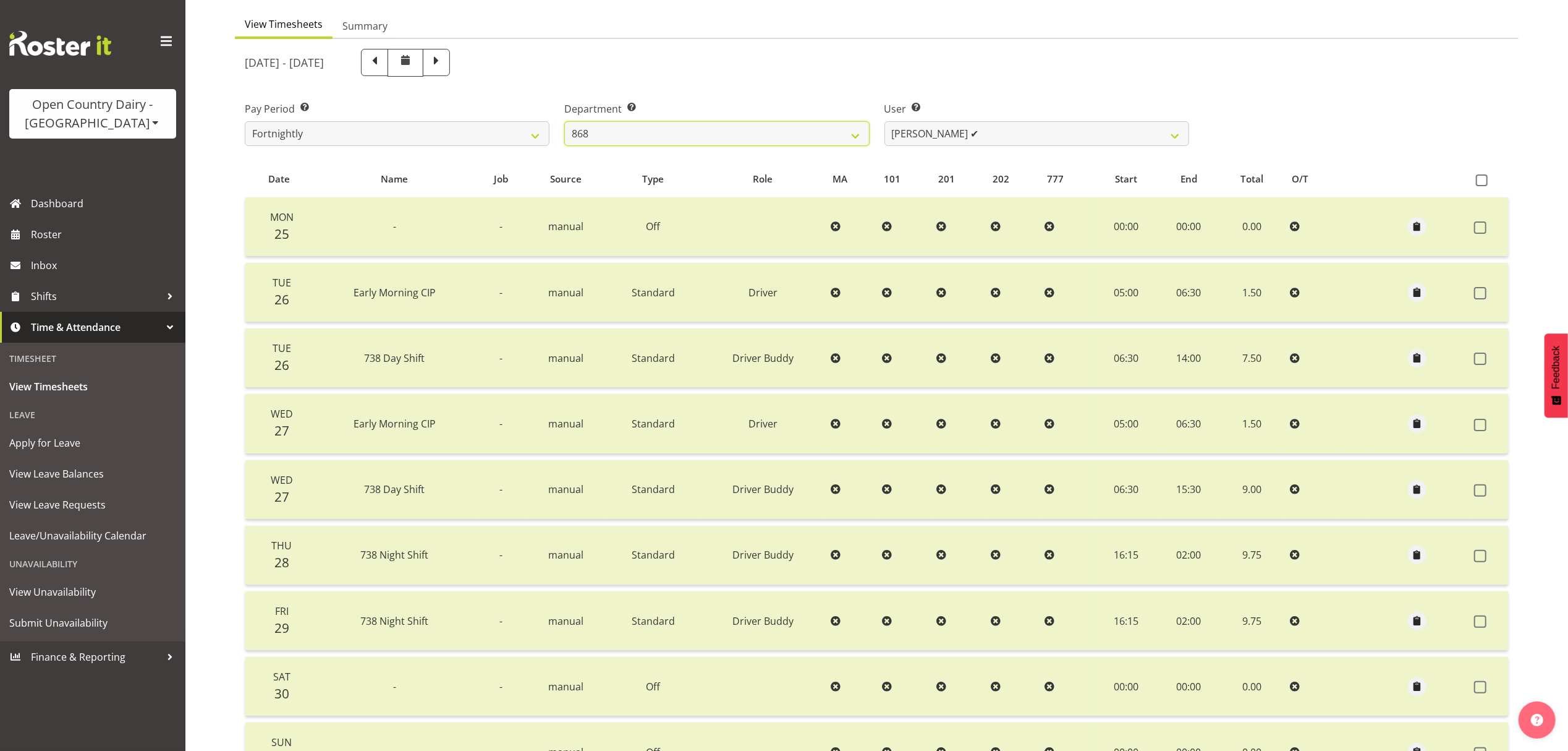
scroll to position [164, 0]
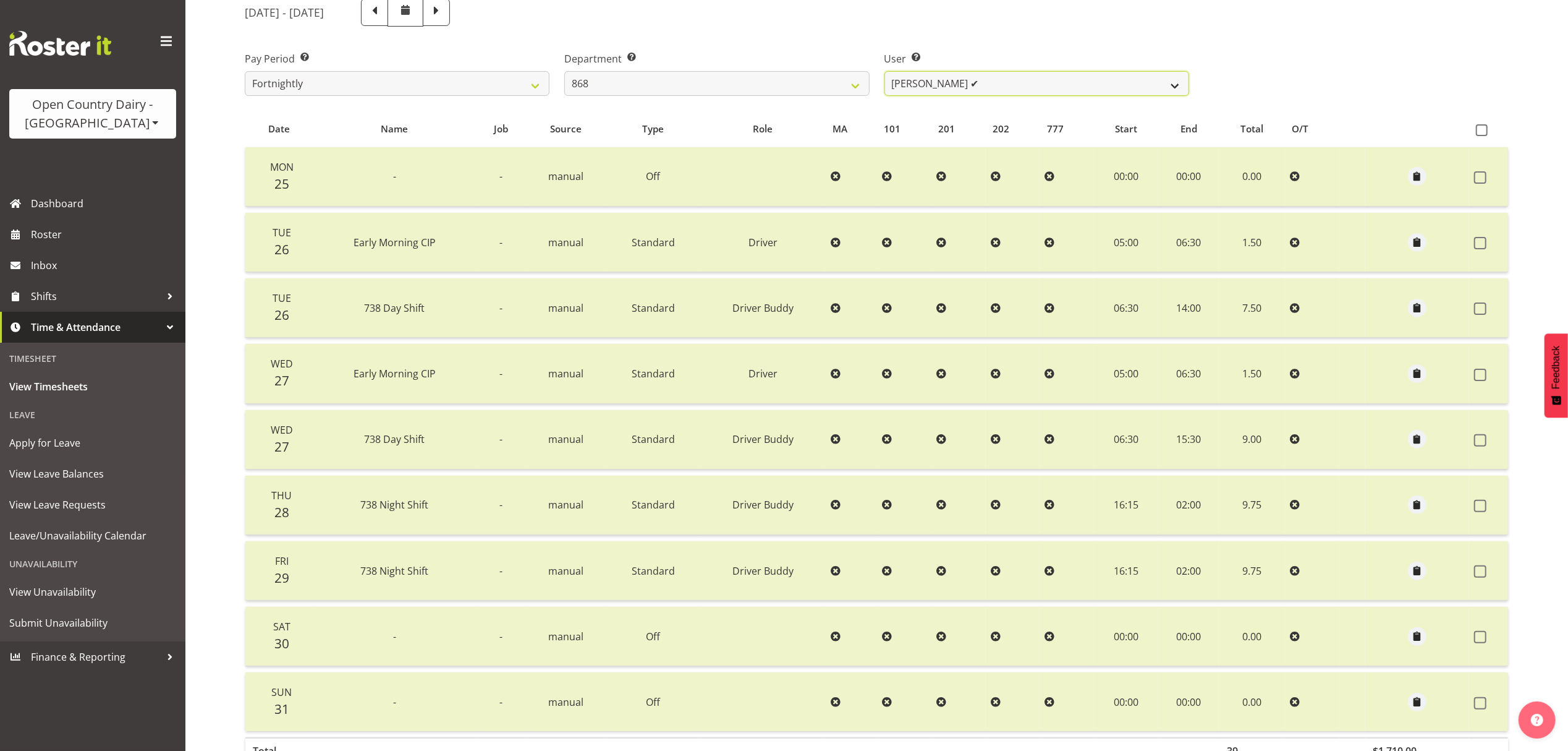
click at [968, 77] on select "[PERSON_NAME] ✔ [PERSON_NAME] ✔ [PERSON_NAME] ✔ [PERSON_NAME] ✔" at bounding box center [1037, 83] width 305 height 25
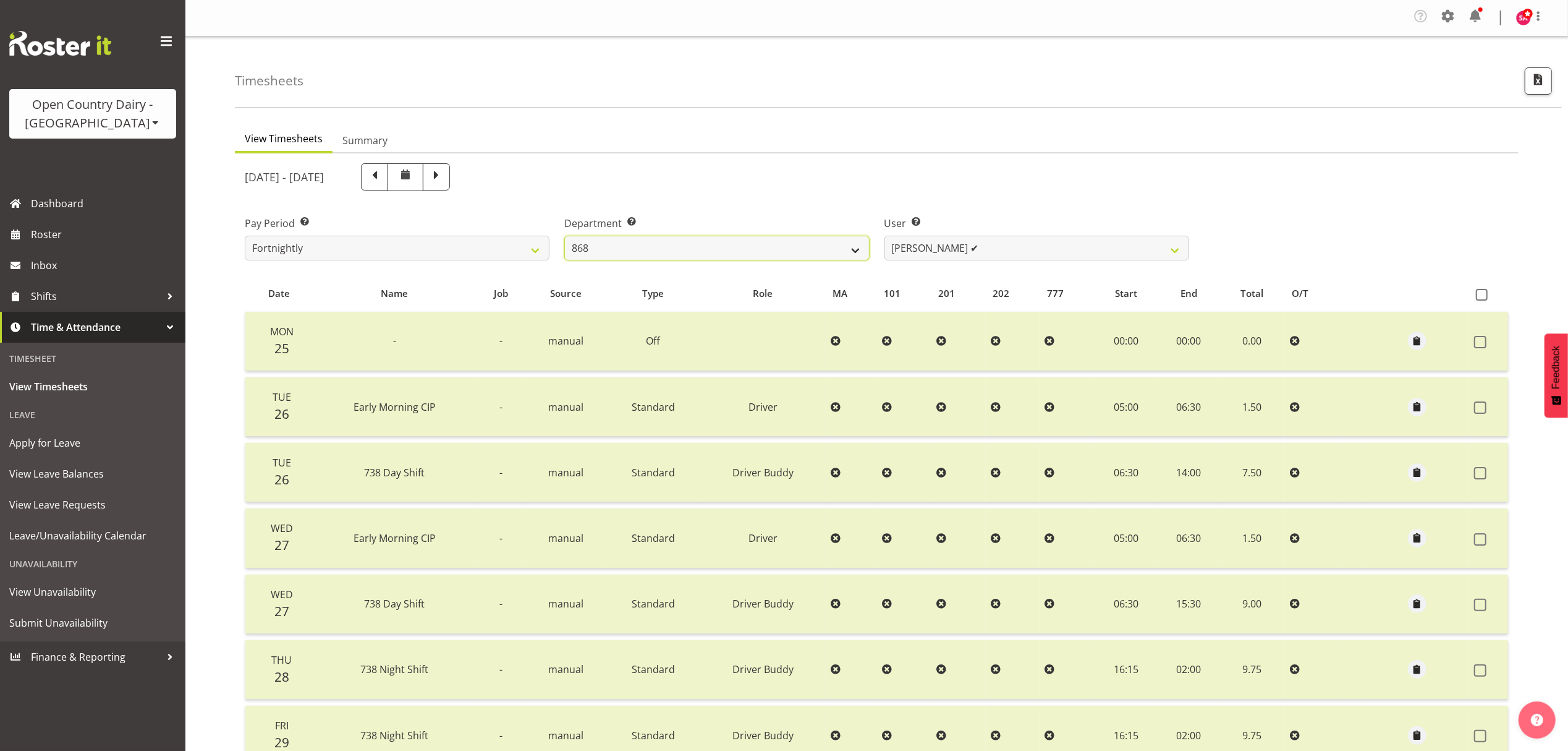
click at [703, 240] on select "734 735 736 737 738 739 851 852 853 854 855 856 858 861 862 865 868 869 870 873" at bounding box center [717, 248] width 305 height 25
click at [565, 236] on select "734 735 736 737 738 739 851 852 853 854 855 856 858 861 862 865 868 869 870 873" at bounding box center [717, 248] width 305 height 25
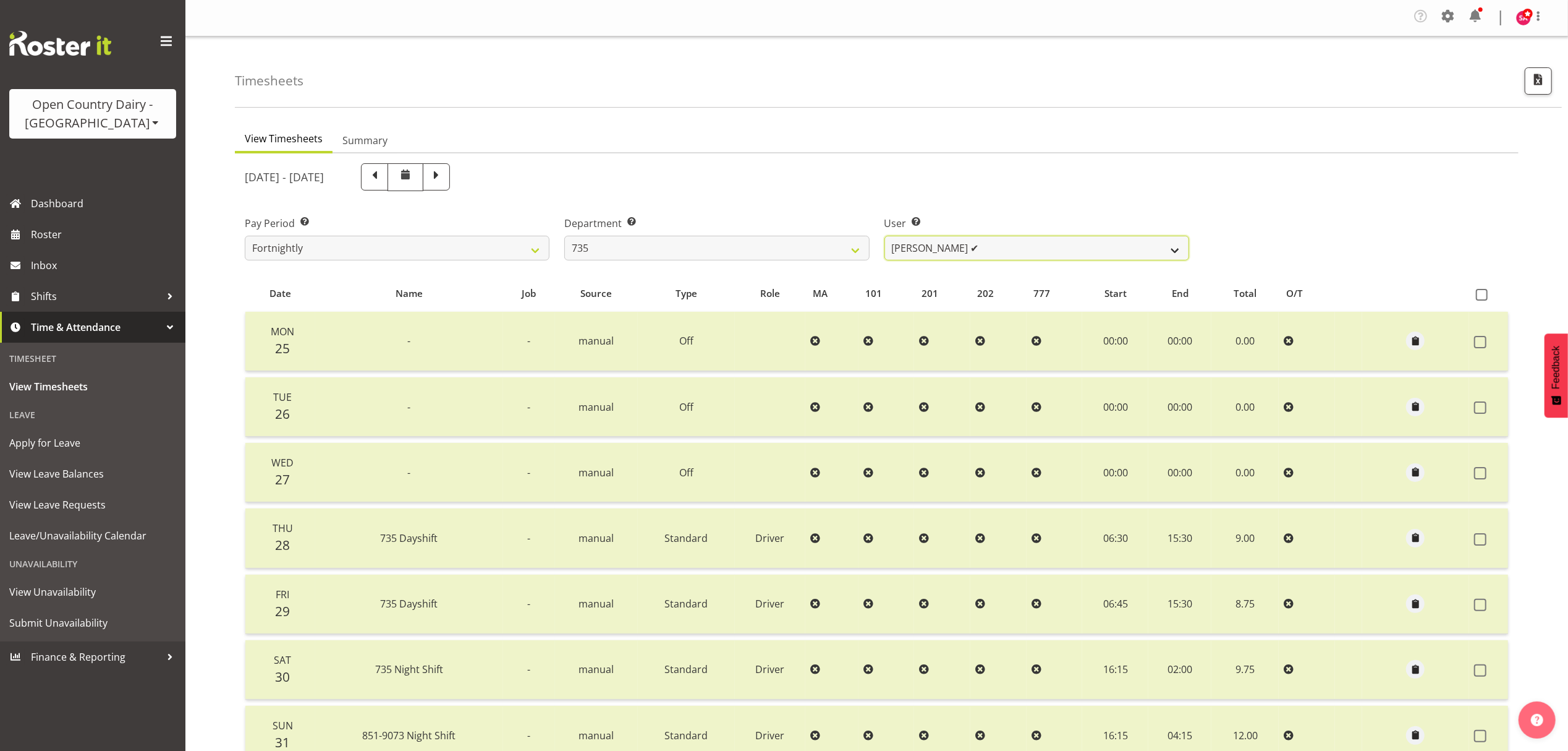
click at [936, 245] on select "[PERSON_NAME] ✔ [PERSON_NAME] ✔ [PERSON_NAME] ✔ [PERSON_NAME] ✔" at bounding box center [1037, 248] width 305 height 25
click at [752, 248] on select "734 735 736 737 738 739 851 852 853 854 855 856 858 861 862 865 868 869 870 873" at bounding box center [717, 248] width 305 height 25
click at [565, 236] on select "734 735 736 737 738 739 851 852 853 854 855 856 858 861 862 865 868 869 870 873" at bounding box center [717, 248] width 305 height 25
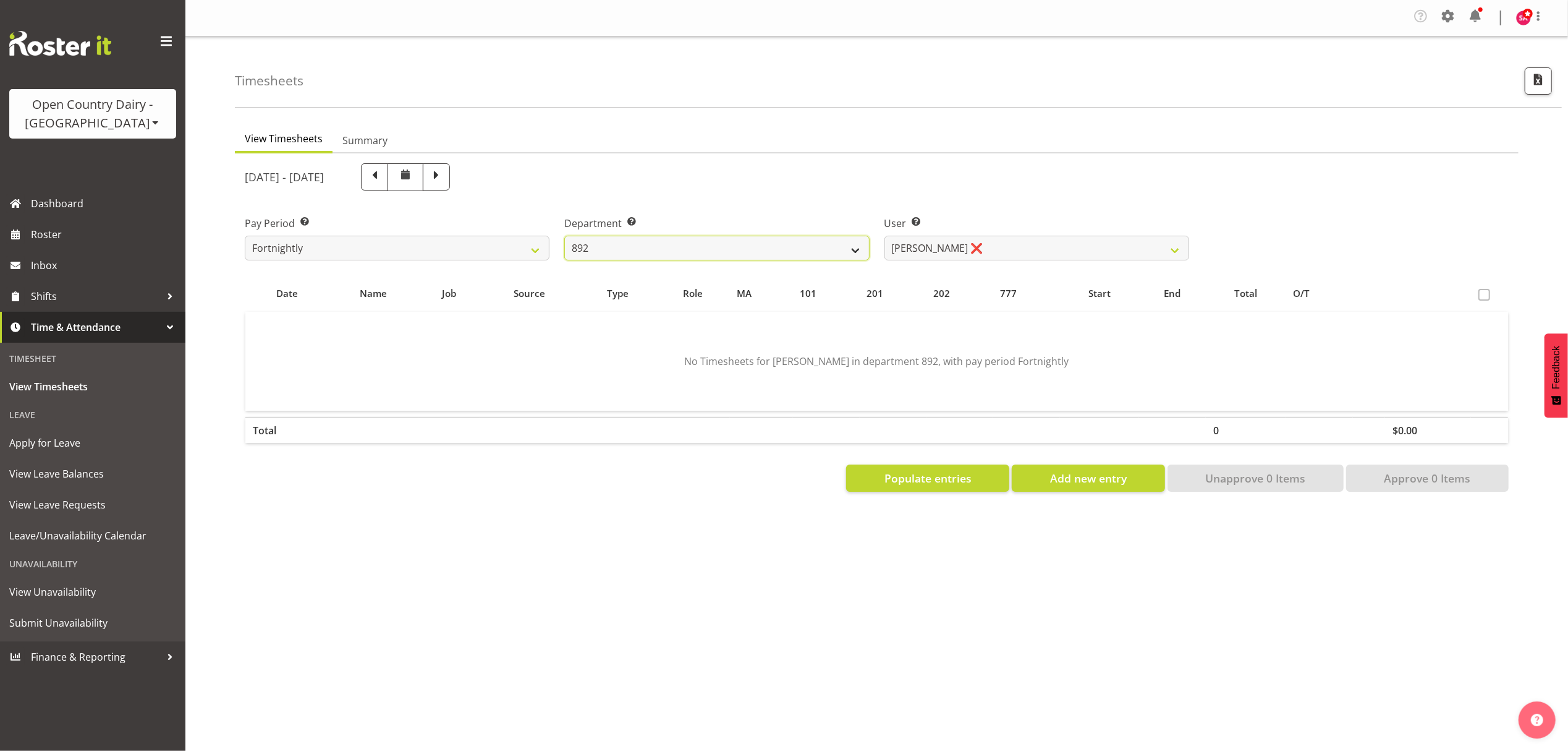
click at [712, 256] on select "734 735 736 737 738 739 851 852 853 854 855 856 858 861 862 865 868 869 870 873" at bounding box center [717, 248] width 305 height 25
click at [565, 236] on select "734 735 736 737 738 739 851 852 853 854 855 856 858 861 862 865 868 869 870 873" at bounding box center [717, 248] width 305 height 25
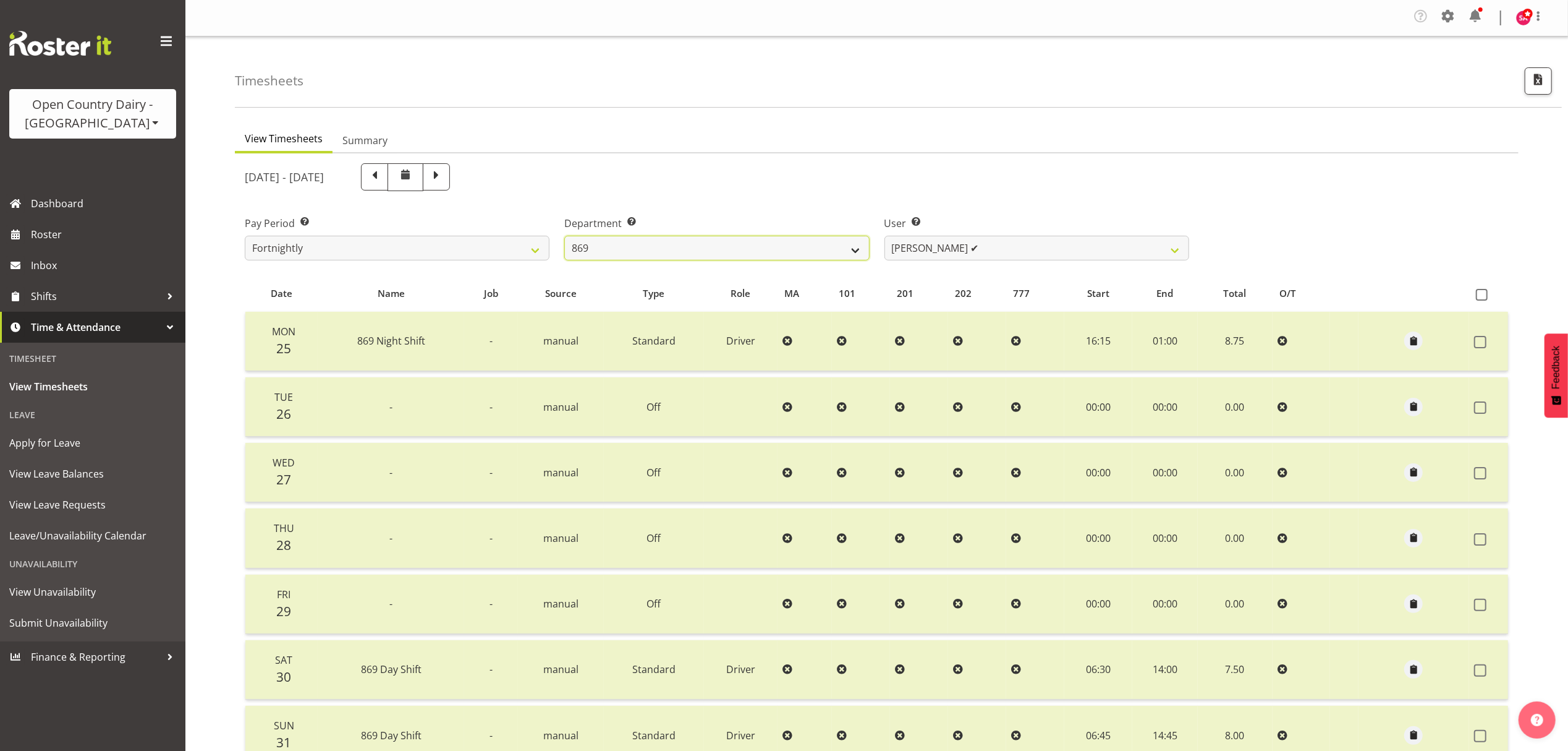
click at [705, 243] on select "734 735 736 737 738 739 851 852 853 854 855 856 858 861 862 865 868 869 870 873" at bounding box center [717, 248] width 305 height 25
select select "696"
click at [565, 236] on select "734 735 736 737 738 739 851 852 853 854 855 856 858 861 862 865 868 869 870 873" at bounding box center [717, 248] width 305 height 25
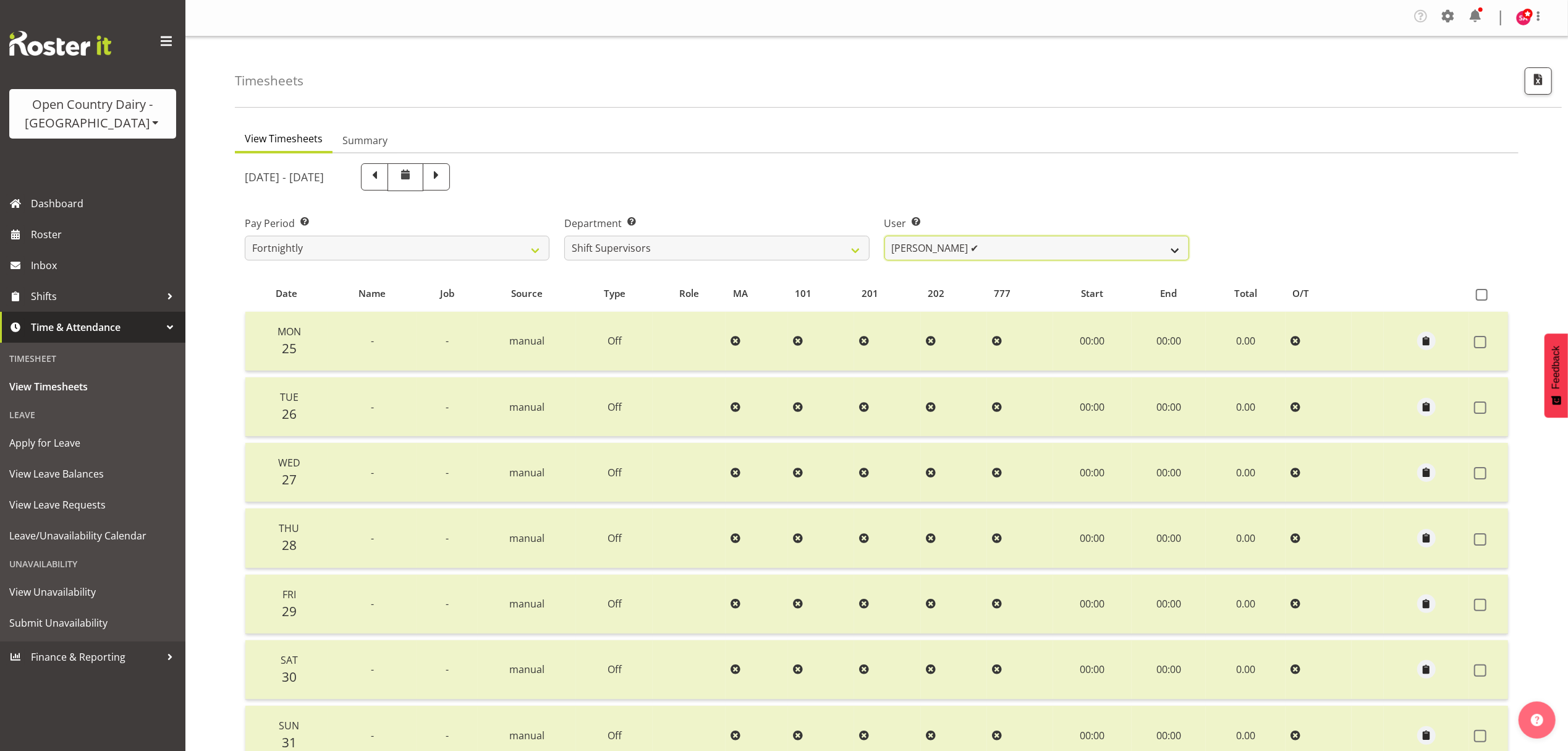
click at [970, 246] on select "[PERSON_NAME] ✔ [PERSON_NAME] ✔ [PERSON_NAME] ✔ [PERSON_NAME] ✔ [PERSON_NAME] ✔" at bounding box center [1037, 248] width 305 height 25
click at [885, 236] on select "[PERSON_NAME] ✔ [PERSON_NAME] ✔ [PERSON_NAME] ✔ [PERSON_NAME] ✔ [PERSON_NAME] ✔" at bounding box center [1037, 248] width 305 height 25
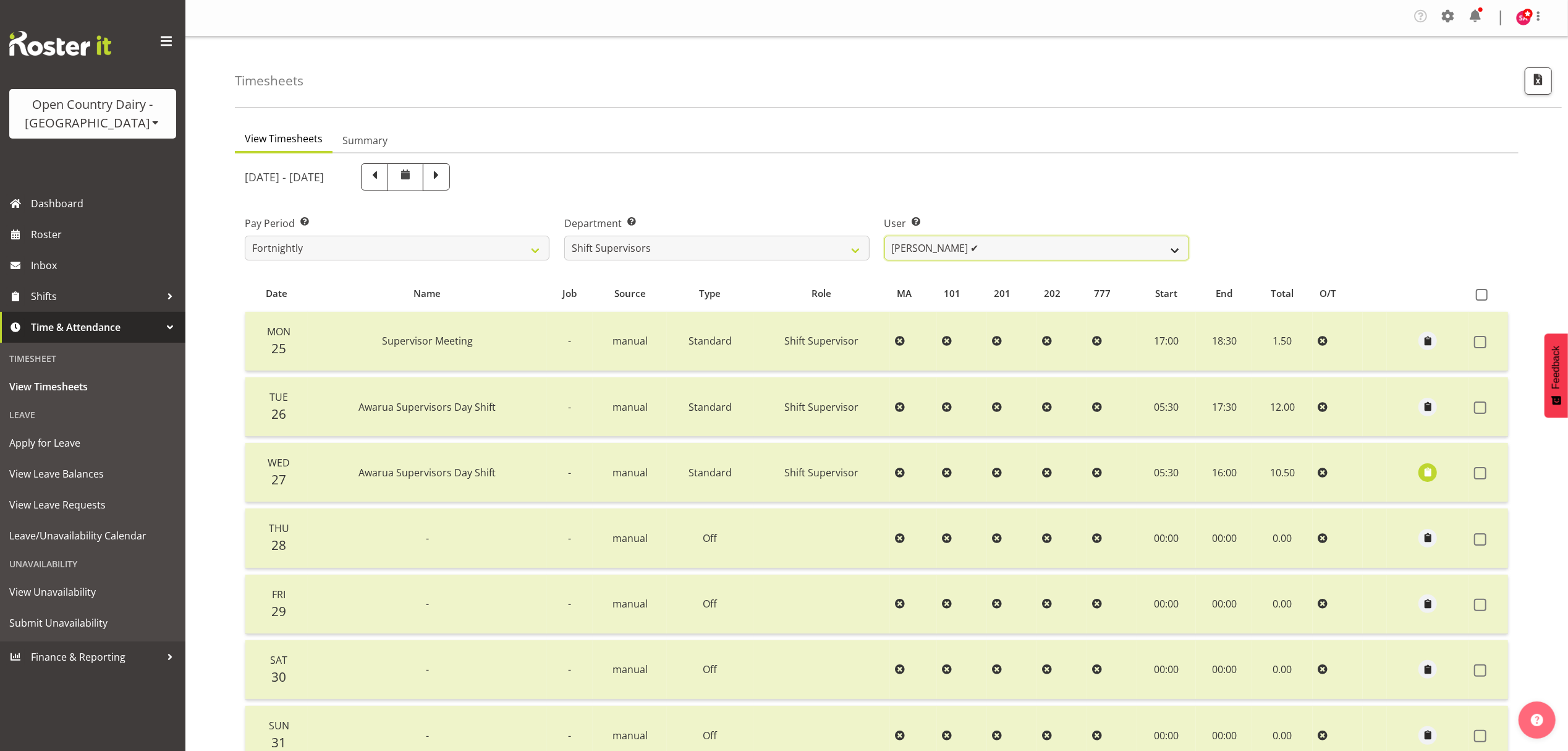
click at [992, 240] on select "[PERSON_NAME] ✔ [PERSON_NAME] ✔ [PERSON_NAME] ✔ [PERSON_NAME] ✔ [PERSON_NAME] ✔" at bounding box center [1037, 248] width 305 height 25
click at [885, 236] on select "[PERSON_NAME] ✔ [PERSON_NAME] ✔ [PERSON_NAME] ✔ [PERSON_NAME] ✔ [PERSON_NAME] ✔" at bounding box center [1037, 248] width 305 height 25
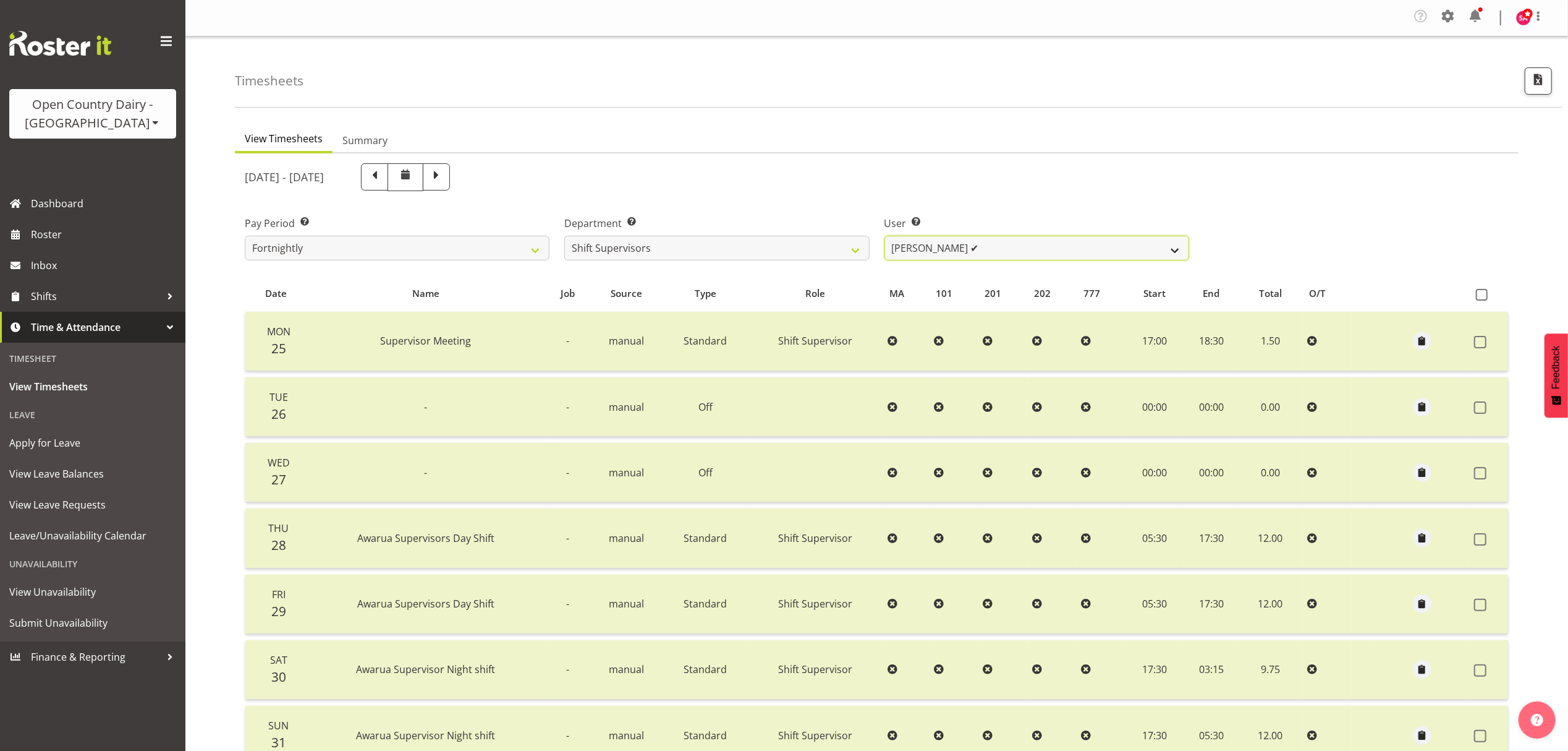
click at [959, 248] on select "[PERSON_NAME] ✔ [PERSON_NAME] ✔ [PERSON_NAME] ✔ [PERSON_NAME] ✔ [PERSON_NAME] ✔" at bounding box center [1037, 248] width 305 height 25
click at [984, 241] on select "[PERSON_NAME] ✔ [PERSON_NAME] ✔ [PERSON_NAME] ✔ [PERSON_NAME] ✔ [PERSON_NAME] ✔" at bounding box center [1037, 248] width 305 height 25
select select "7441"
click at [885, 236] on select "[PERSON_NAME] ✔ [PERSON_NAME] ✔ [PERSON_NAME] ✔ [PERSON_NAME] ✔ [PERSON_NAME] ✔" at bounding box center [1037, 248] width 305 height 25
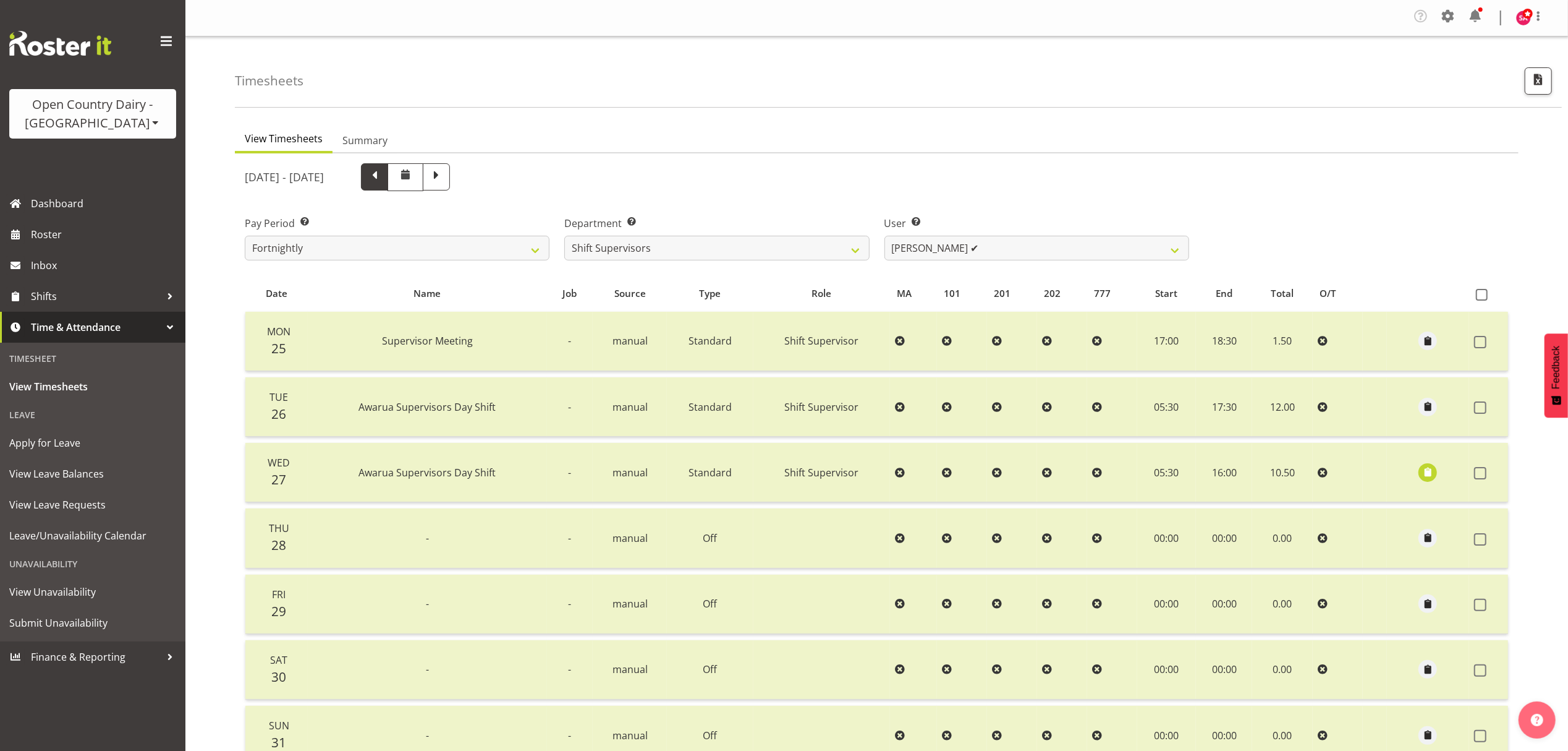
click at [388, 190] on span at bounding box center [375, 177] width 28 height 28
select select
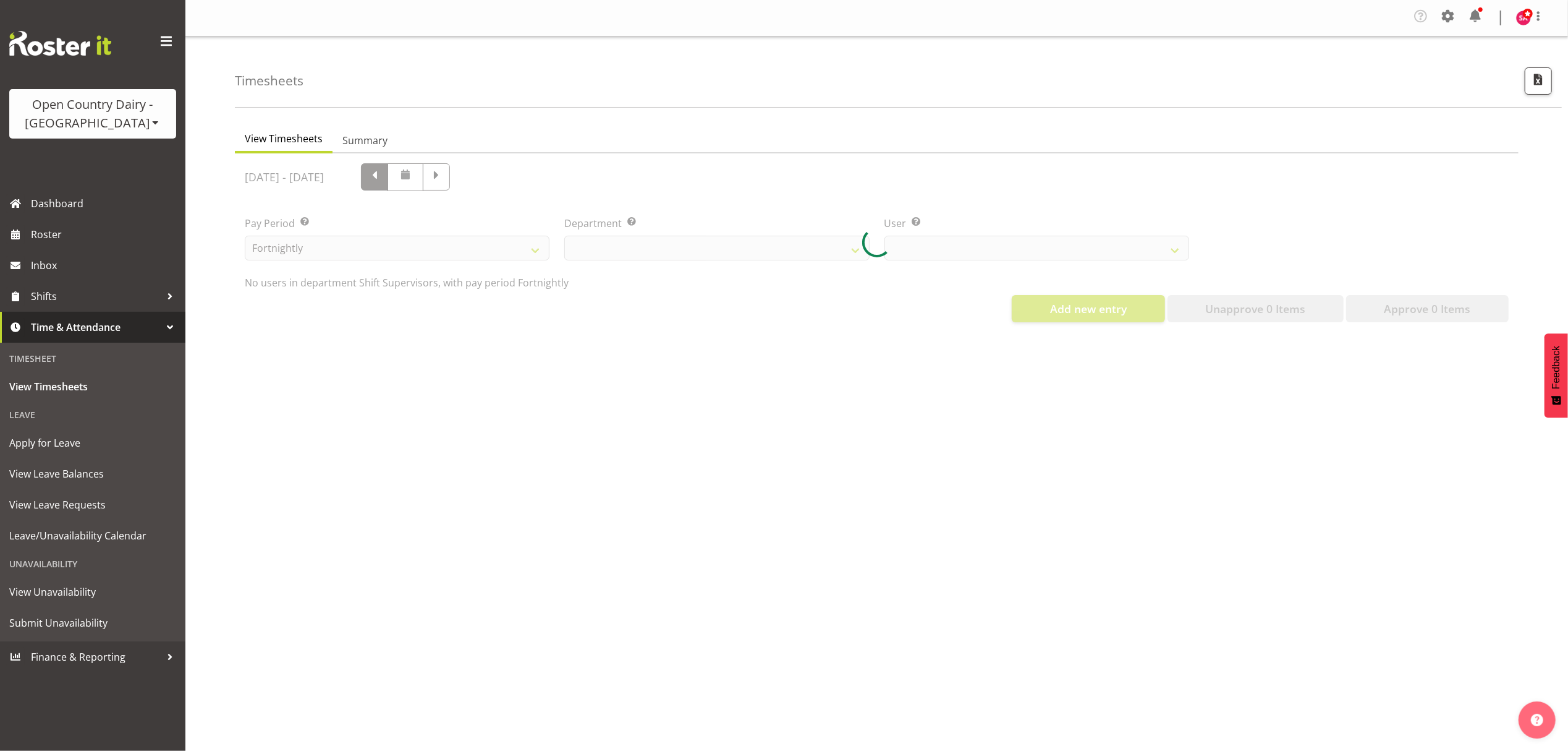
select select "696"
select select "7441"
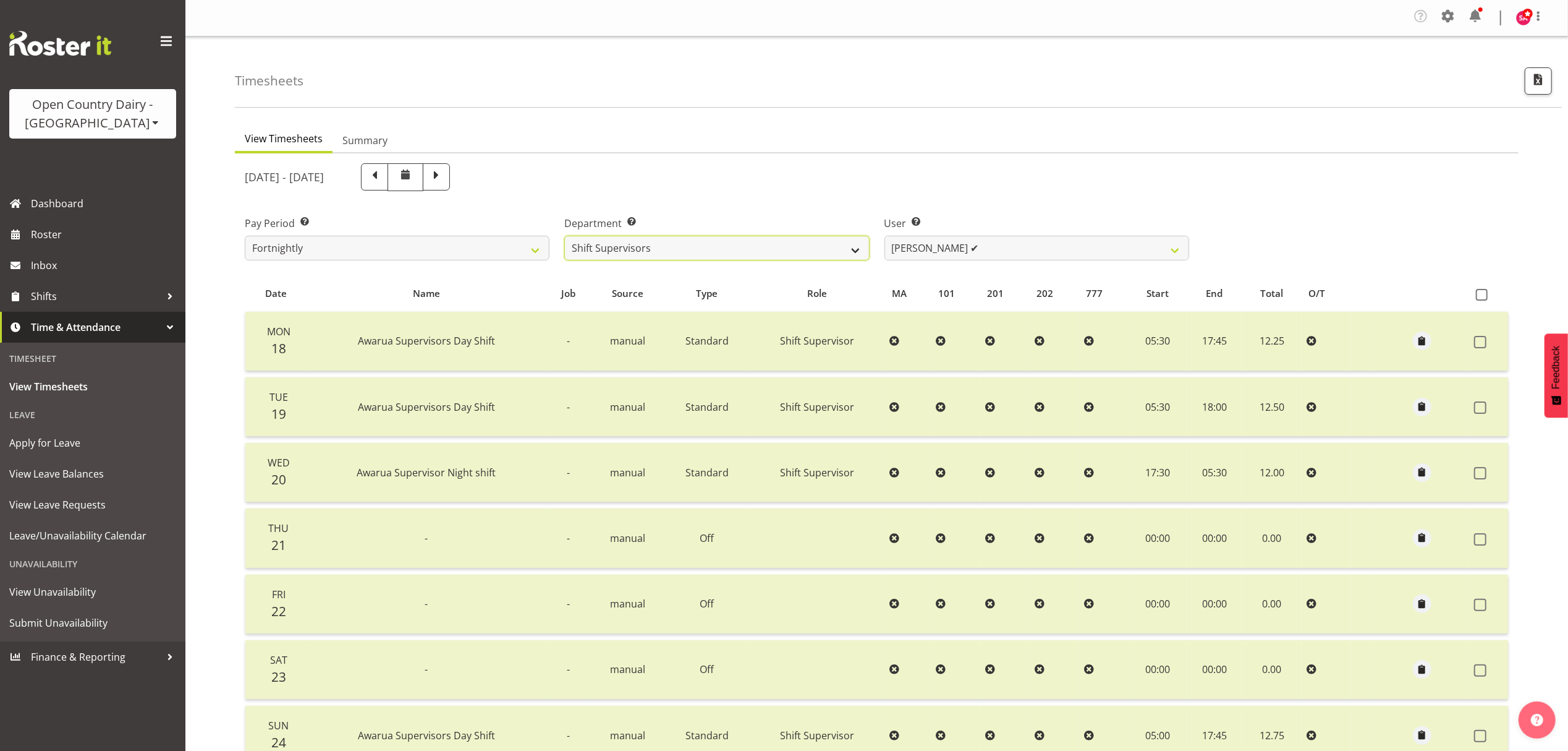
click at [775, 251] on select "734 735 736 737 738 739 851 852 853 854 855 856 858 861 862 865 868 869 870 873" at bounding box center [717, 248] width 305 height 25
select select "691"
click at [565, 236] on select "734 735 736 737 738 739 851 852 853 854 855 856 858 861 862 865 868 869 870 873" at bounding box center [717, 248] width 305 height 25
select select "7375"
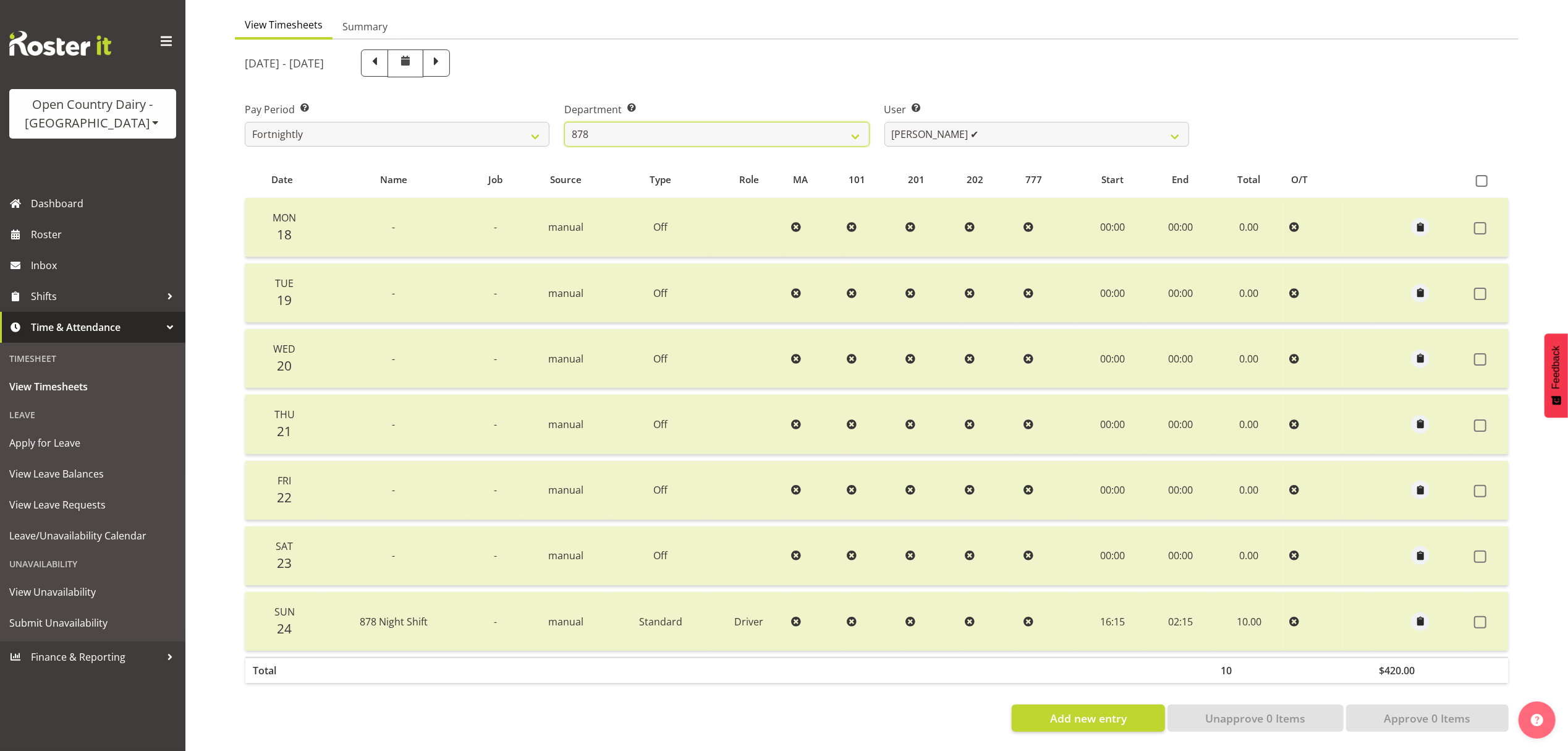
scroll to position [125, 0]
click at [444, 57] on span at bounding box center [437, 62] width 16 height 16
select select
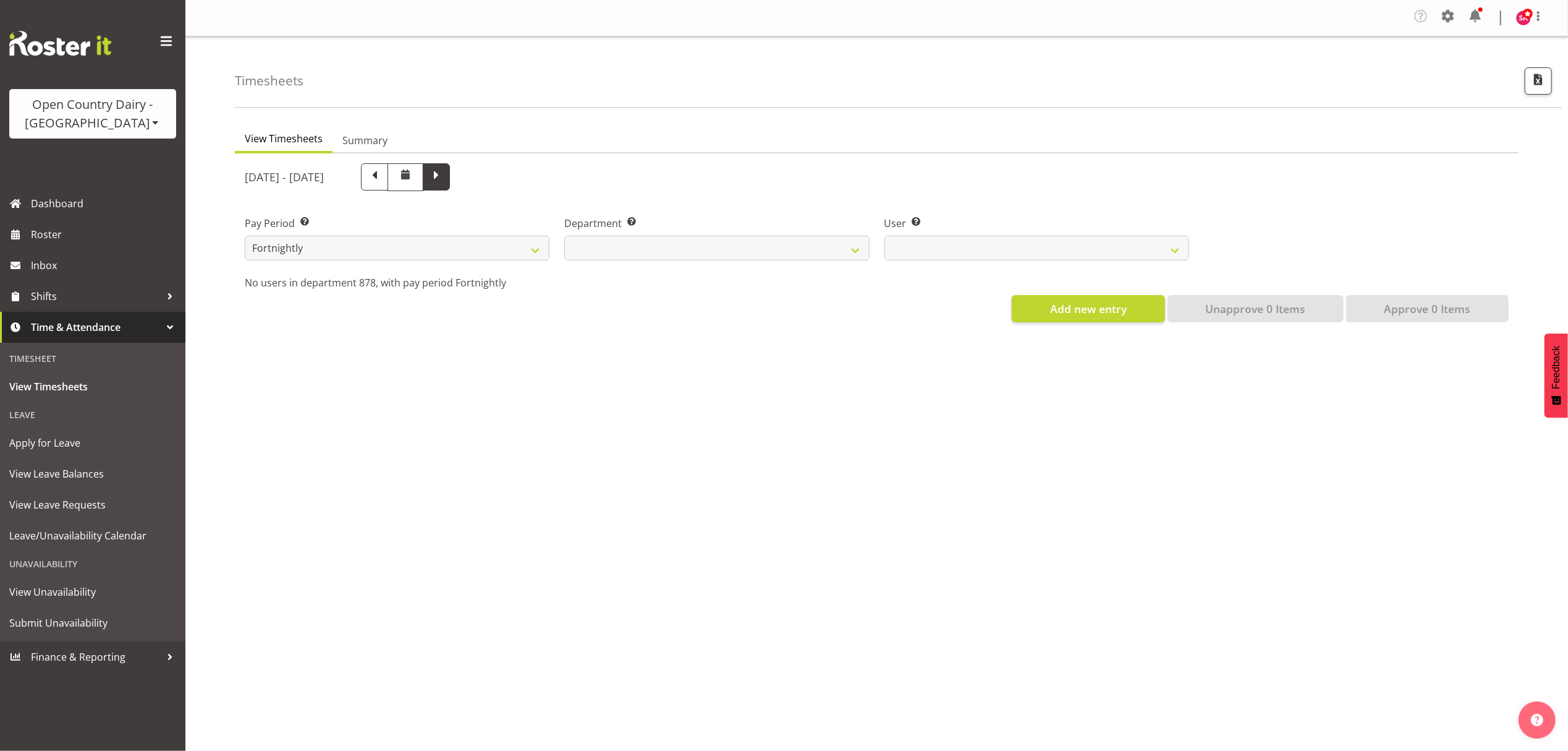
scroll to position [0, 0]
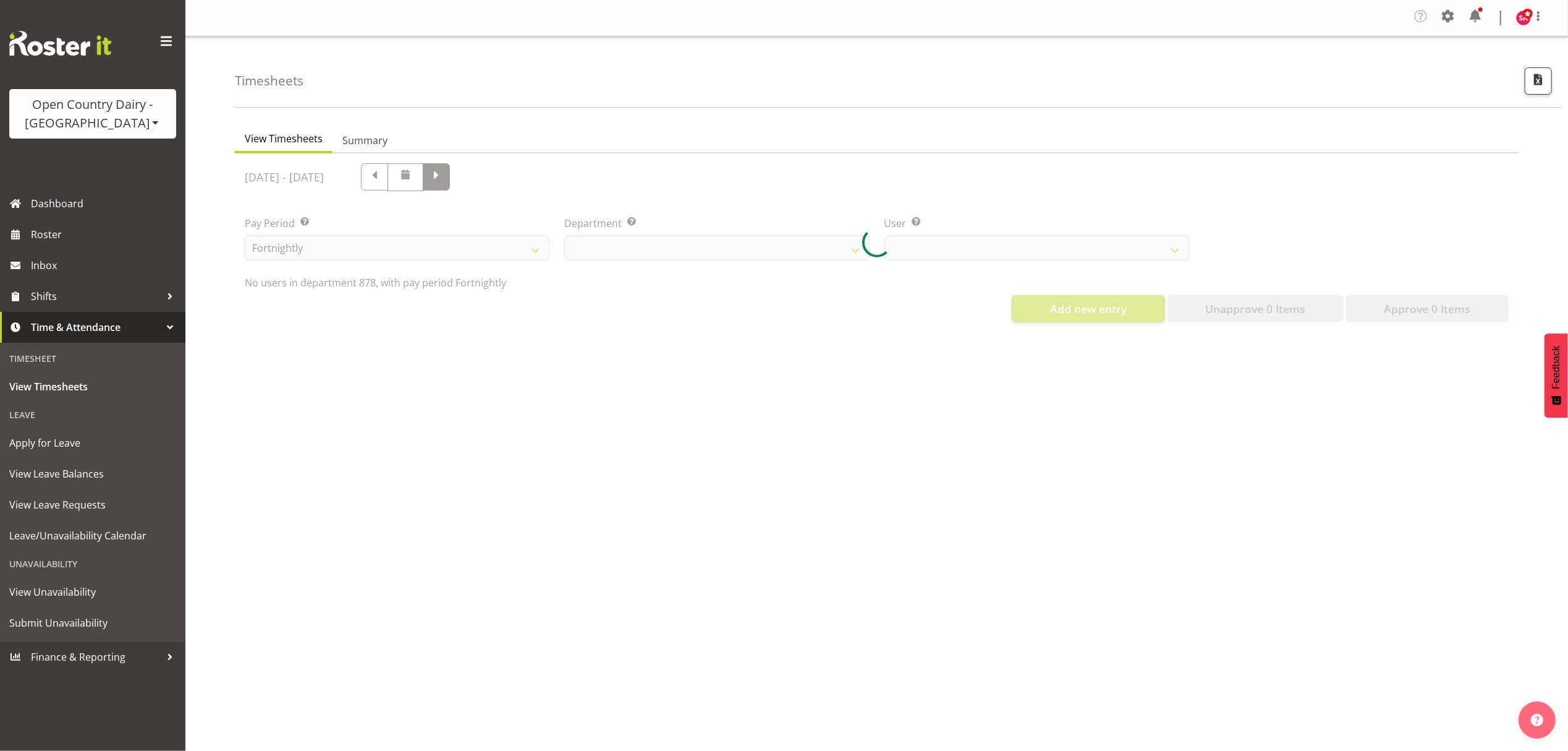
select select "691"
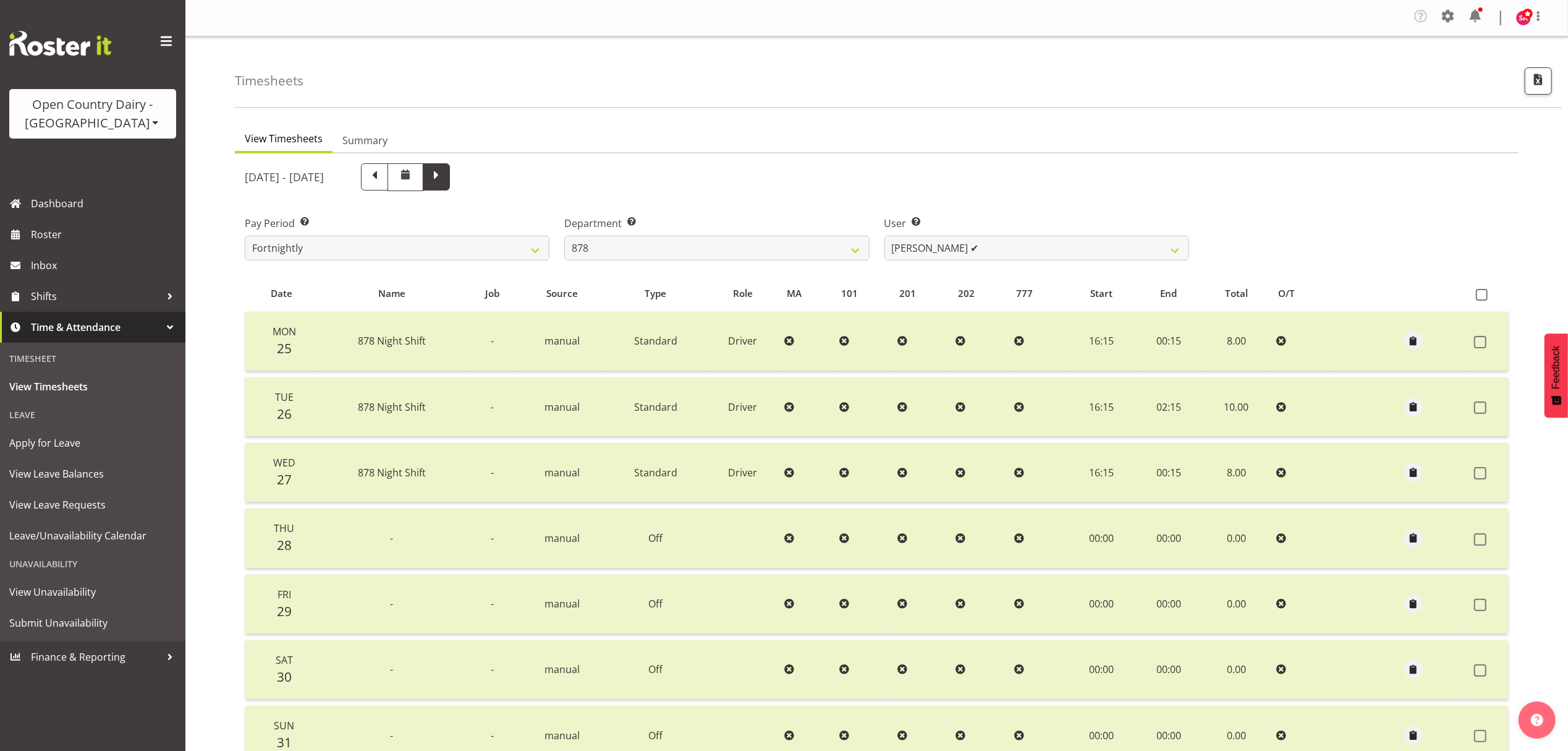
click at [444, 178] on span at bounding box center [437, 175] width 16 height 16
select select
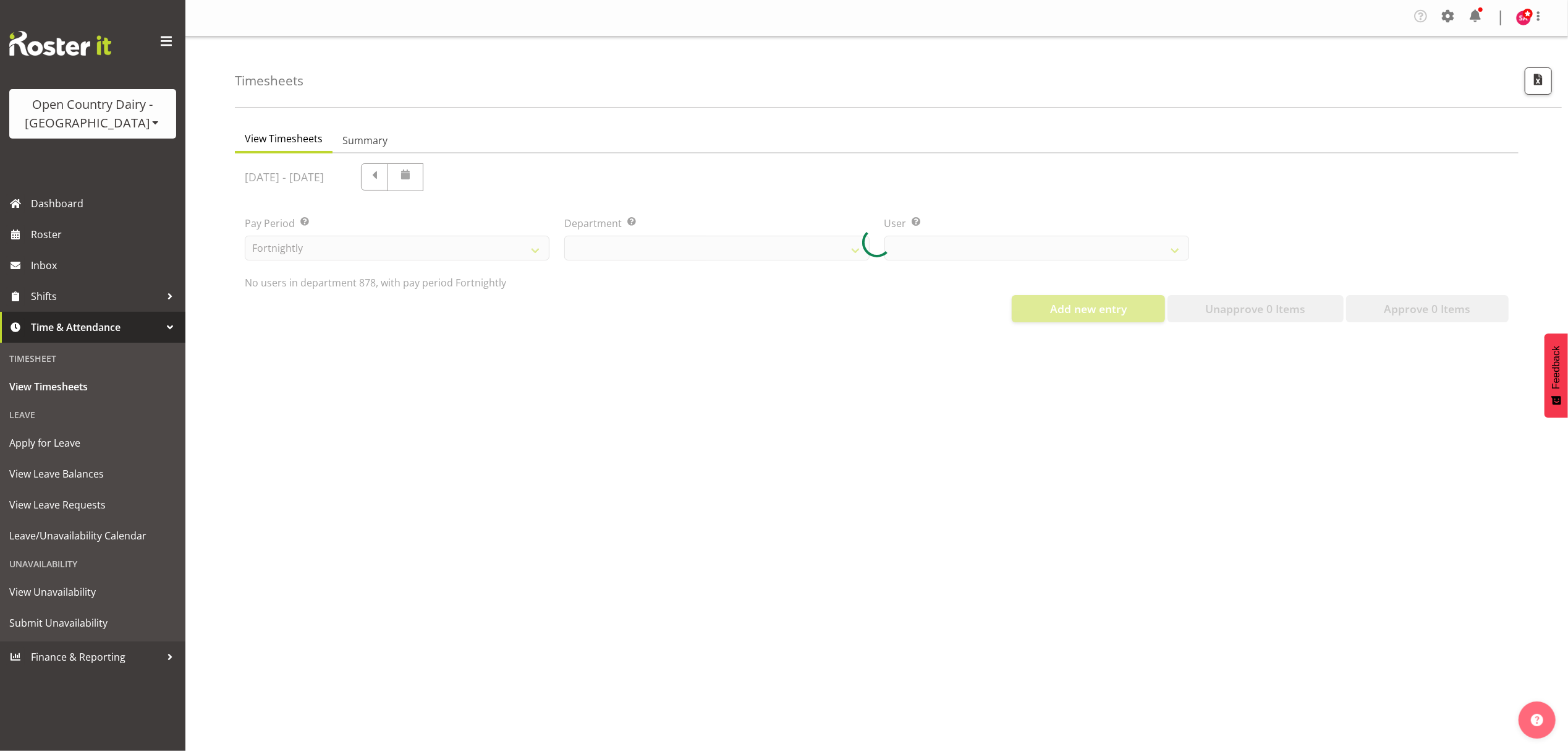
select select "691"
